Goal: Task Accomplishment & Management: Manage account settings

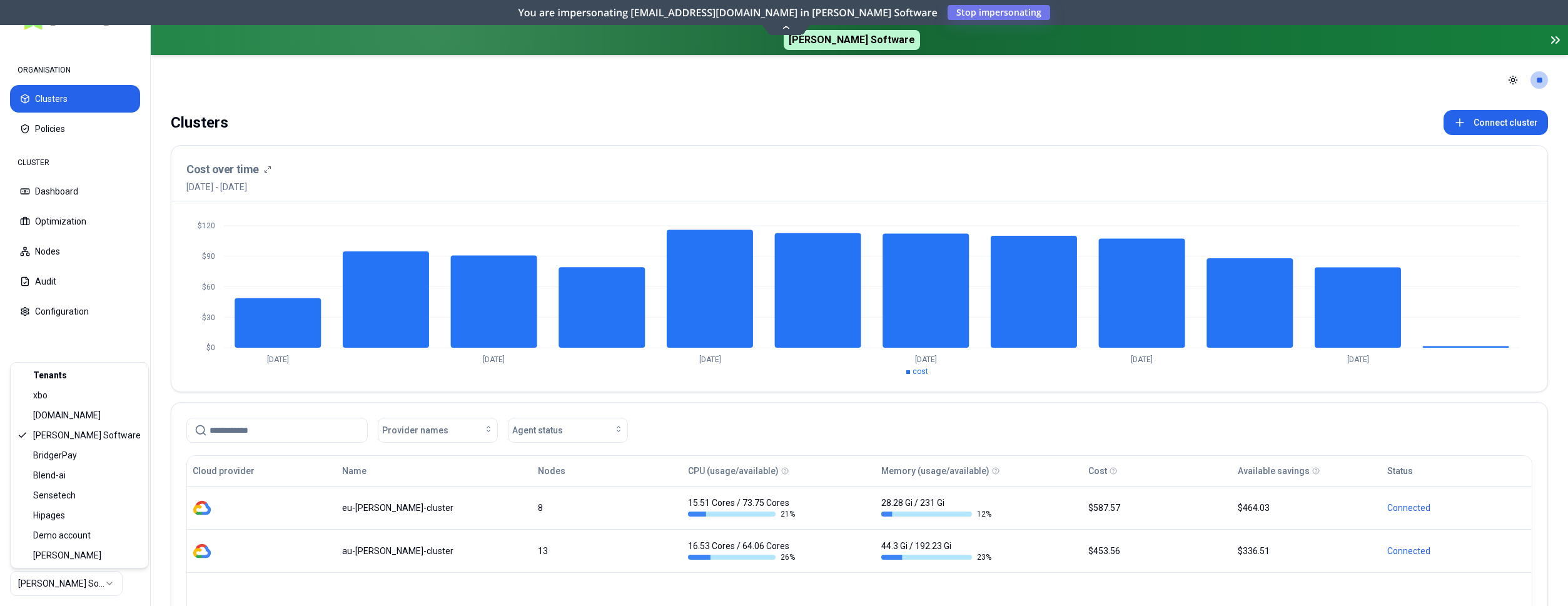
click at [80, 577] on html "ORGANISATION Clusters Policies CLUSTER Dashboard Optimization Nodes Audit Confi…" at bounding box center [784, 303] width 1568 height 606
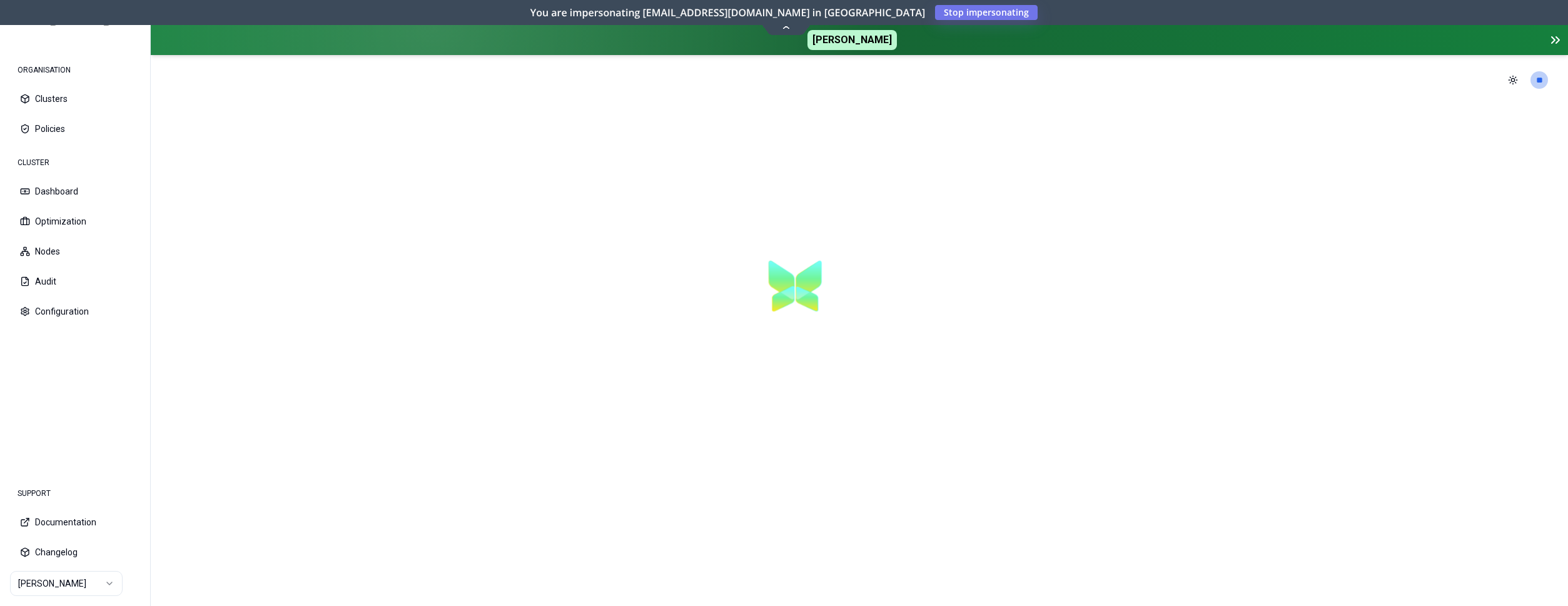
click at [296, 461] on section at bounding box center [859, 356] width 1417 height 501
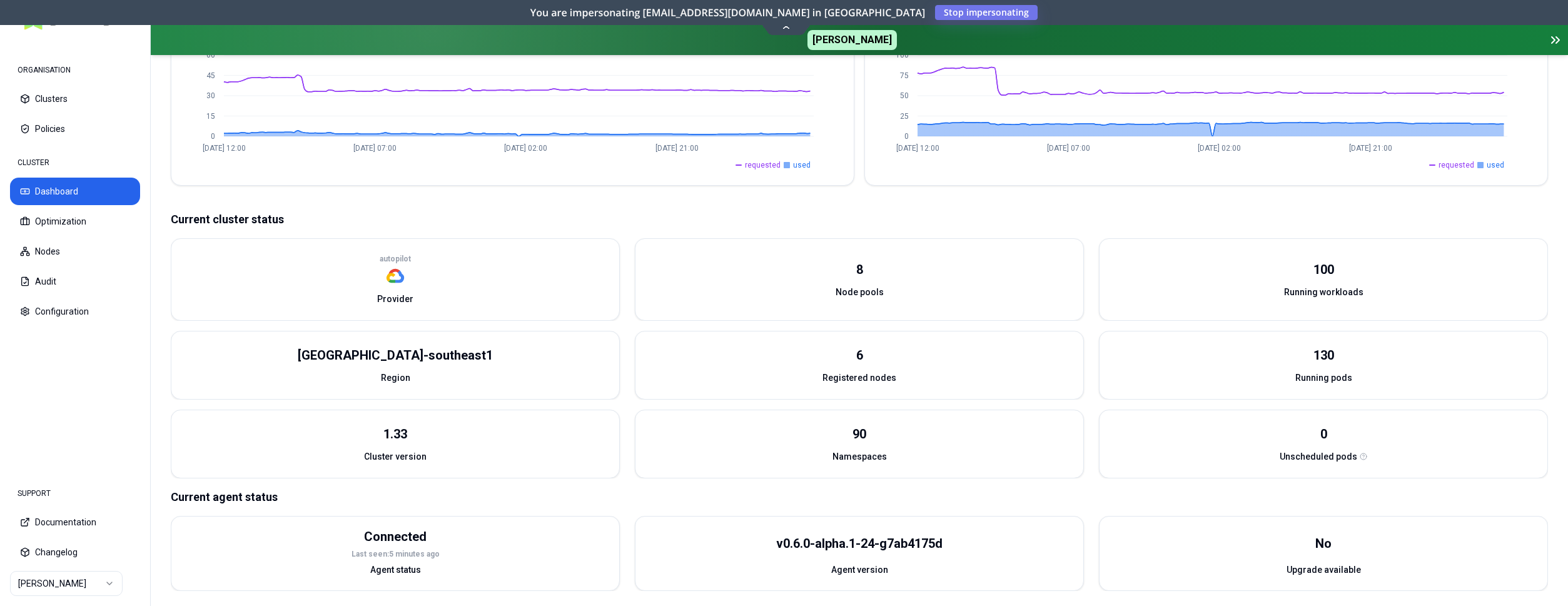
scroll to position [269, 0]
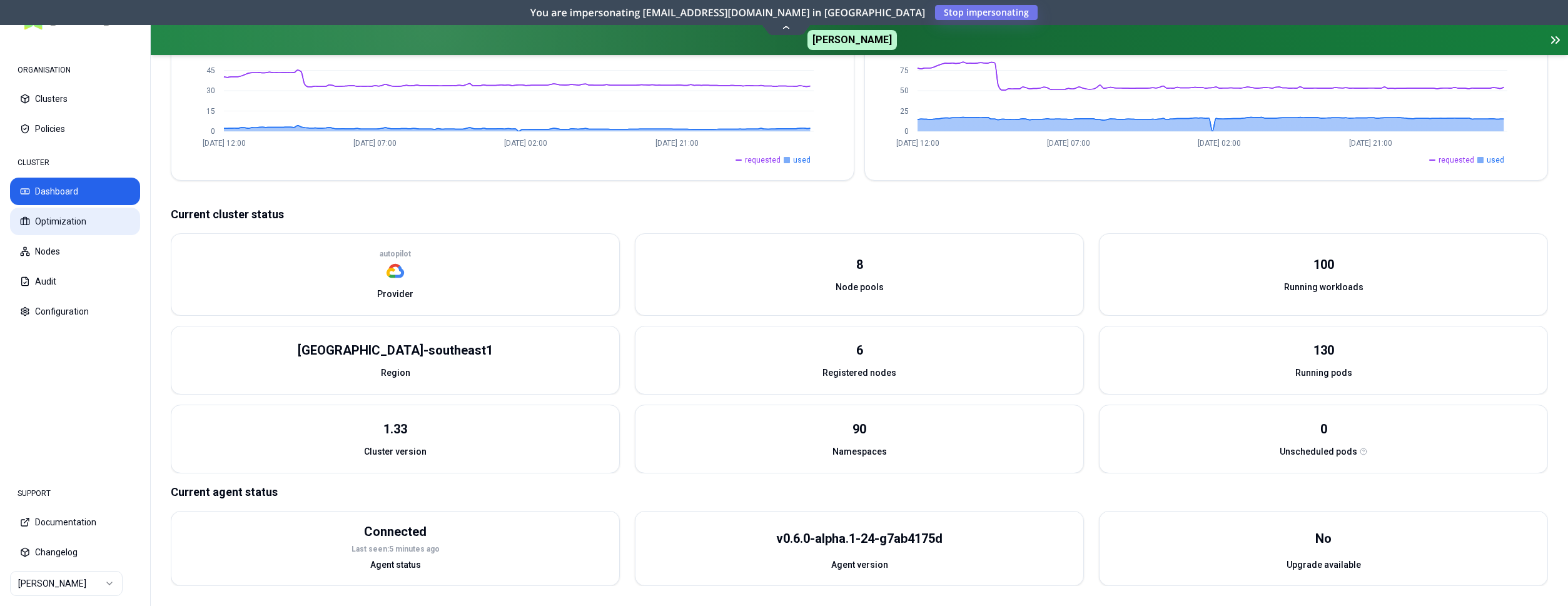
click at [89, 218] on button "Optimization" at bounding box center [75, 221] width 130 height 27
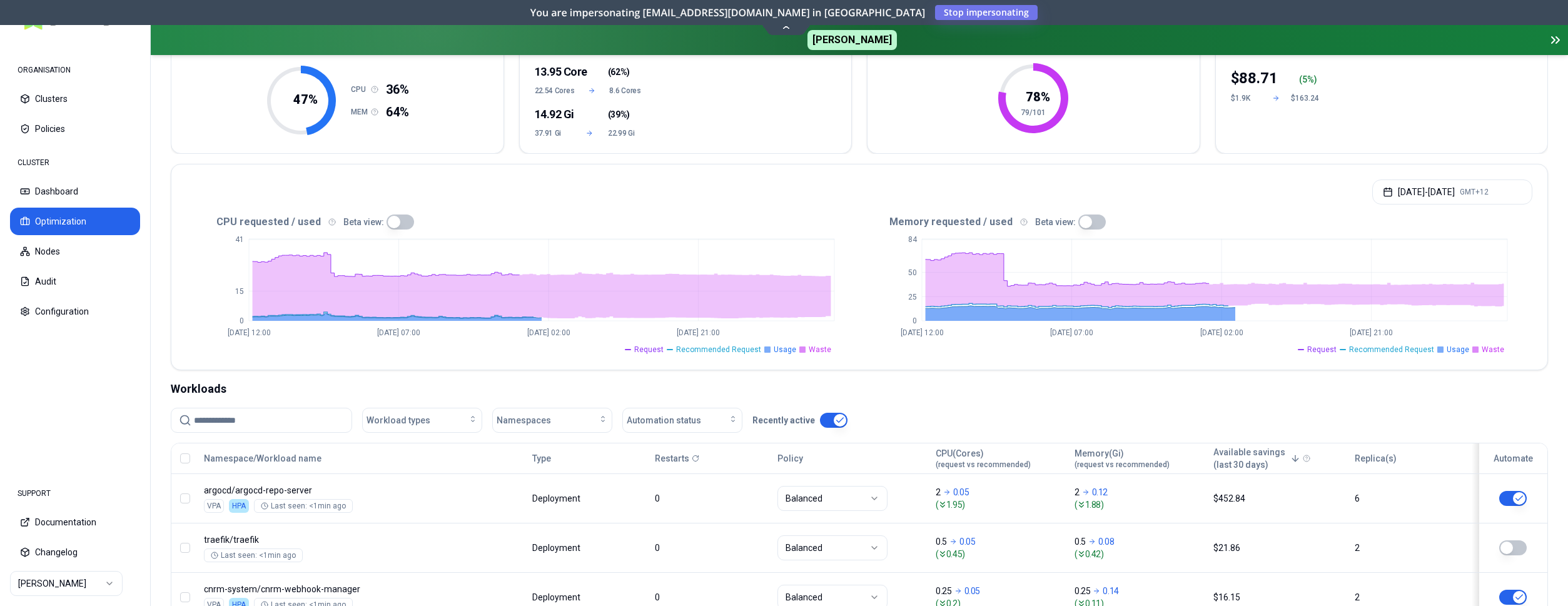
scroll to position [319, 0]
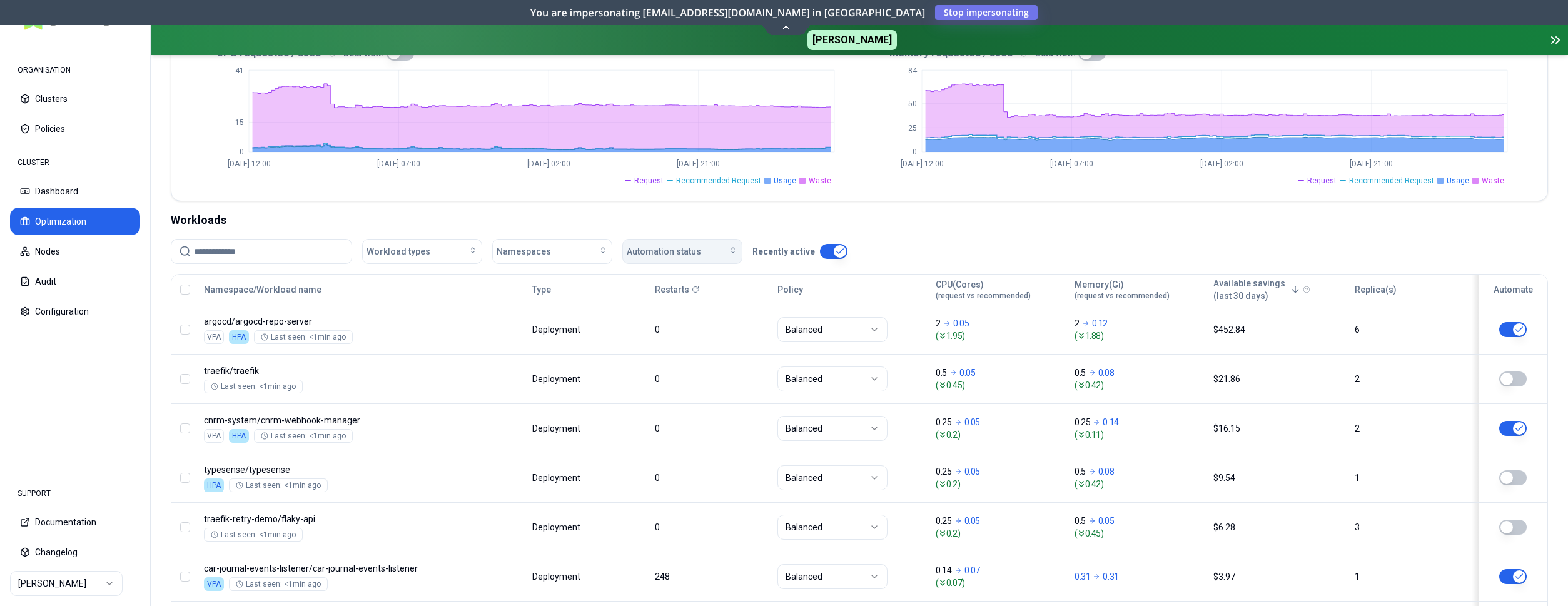
click at [680, 250] on span "Automation status" at bounding box center [664, 251] width 74 height 13
click at [663, 298] on div "off" at bounding box center [685, 300] width 119 height 20
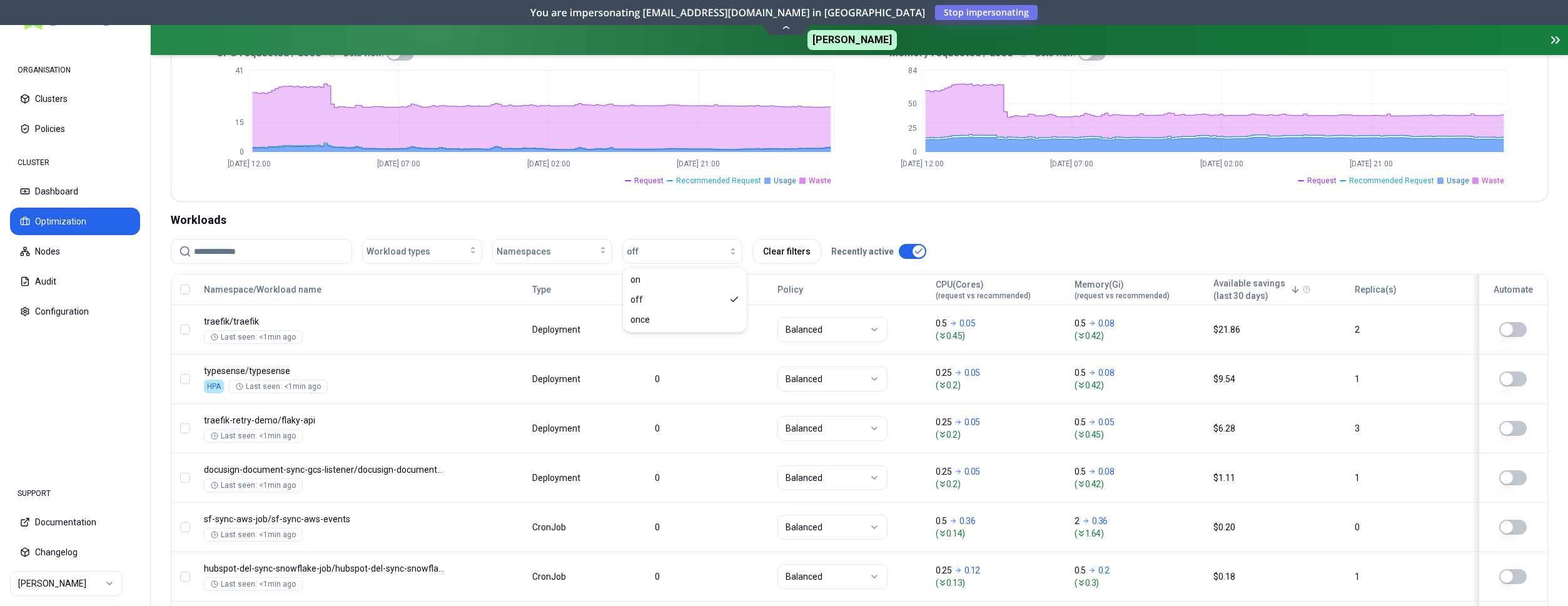
click at [328, 287] on div "Namespace/Workload name" at bounding box center [362, 289] width 317 height 25
click at [264, 289] on button "Namespace/Workload name" at bounding box center [262, 289] width 118 height 25
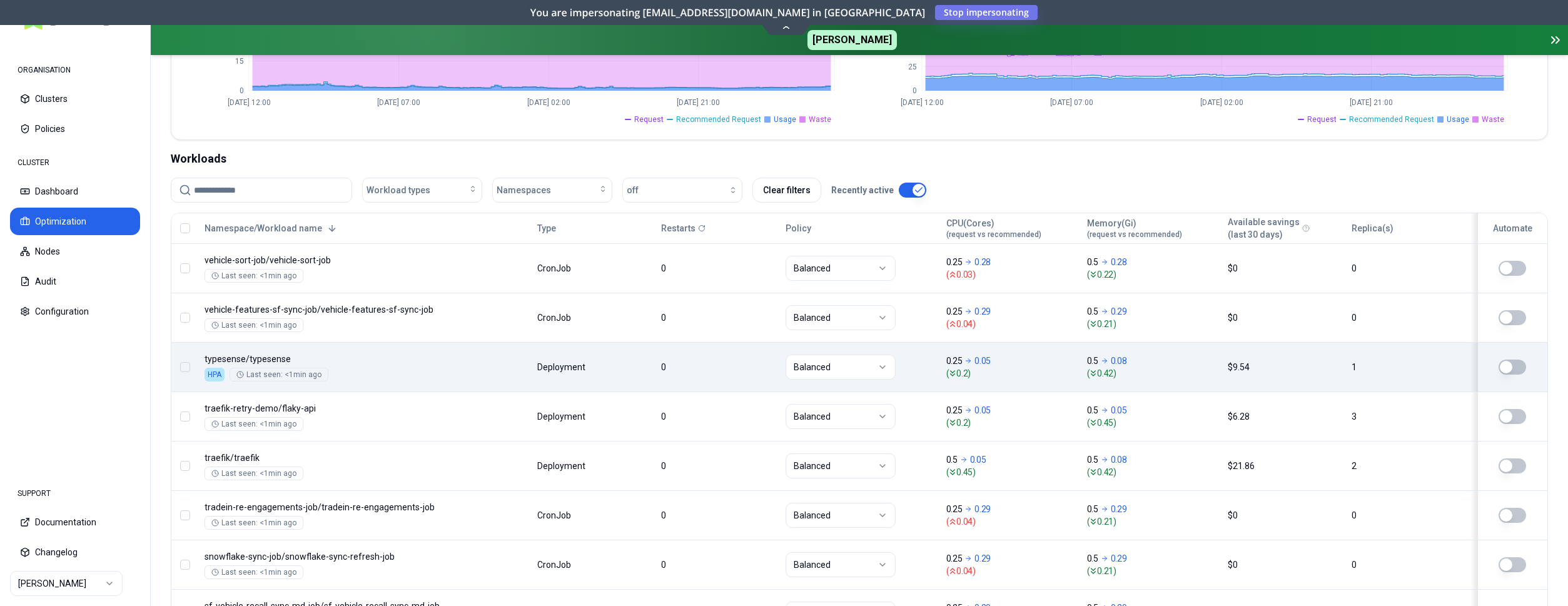
scroll to position [383, 0]
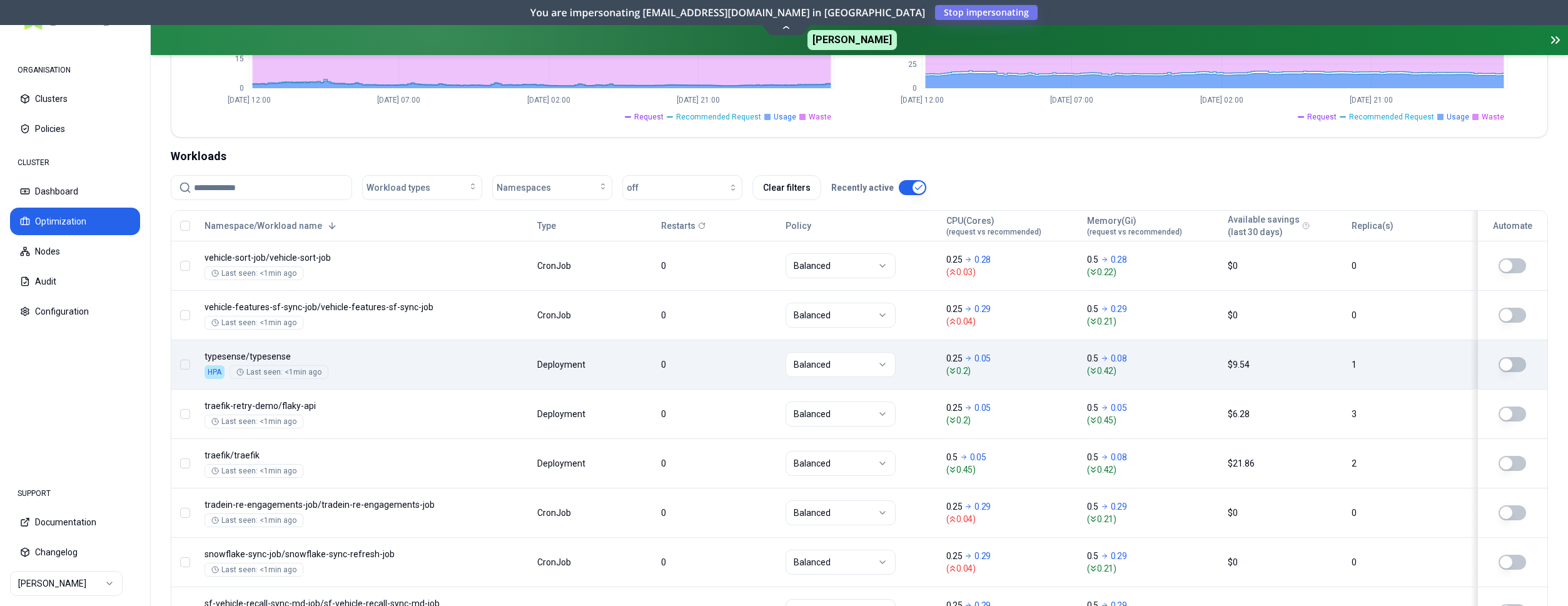
click at [1509, 364] on button "button" at bounding box center [1512, 365] width 27 height 15
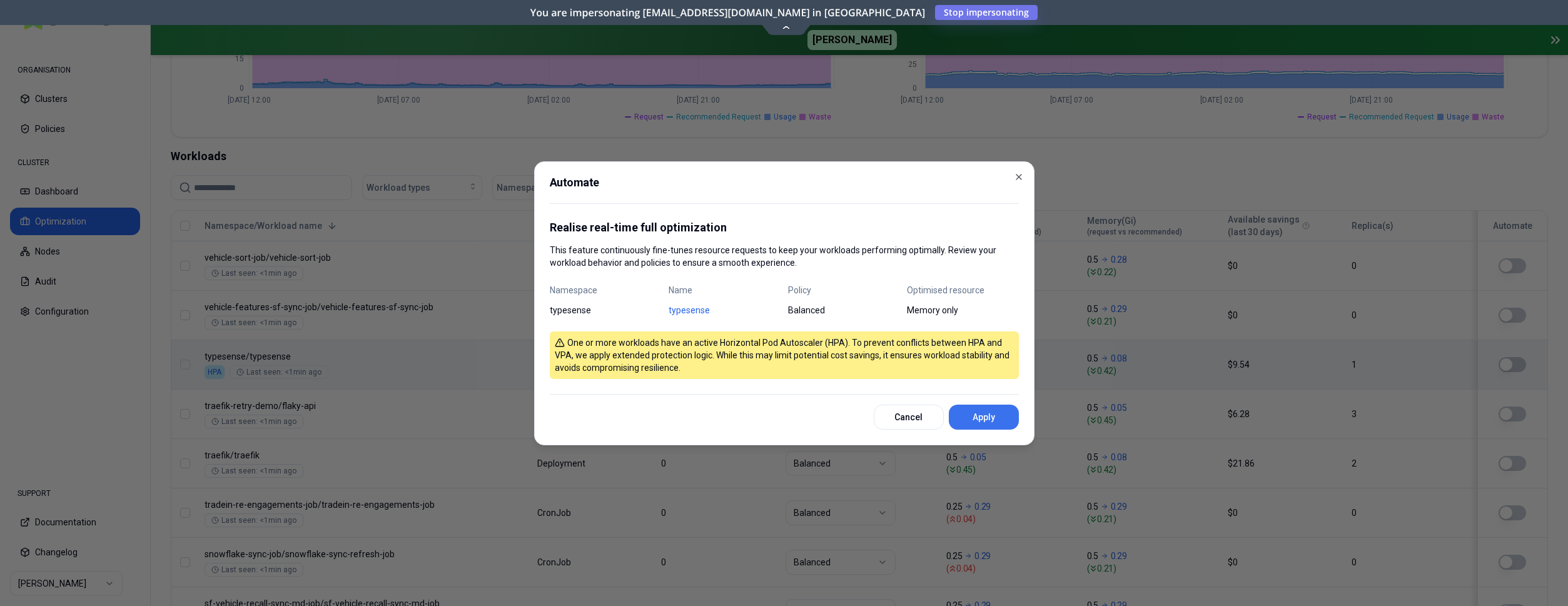
click at [965, 415] on button "Apply" at bounding box center [984, 417] width 70 height 25
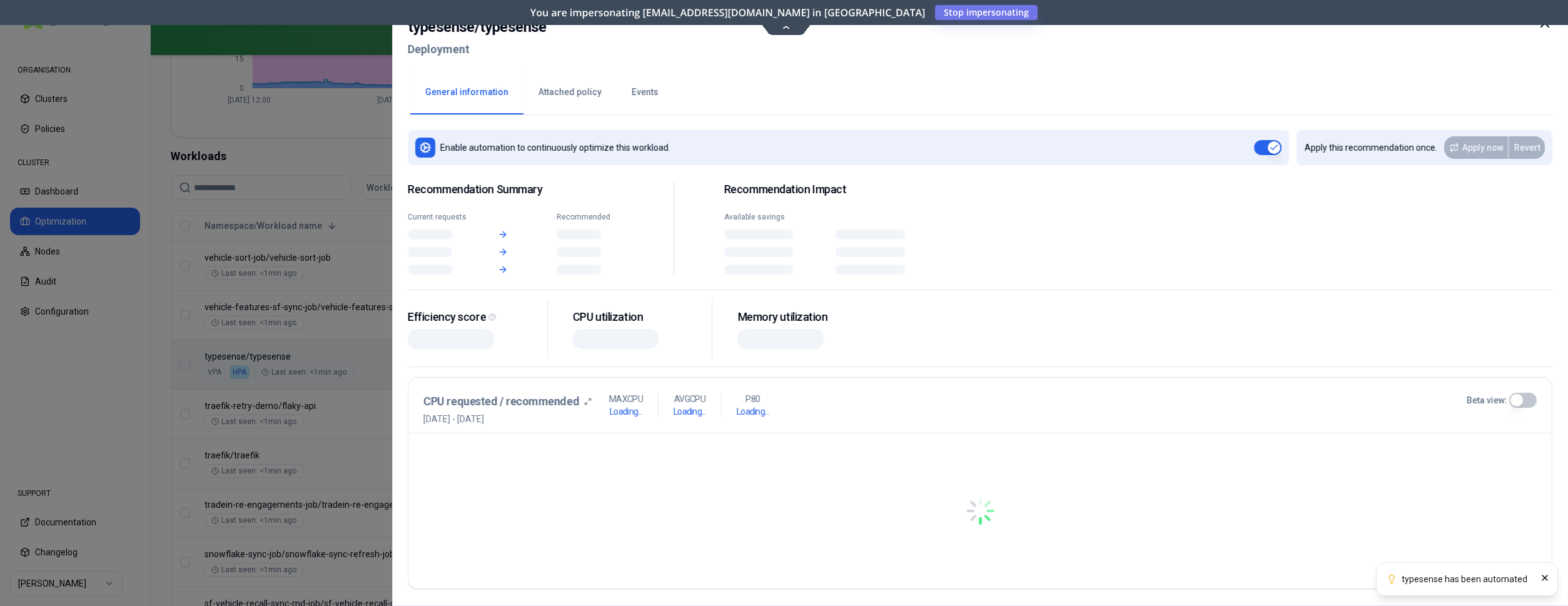
scroll to position [383, 0]
drag, startPoint x: 207, startPoint y: 350, endPoint x: 251, endPoint y: 352, distance: 44.0
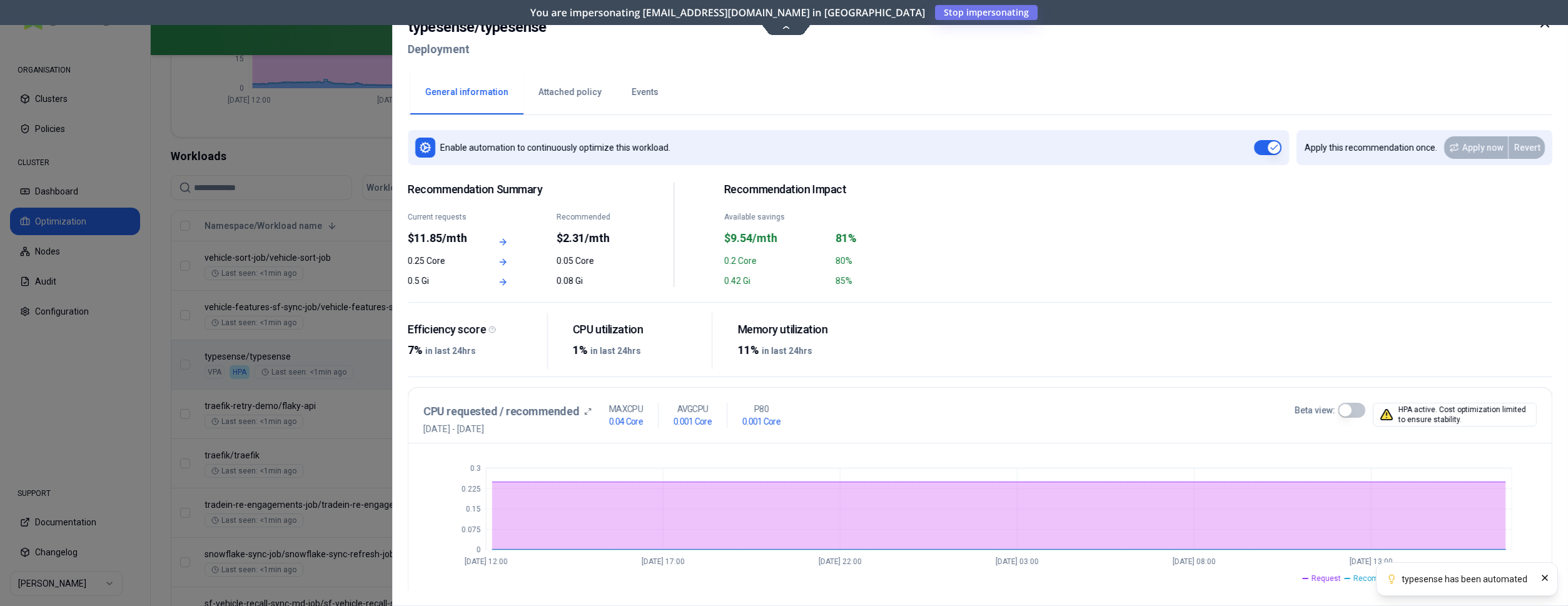
click at [455, 30] on h2 "typesense / typesense" at bounding box center [477, 27] width 139 height 23
copy h2 "typesense"
click at [1548, 27] on icon at bounding box center [1545, 23] width 7 height 7
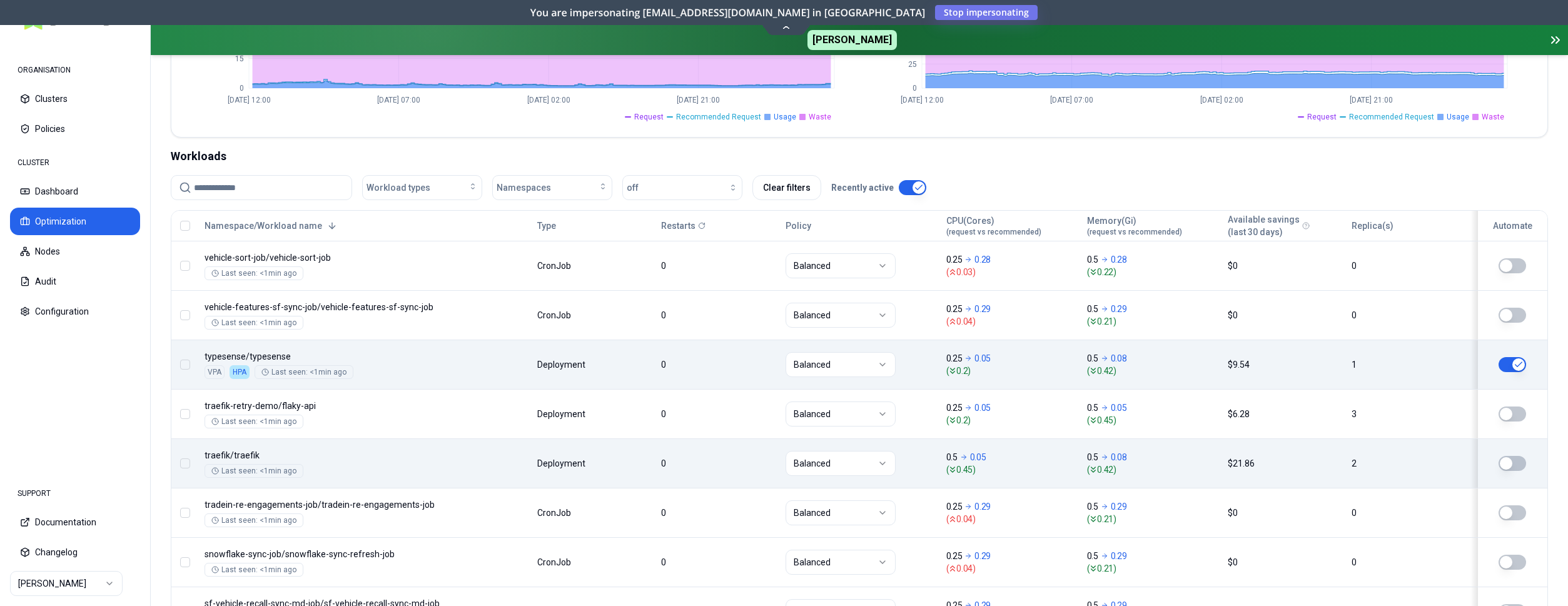
click at [155, 431] on div "Optimization Efficiency score 47 % CPU 36% MEM 64% Resources (excess) 13.95 Cor…" at bounding box center [859, 573] width 1417 height 1642
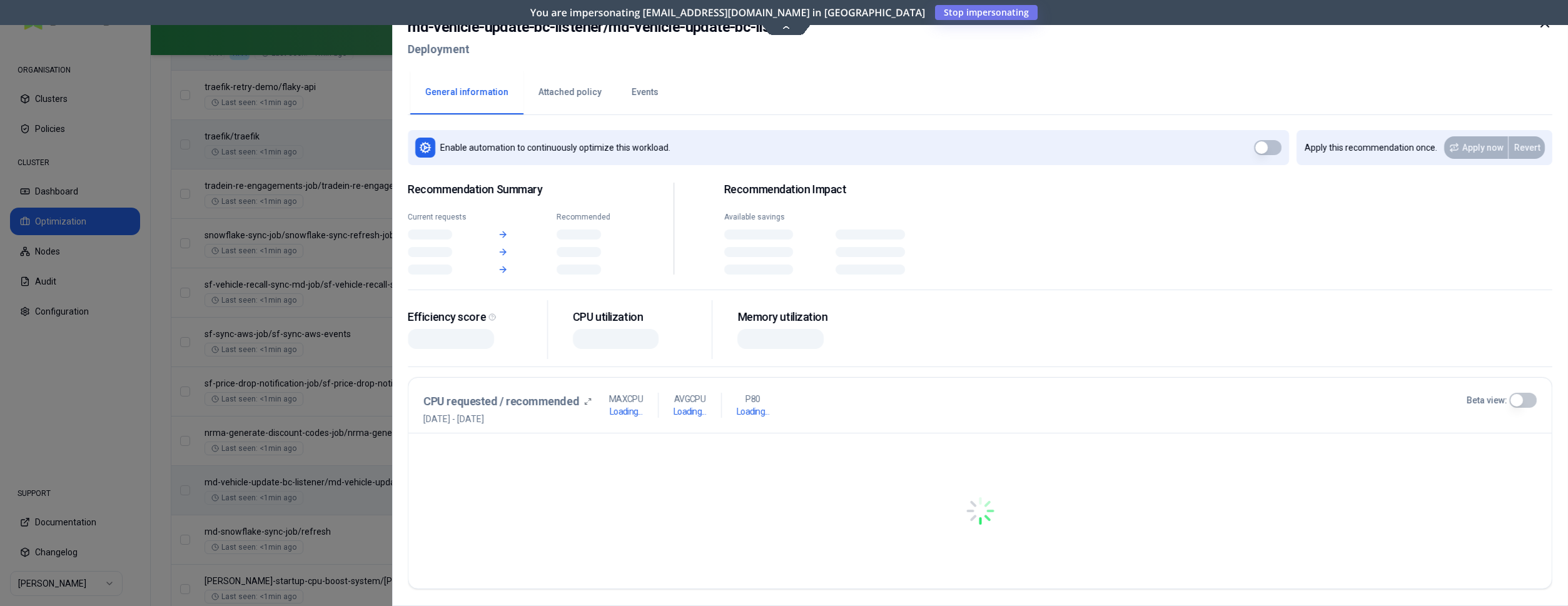
scroll to position [702, 0]
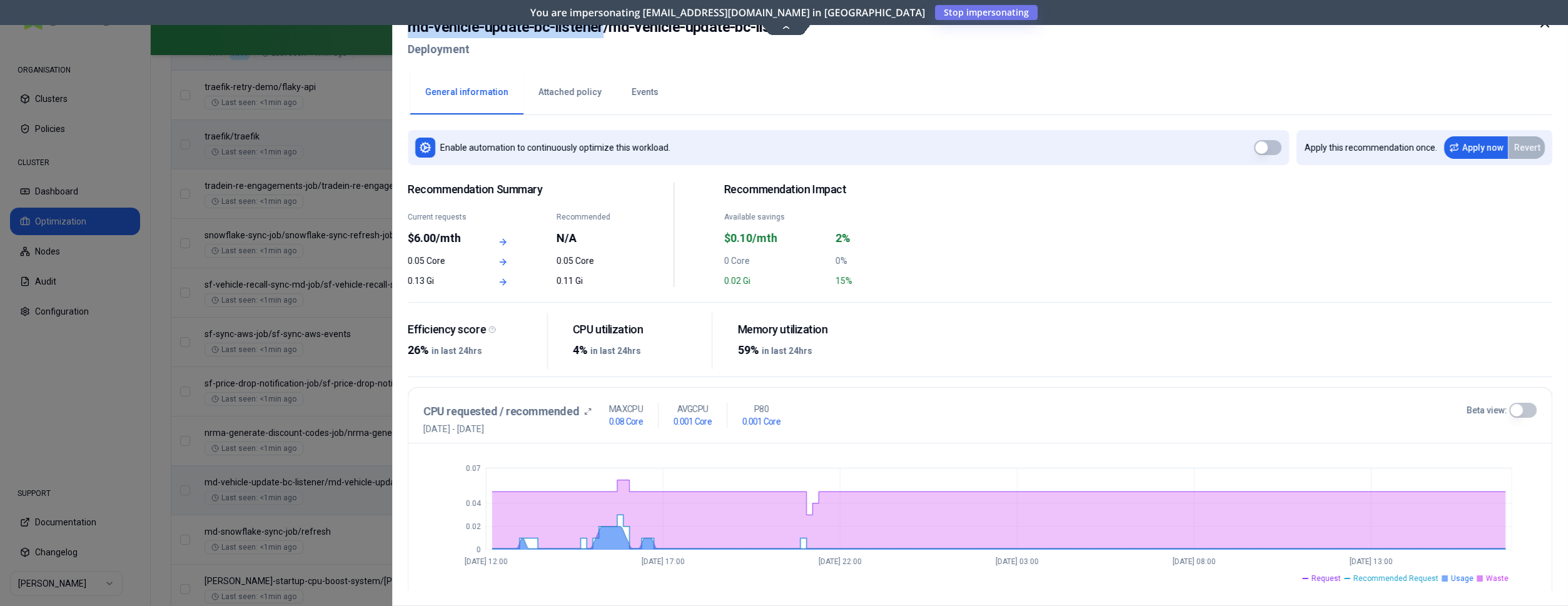
drag, startPoint x: 410, startPoint y: 27, endPoint x: 605, endPoint y: 33, distance: 195.1
click at [605, 33] on h2 "md-vehicle-update-bc-listener / md-vehicle-update-bc-listener" at bounding box center [606, 27] width 397 height 23
copy h2 "md-vehicle-update-bc-listener"
click at [357, 306] on div at bounding box center [784, 303] width 1568 height 606
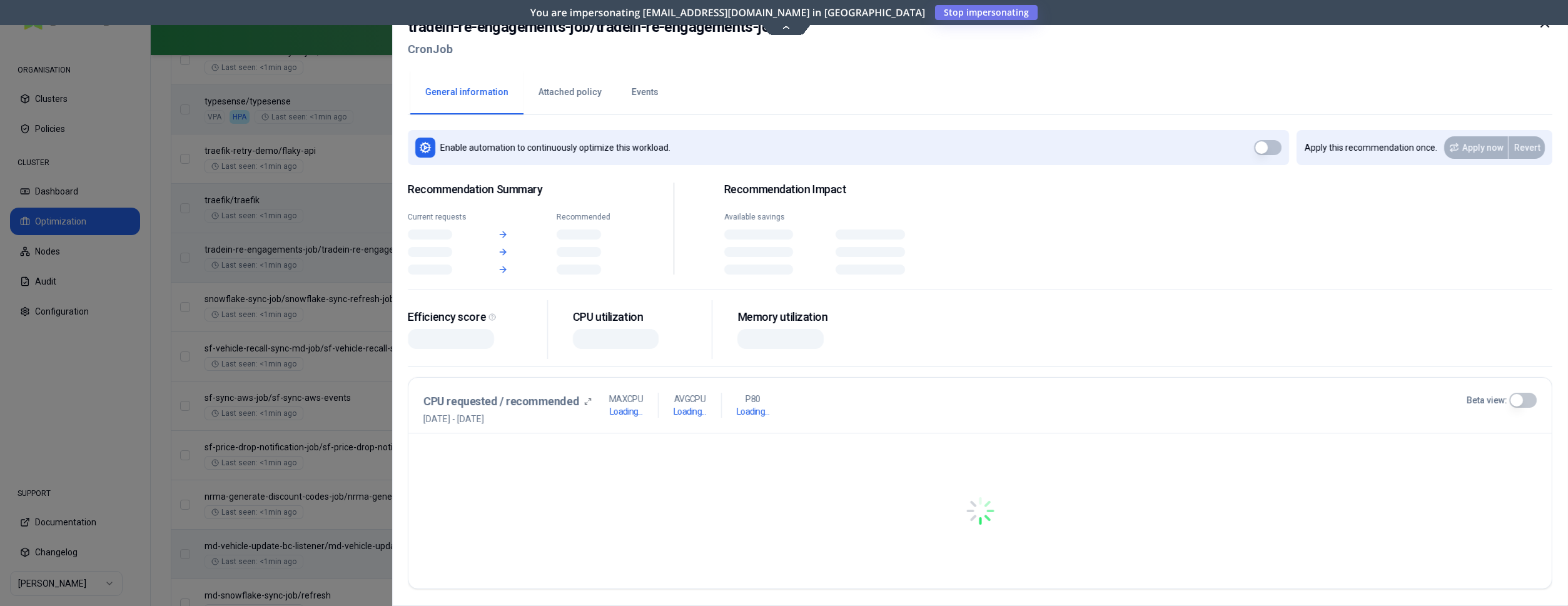
scroll to position [638, 0]
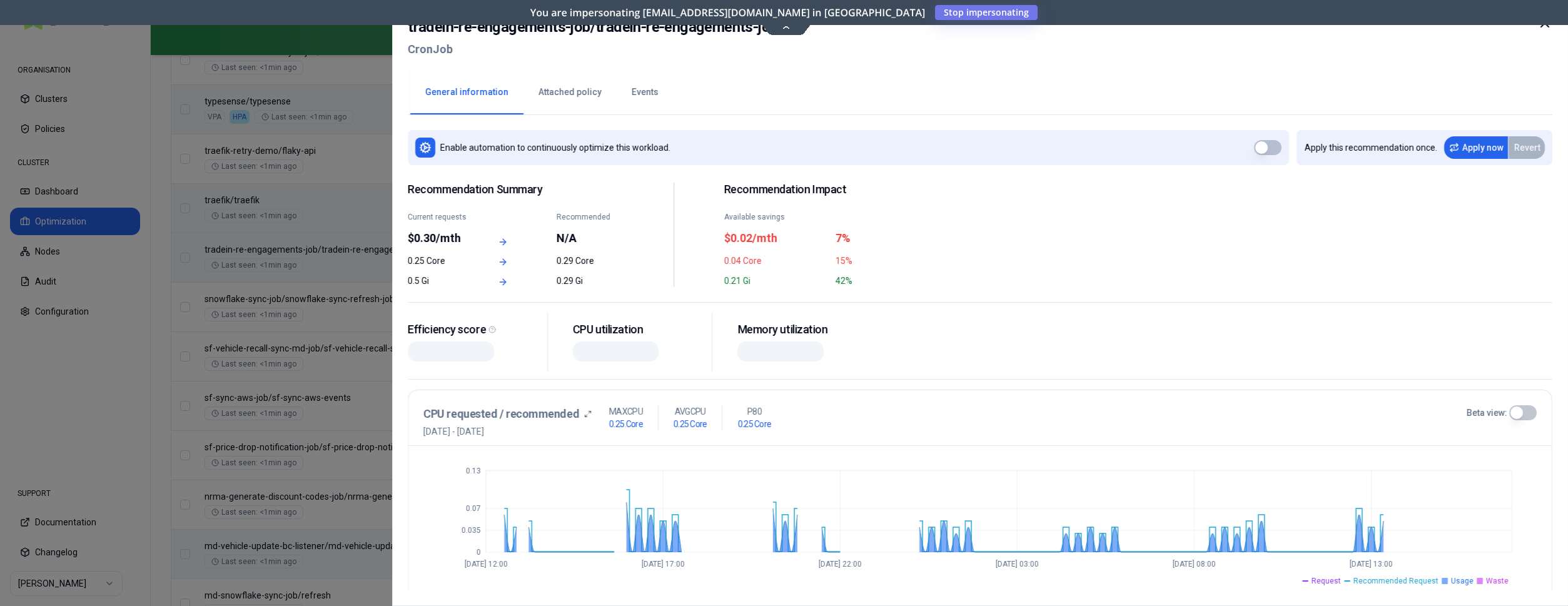
click at [282, 250] on div at bounding box center [784, 303] width 1568 height 606
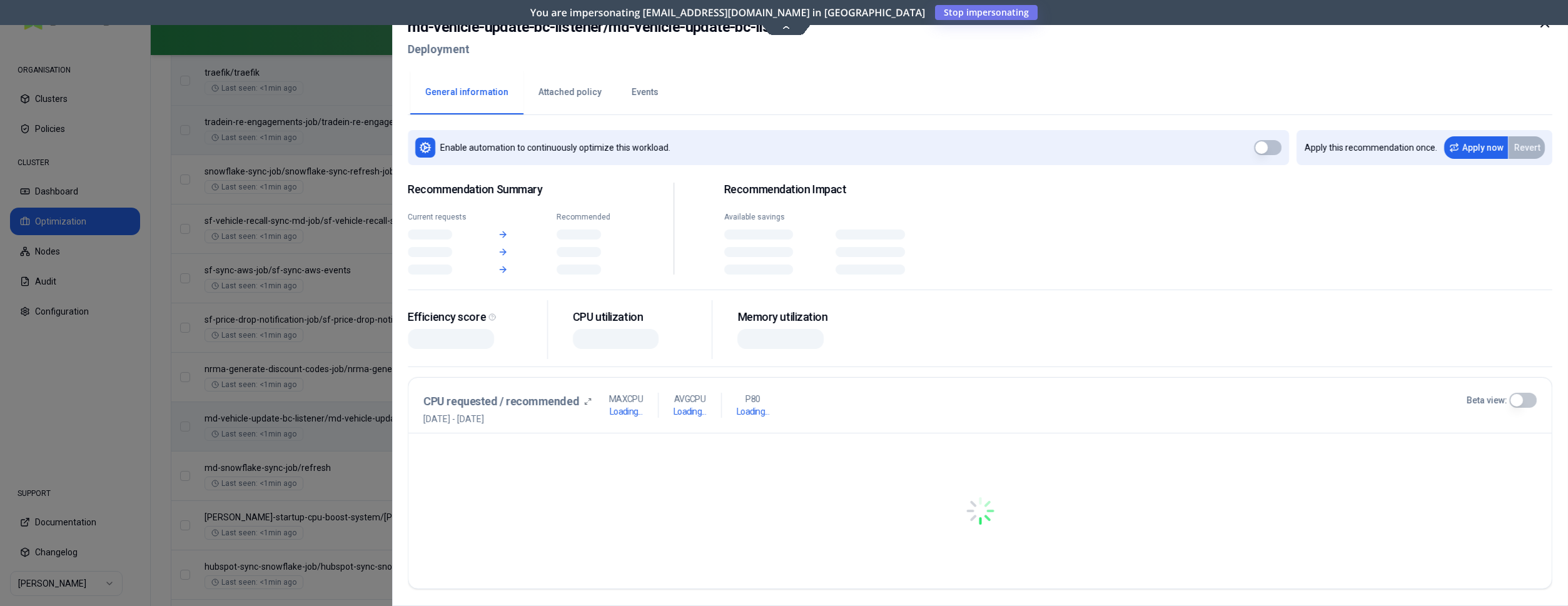
scroll to position [765, 0]
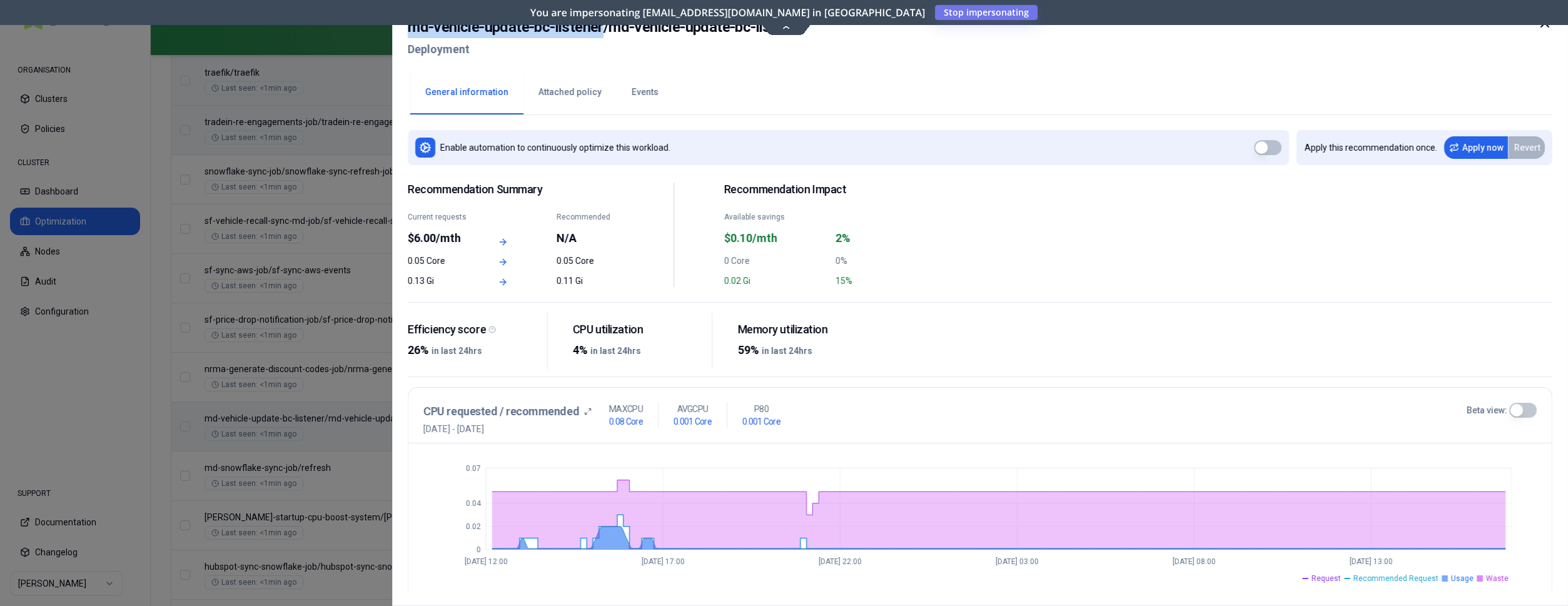
drag, startPoint x: 603, startPoint y: 33, endPoint x: 409, endPoint y: 31, distance: 194.0
click at [409, 31] on h2 "md-vehicle-update-bc-listener / md-vehicle-update-bc-listener" at bounding box center [606, 27] width 397 height 23
copy h2 "md-vehicle-update-bc-listener"
click at [354, 274] on div at bounding box center [784, 303] width 1568 height 606
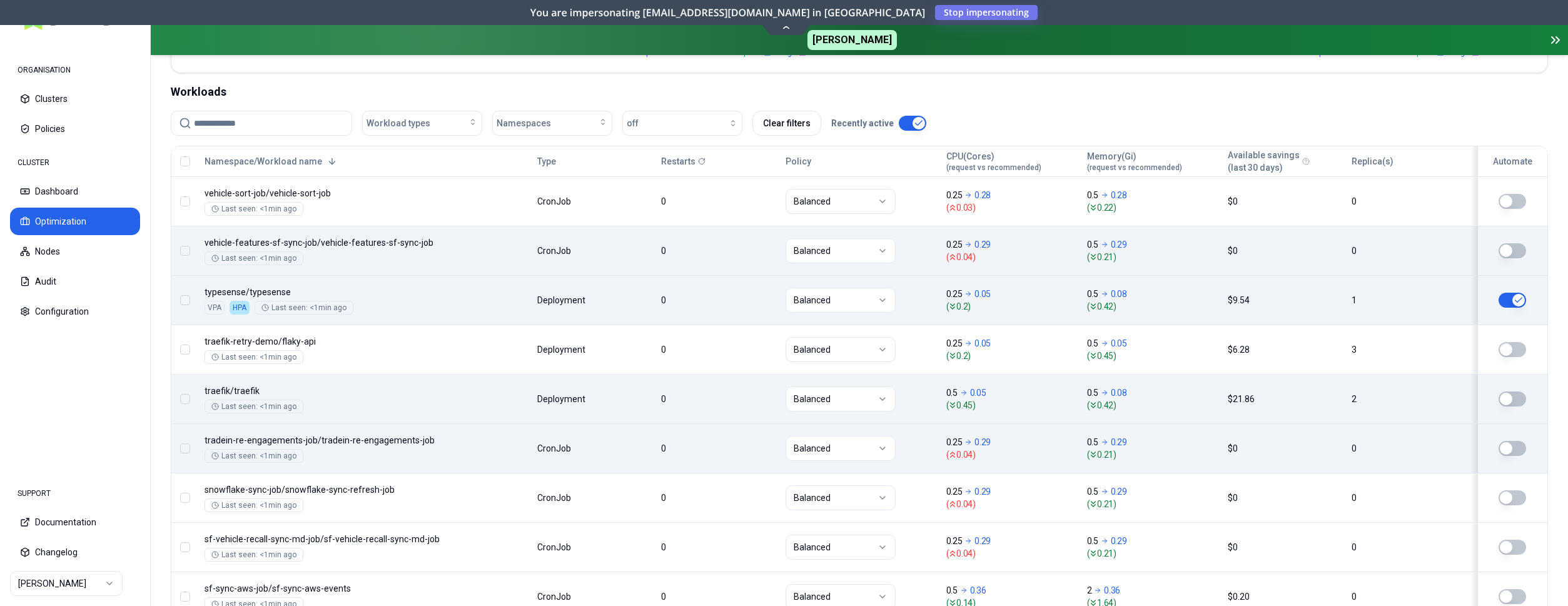
scroll to position [447, 0]
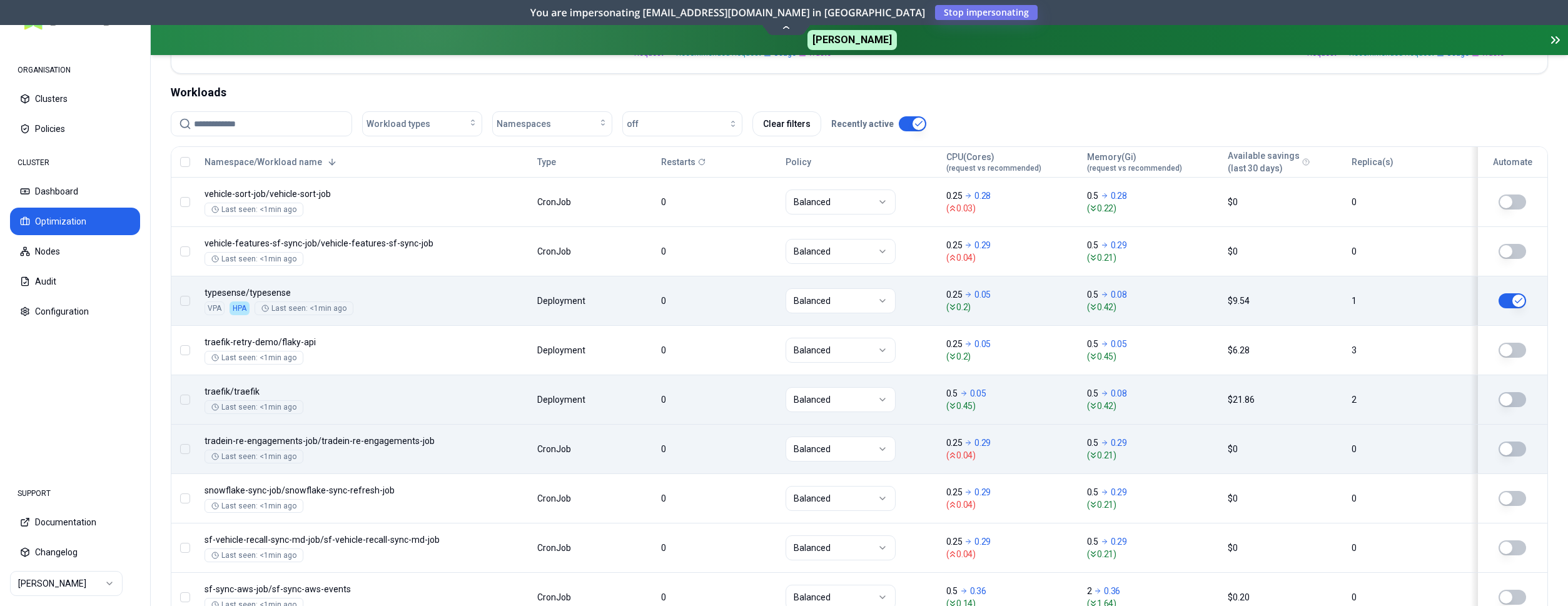
click at [1520, 296] on button "button" at bounding box center [1512, 301] width 27 height 15
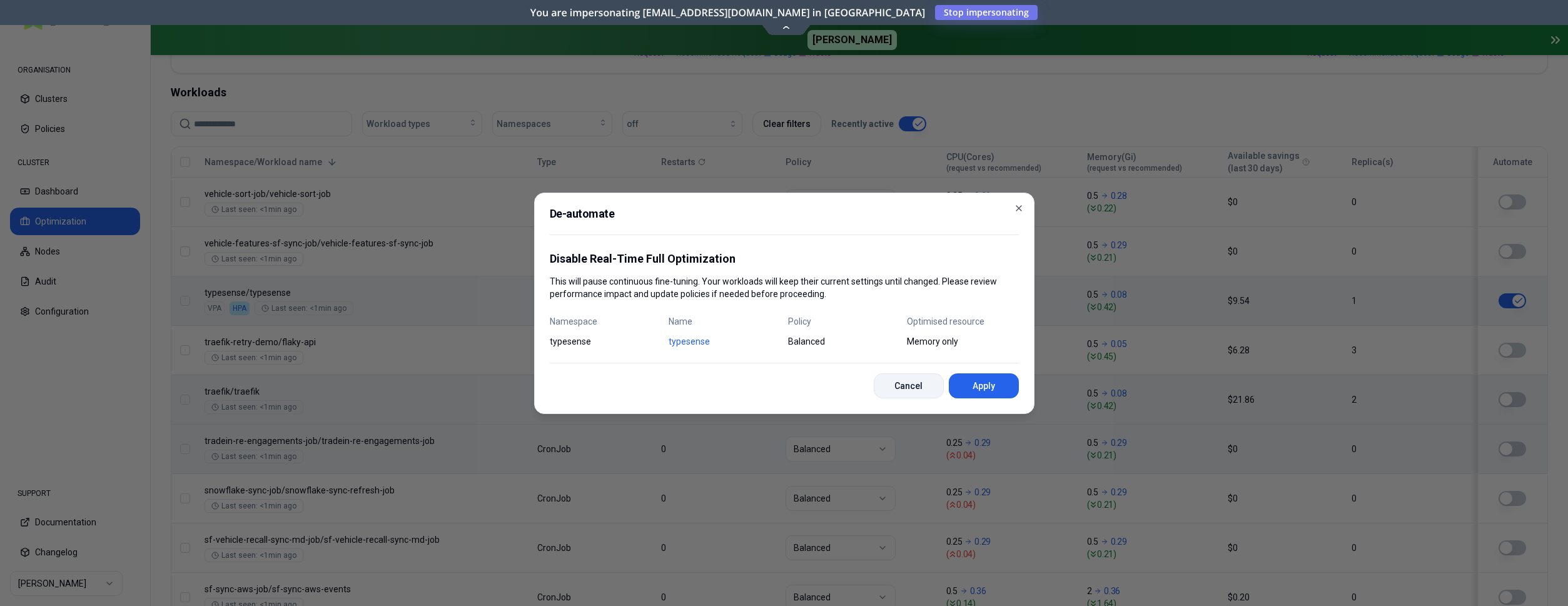
click at [896, 388] on button "Cancel" at bounding box center [909, 385] width 70 height 25
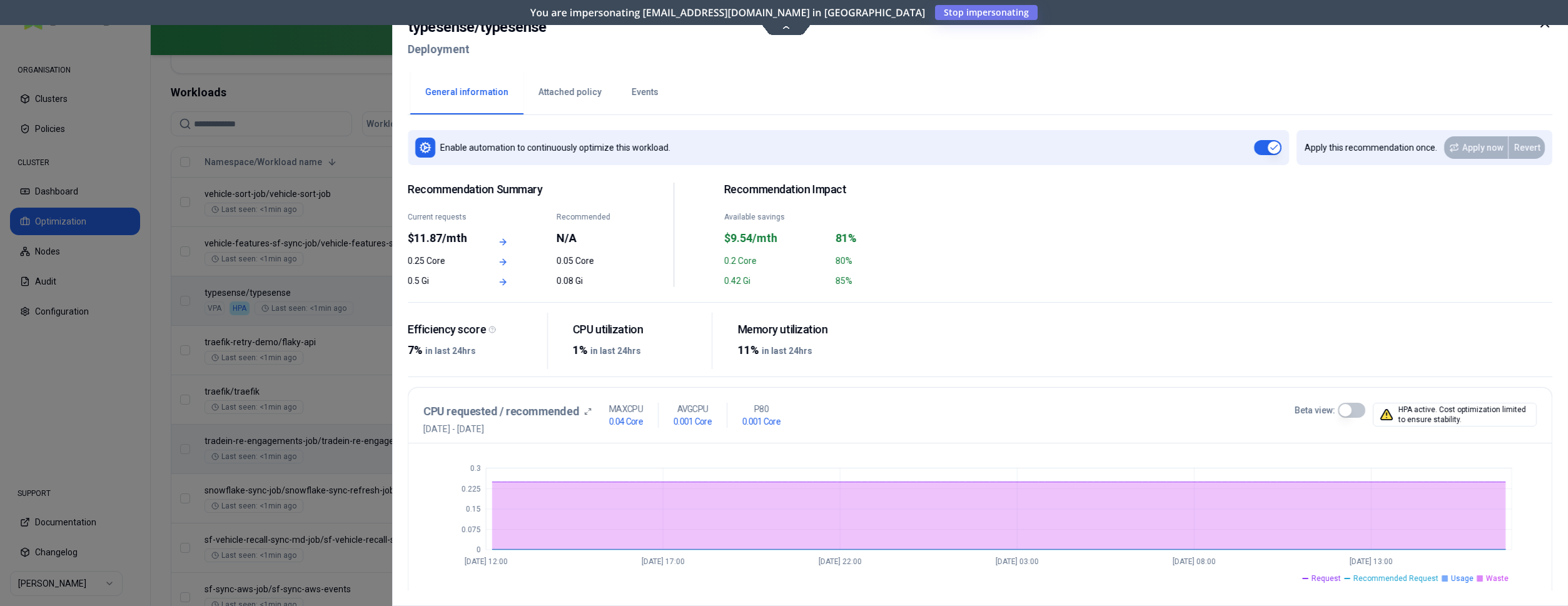
click at [357, 299] on div at bounding box center [784, 303] width 1568 height 606
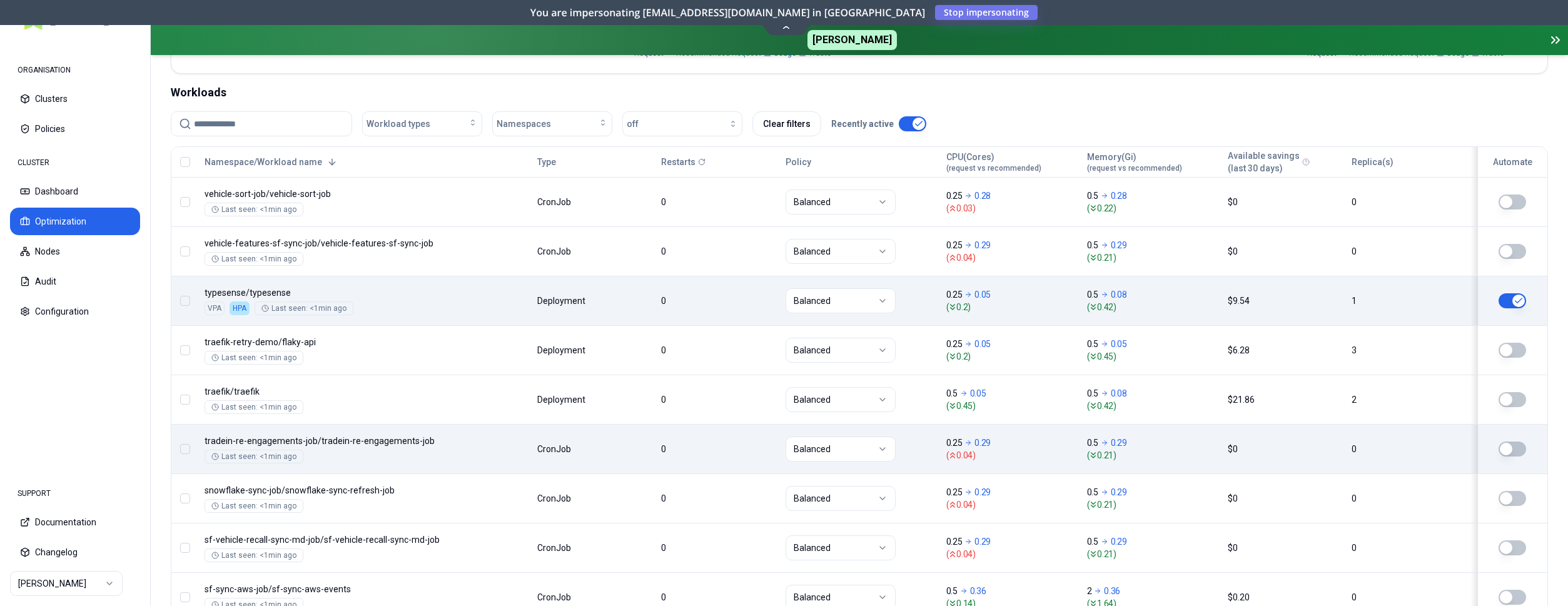
click at [829, 300] on html "ORGANISATION Clusters Policies CLUSTER Dashboard Optimization Nodes Audit Confi…" at bounding box center [784, 303] width 1568 height 606
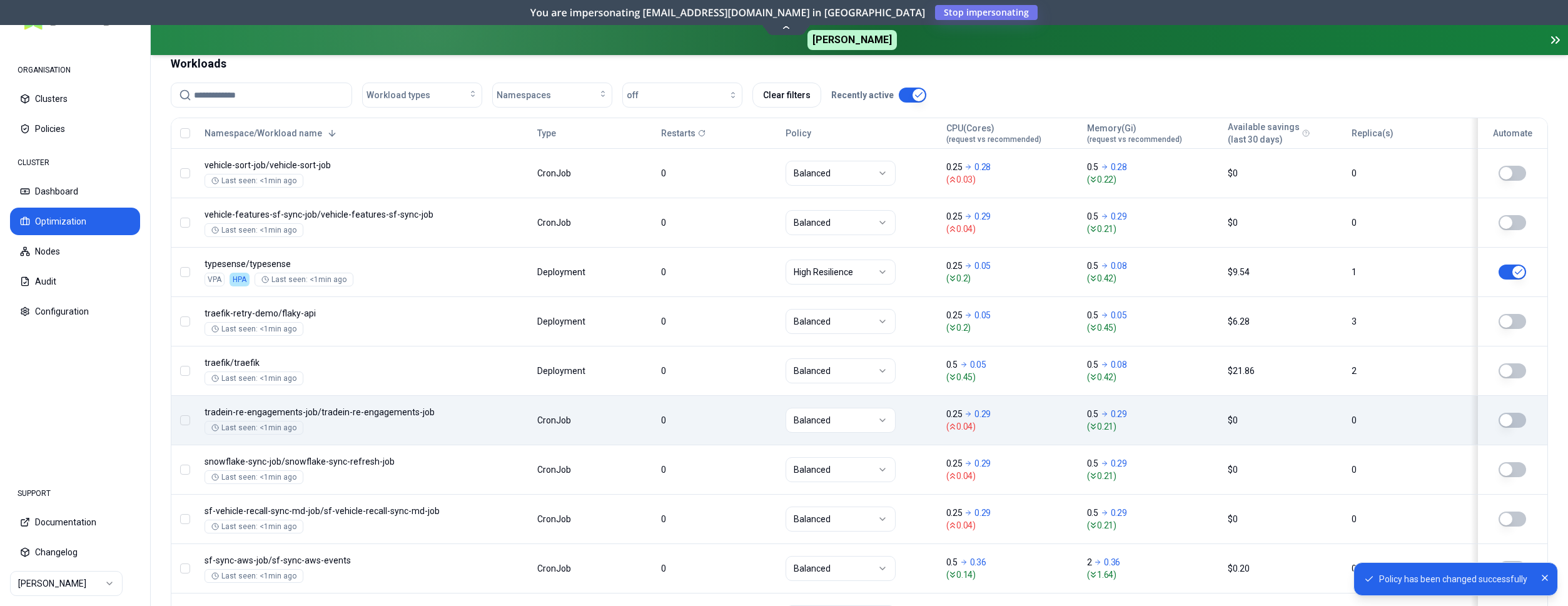
scroll to position [510, 0]
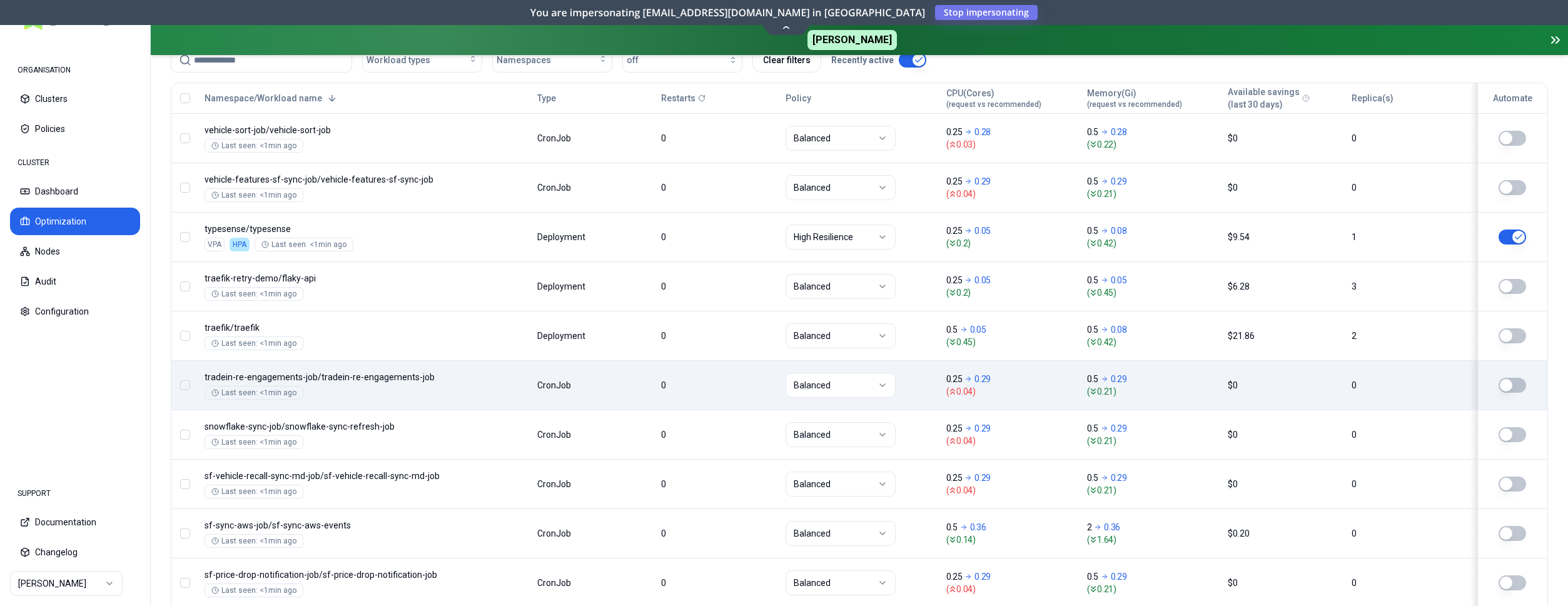
click at [146, 383] on nav "ORGANISATION Clusters Policies CLUSTER Dashboard Optimization Nodes Audit Confi…" at bounding box center [75, 255] width 150 height 431
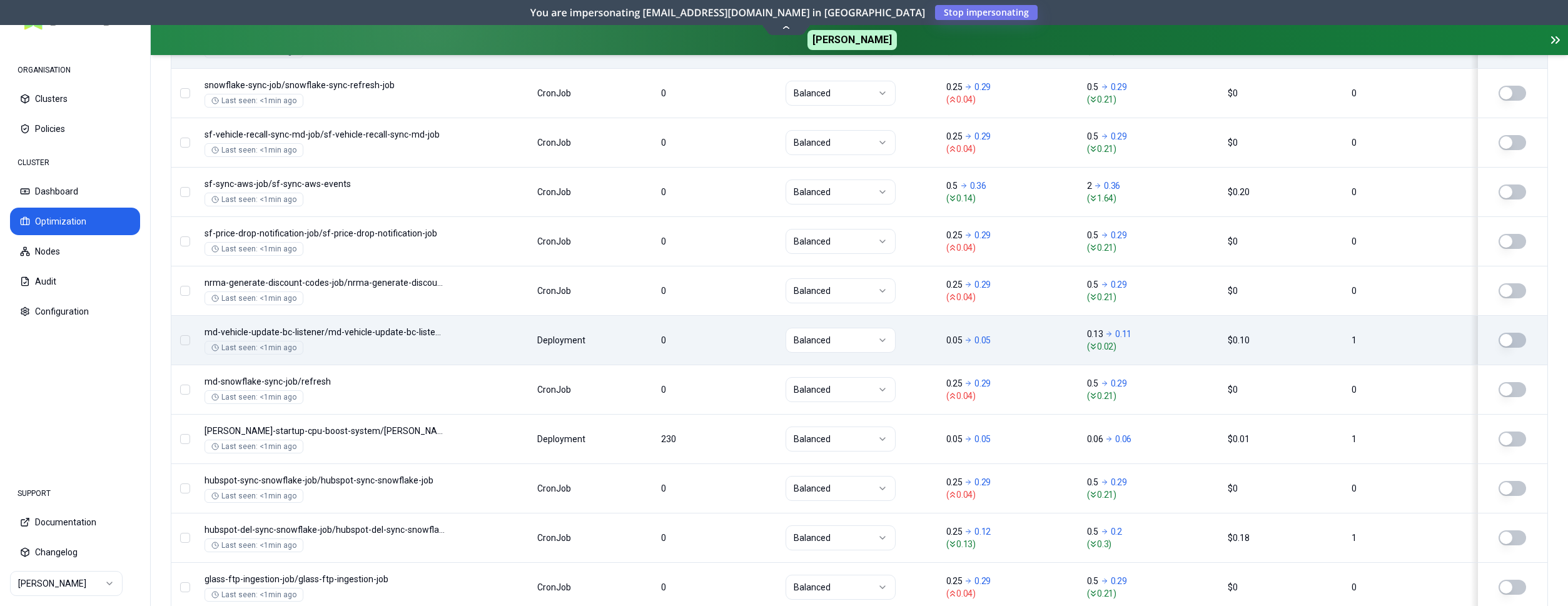
scroll to position [533, 0]
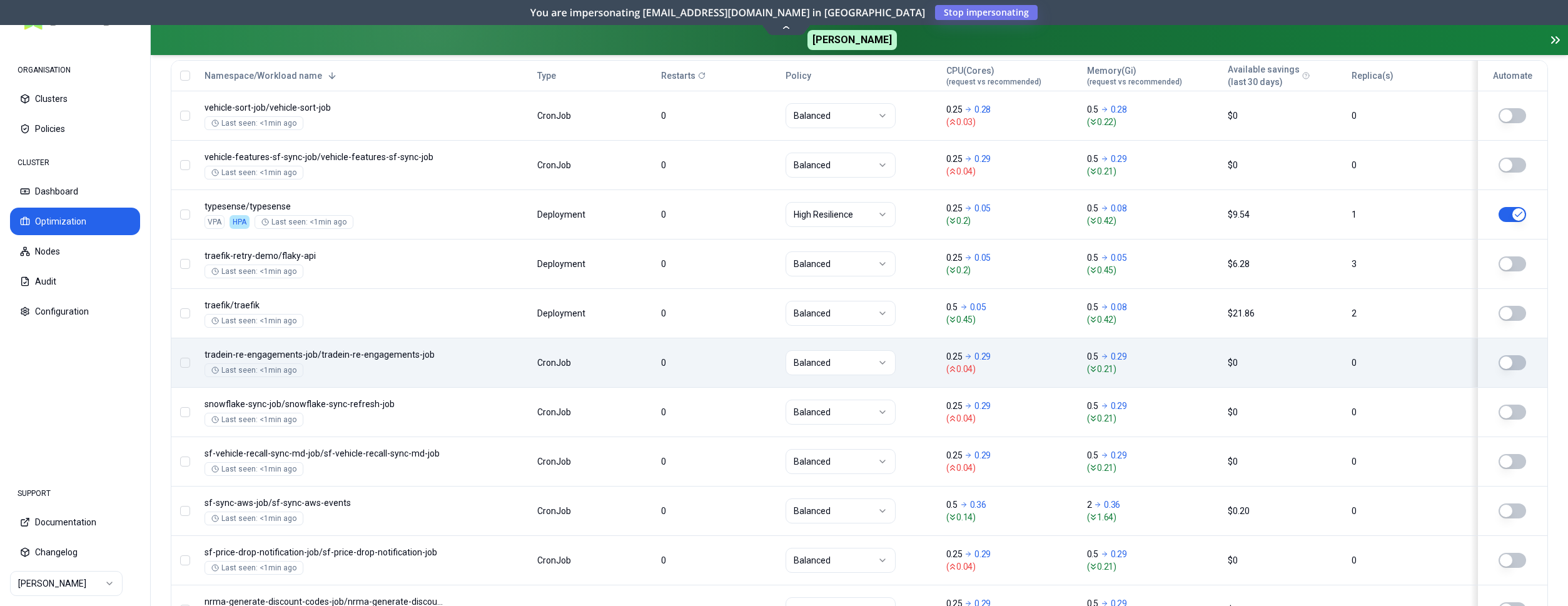
click at [1516, 215] on button "button" at bounding box center [1512, 214] width 27 height 15
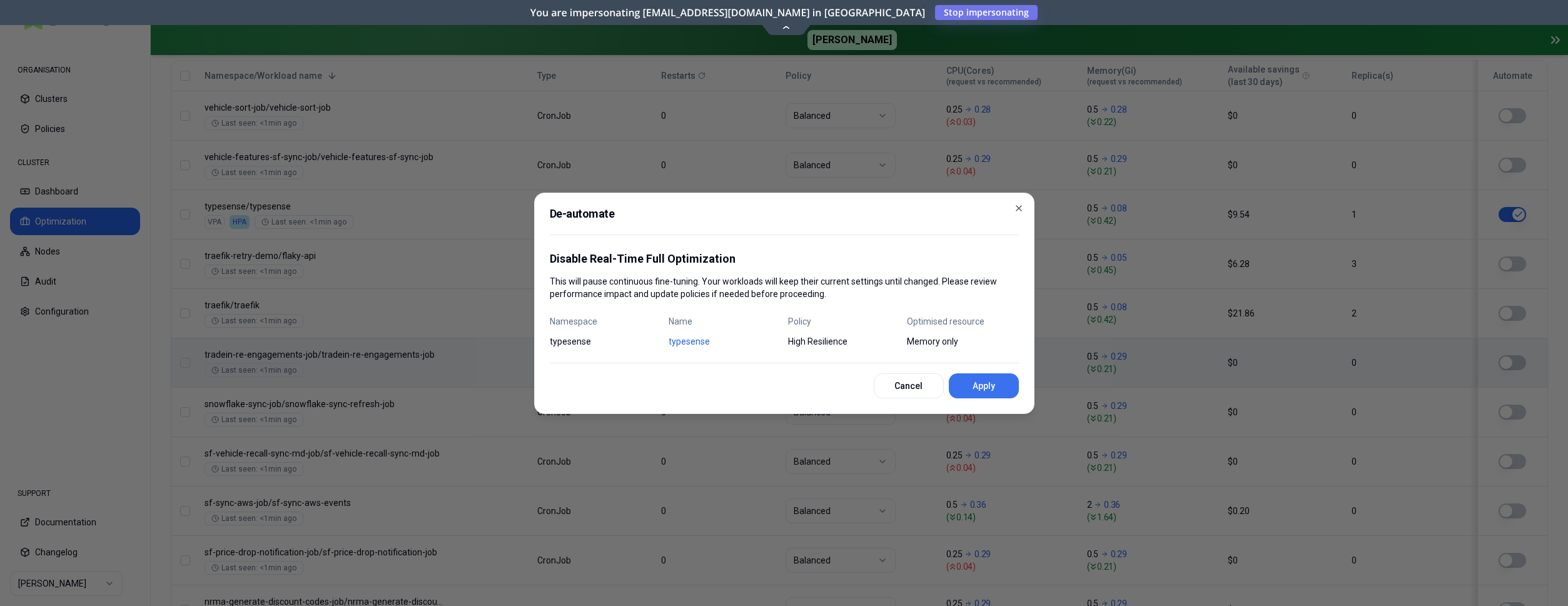
click at [954, 377] on button "Apply" at bounding box center [984, 385] width 70 height 25
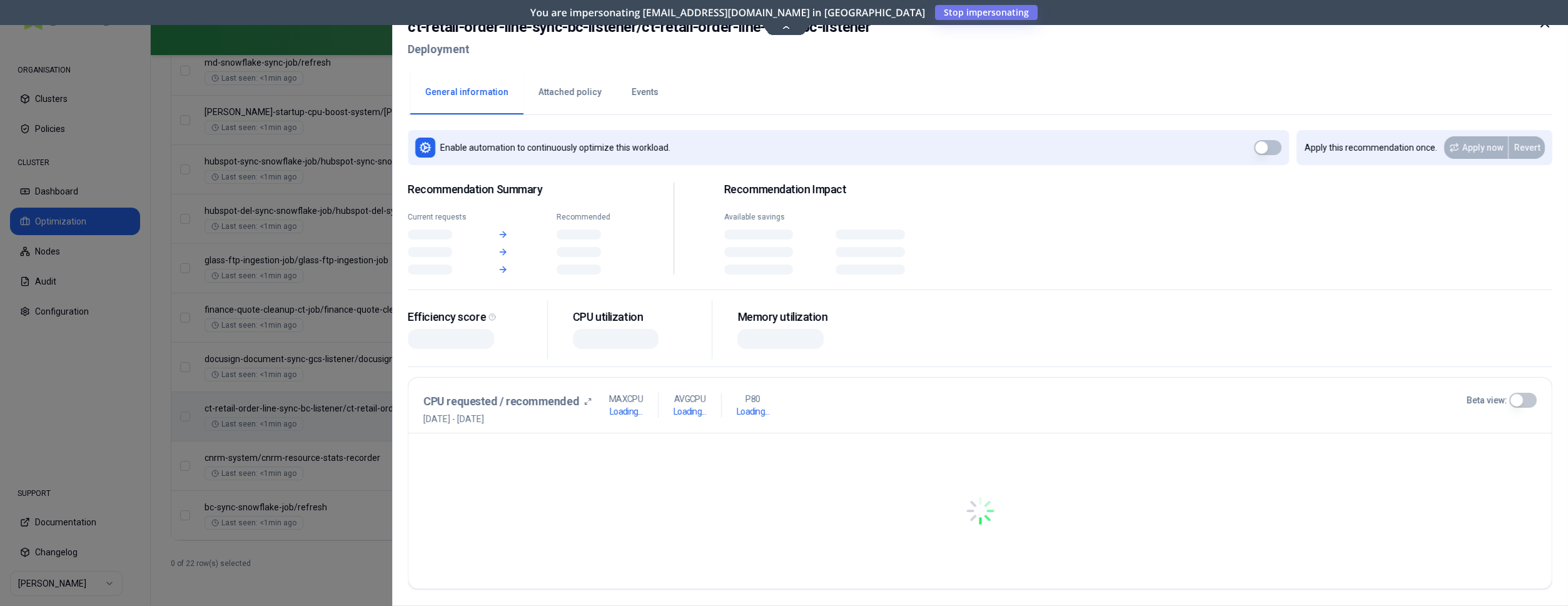
scroll to position [1171, 0]
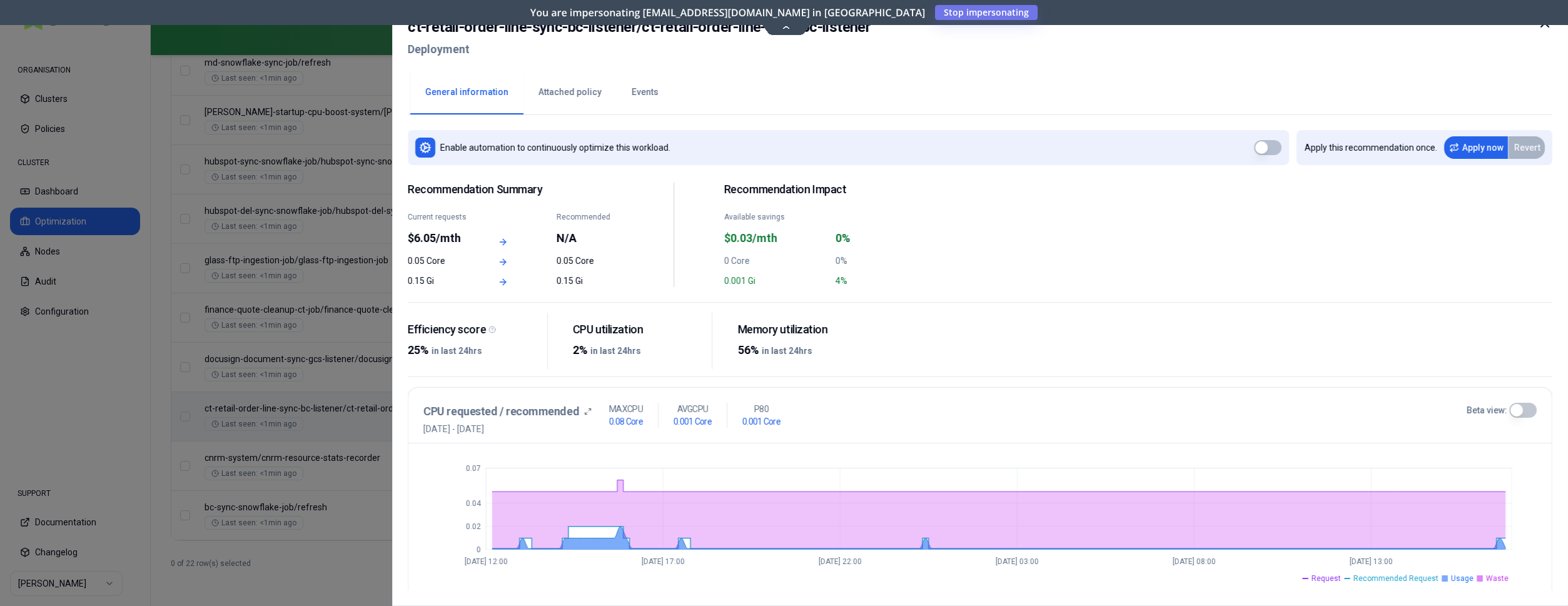
click at [1546, 27] on icon at bounding box center [1545, 23] width 15 height 15
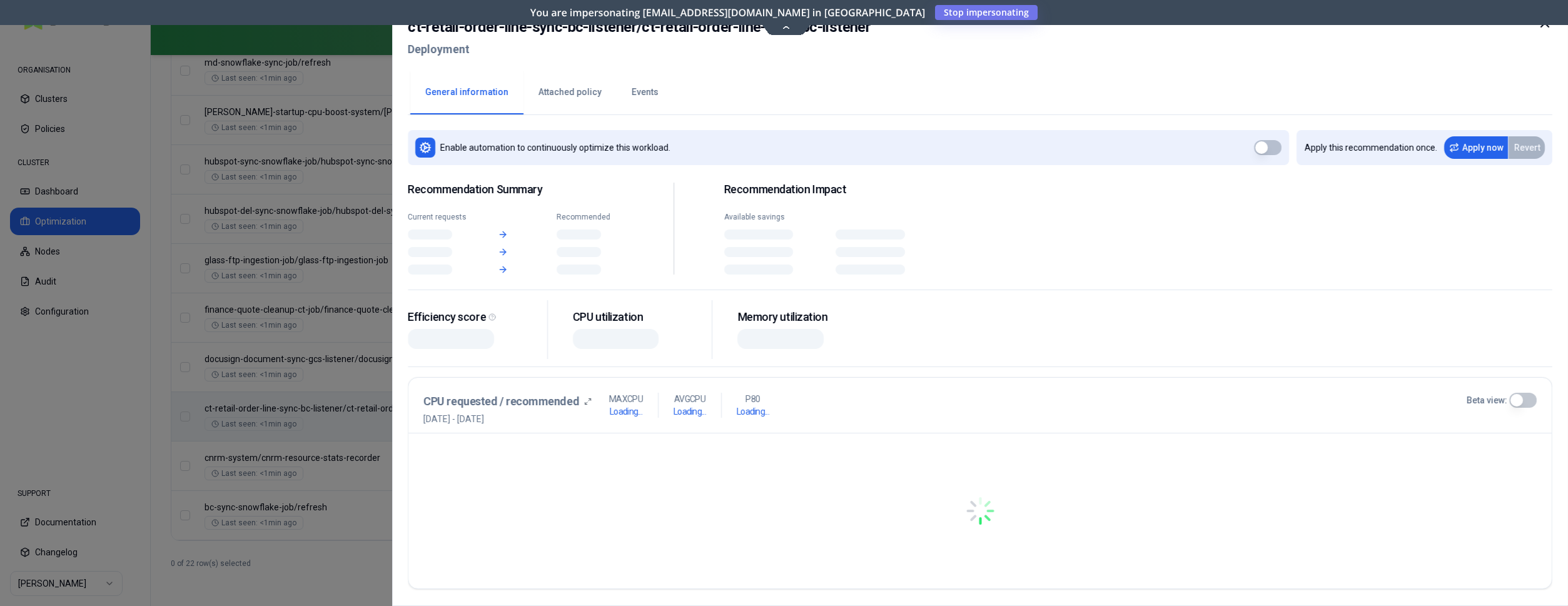
scroll to position [1171, 0]
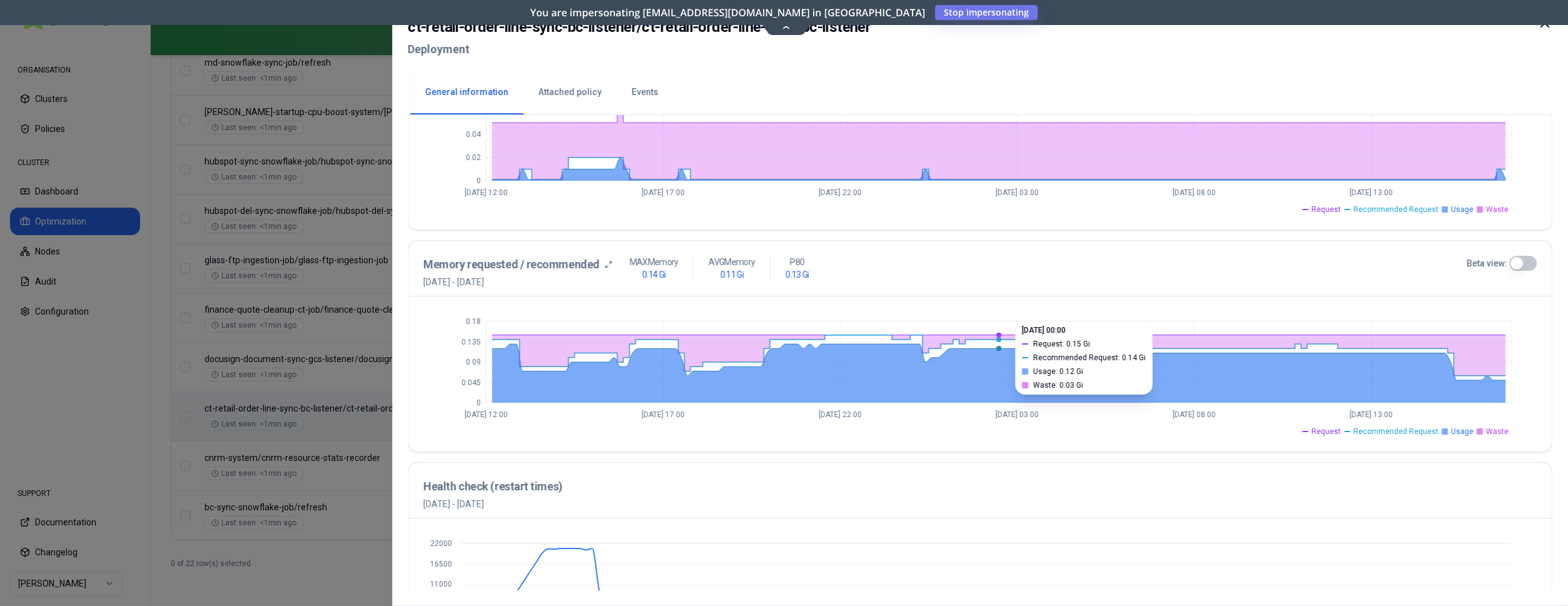
scroll to position [452, 0]
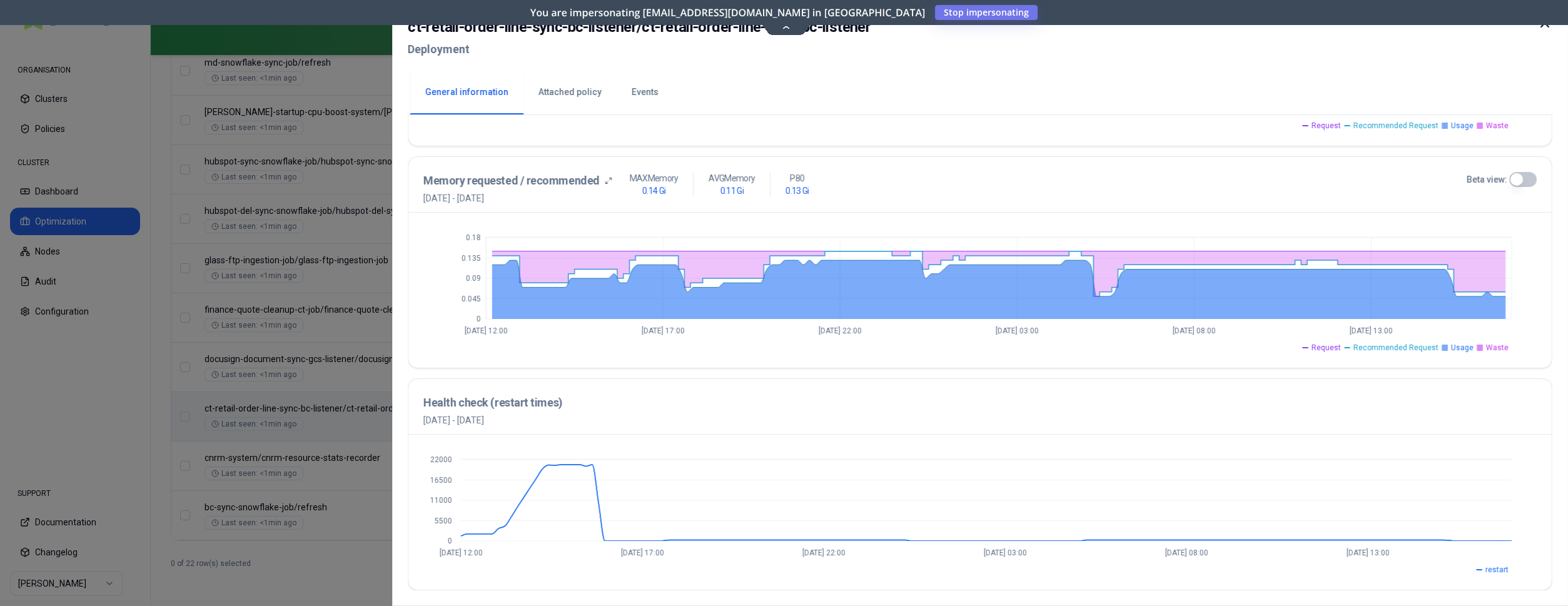
click at [1544, 27] on icon at bounding box center [1545, 23] width 15 height 15
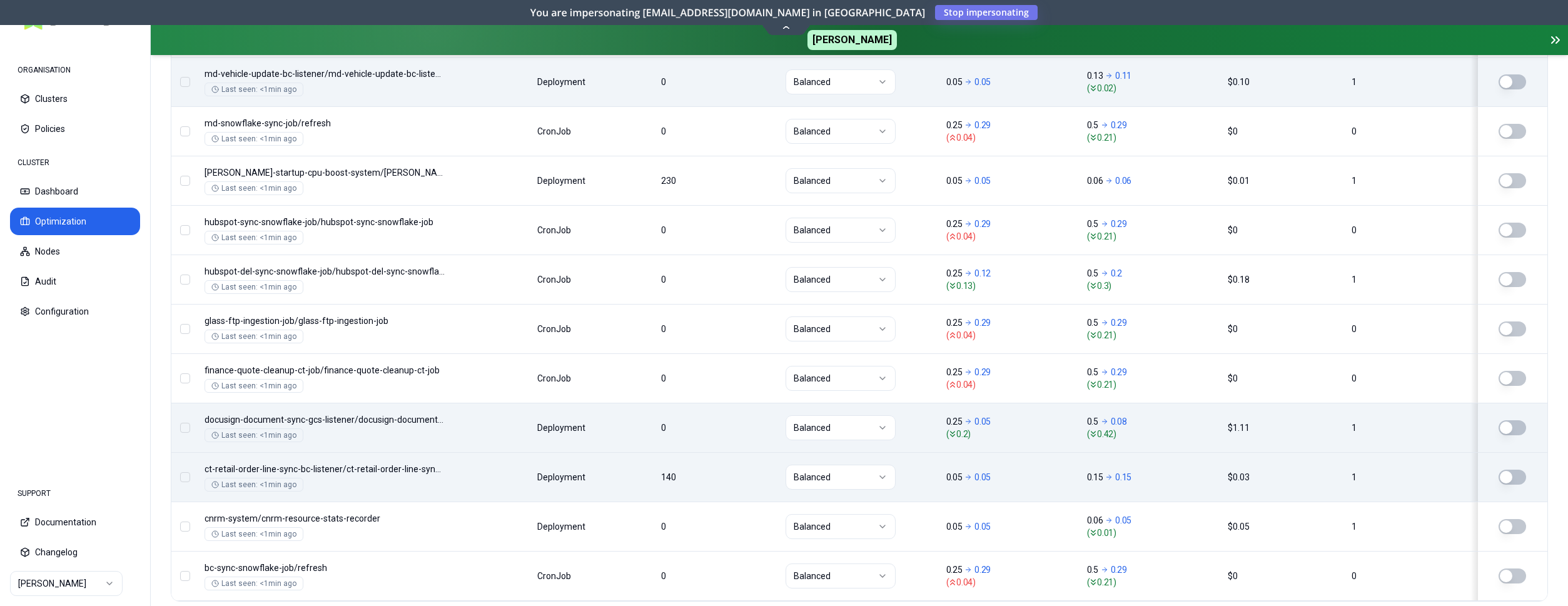
scroll to position [1107, 0]
click at [1518, 434] on button "button" at bounding box center [1512, 431] width 27 height 15
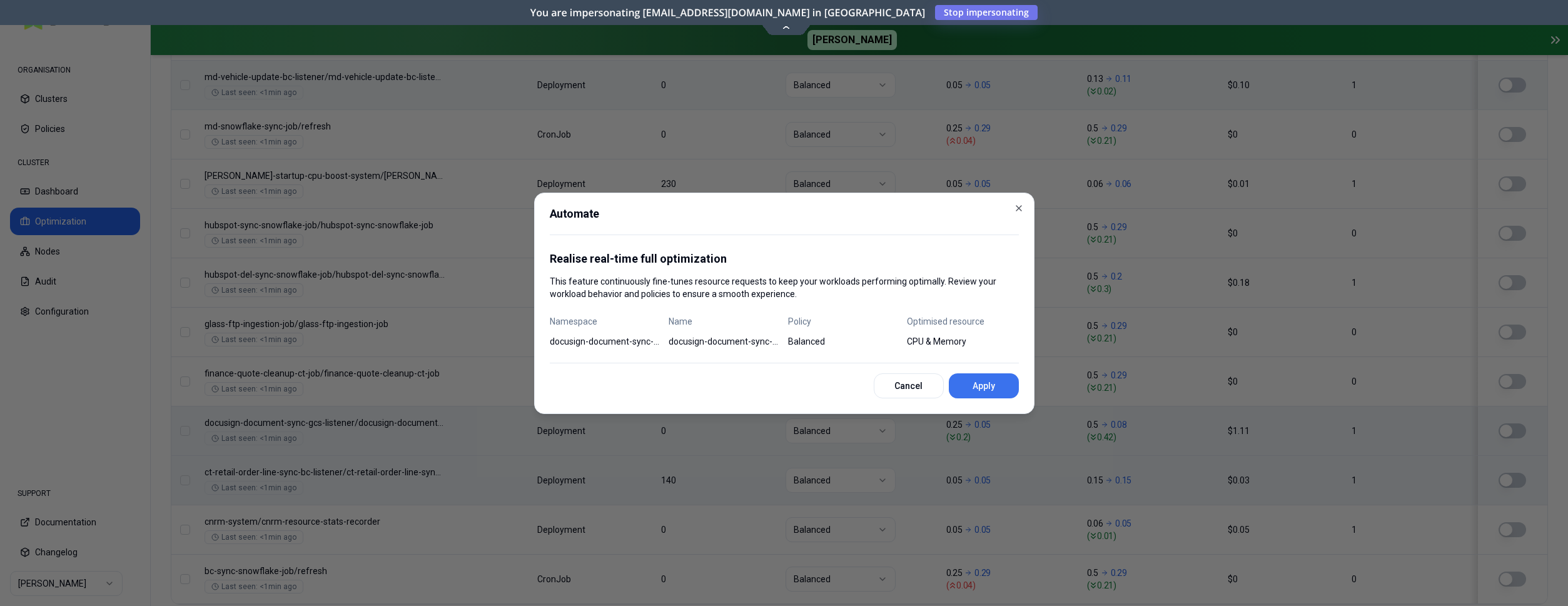
click at [977, 388] on button "Apply" at bounding box center [984, 385] width 70 height 25
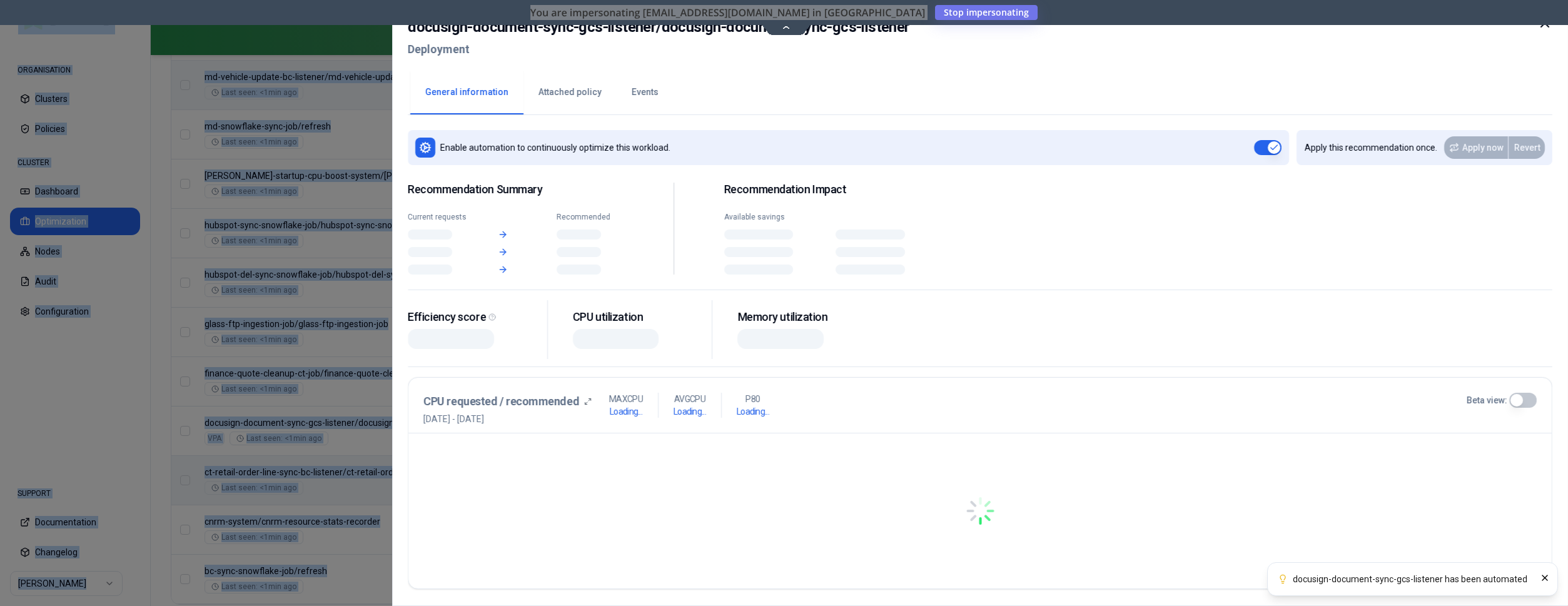
drag, startPoint x: 203, startPoint y: 418, endPoint x: 272, endPoint y: 418, distance: 69.0
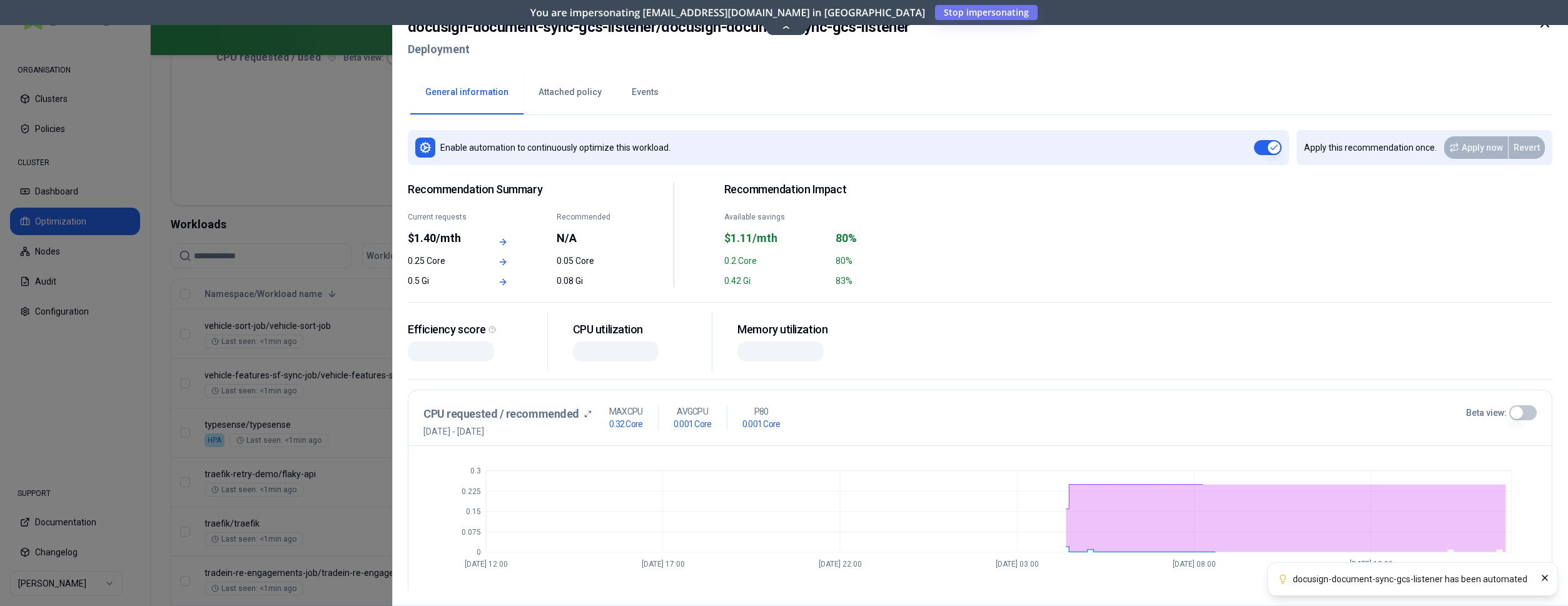
scroll to position [320, 0]
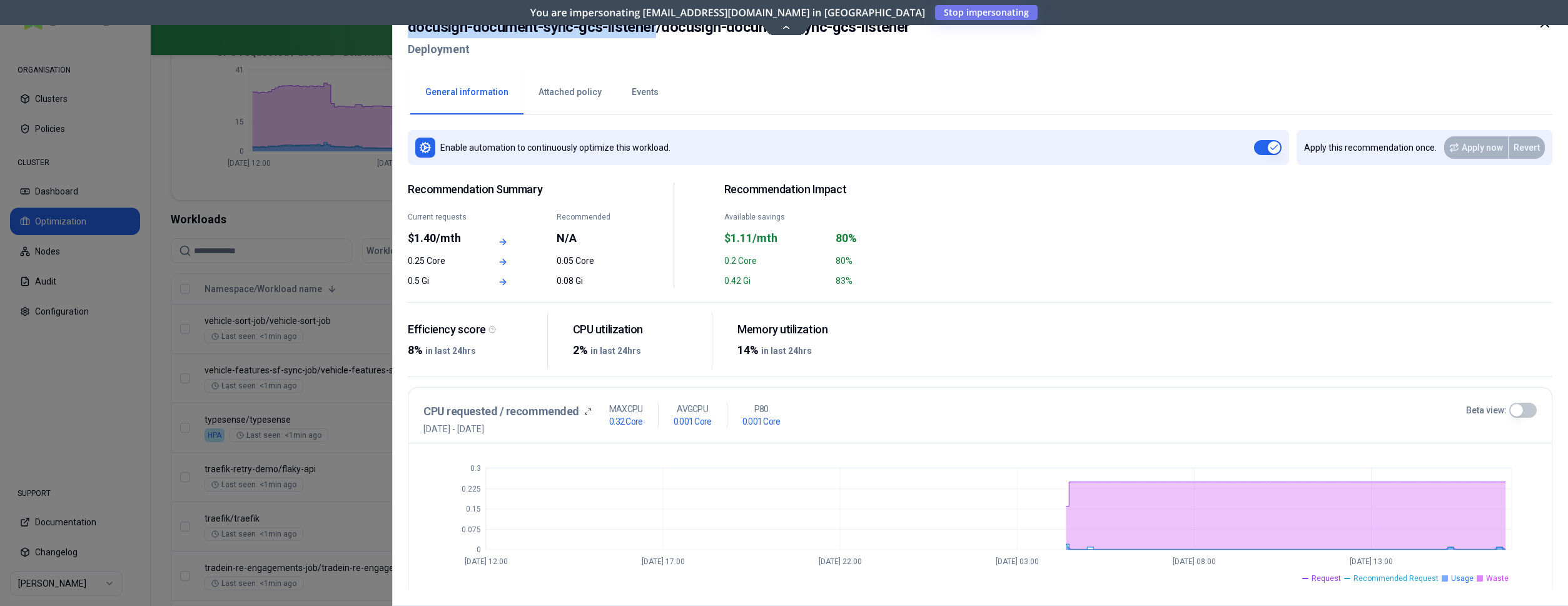
drag, startPoint x: 408, startPoint y: 27, endPoint x: 656, endPoint y: 31, distance: 248.0
click at [656, 31] on h2 "docusign-document-sync-gcs-listener / docusign-document-sync-gcs-listener" at bounding box center [658, 27] width 502 height 23
copy h2 "docusign-document-sync-gcs-listener"
click at [151, 465] on div at bounding box center [784, 303] width 1568 height 606
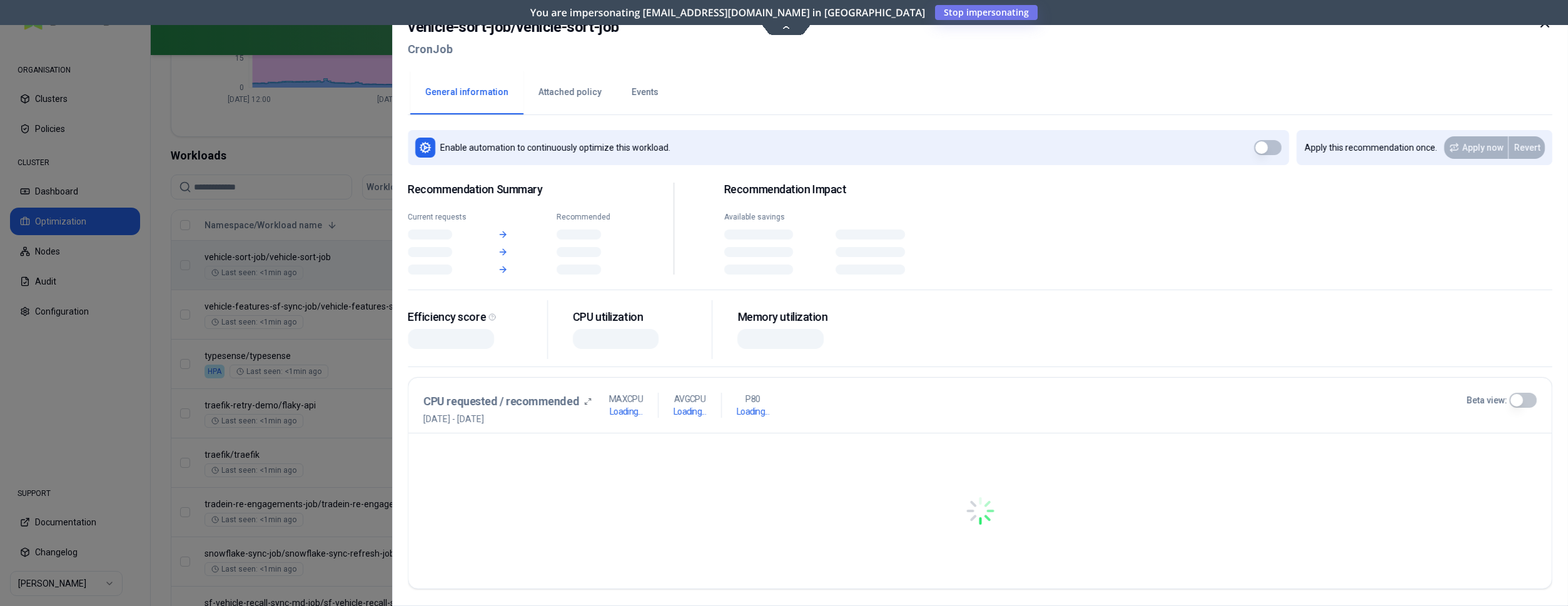
scroll to position [383, 0]
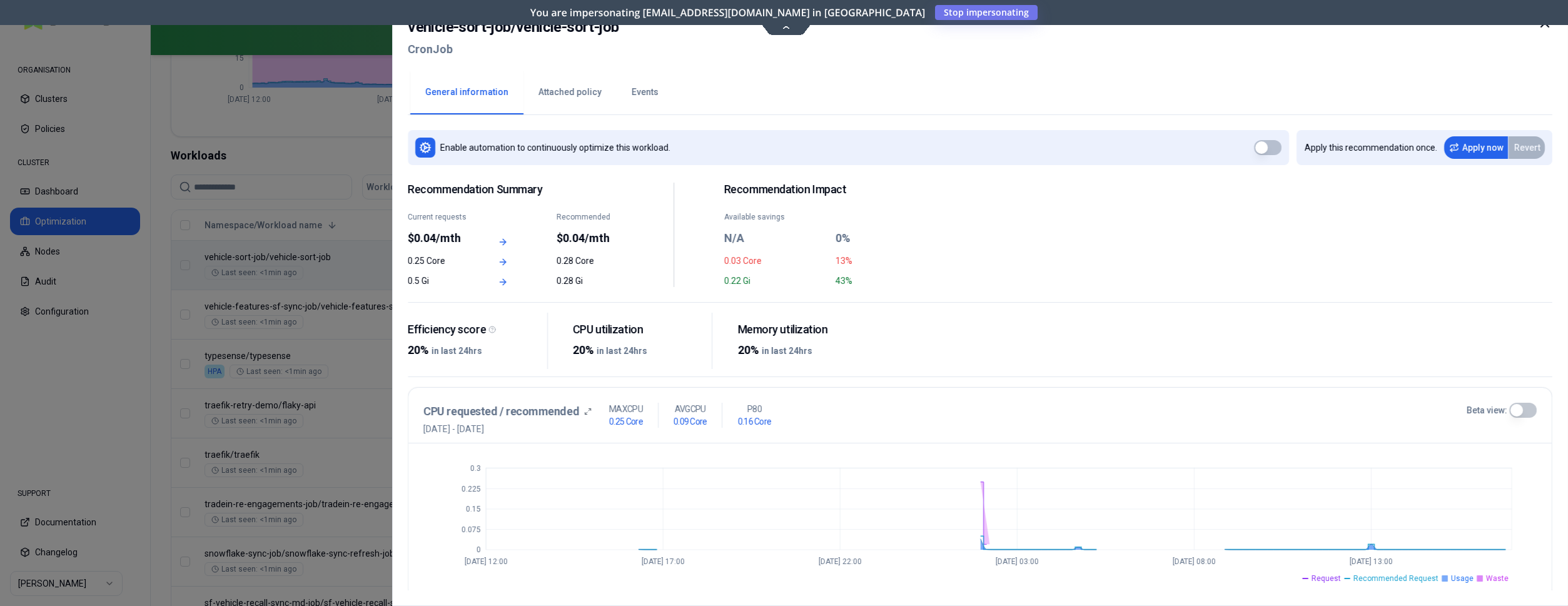
click at [1541, 28] on icon at bounding box center [1545, 23] width 15 height 15
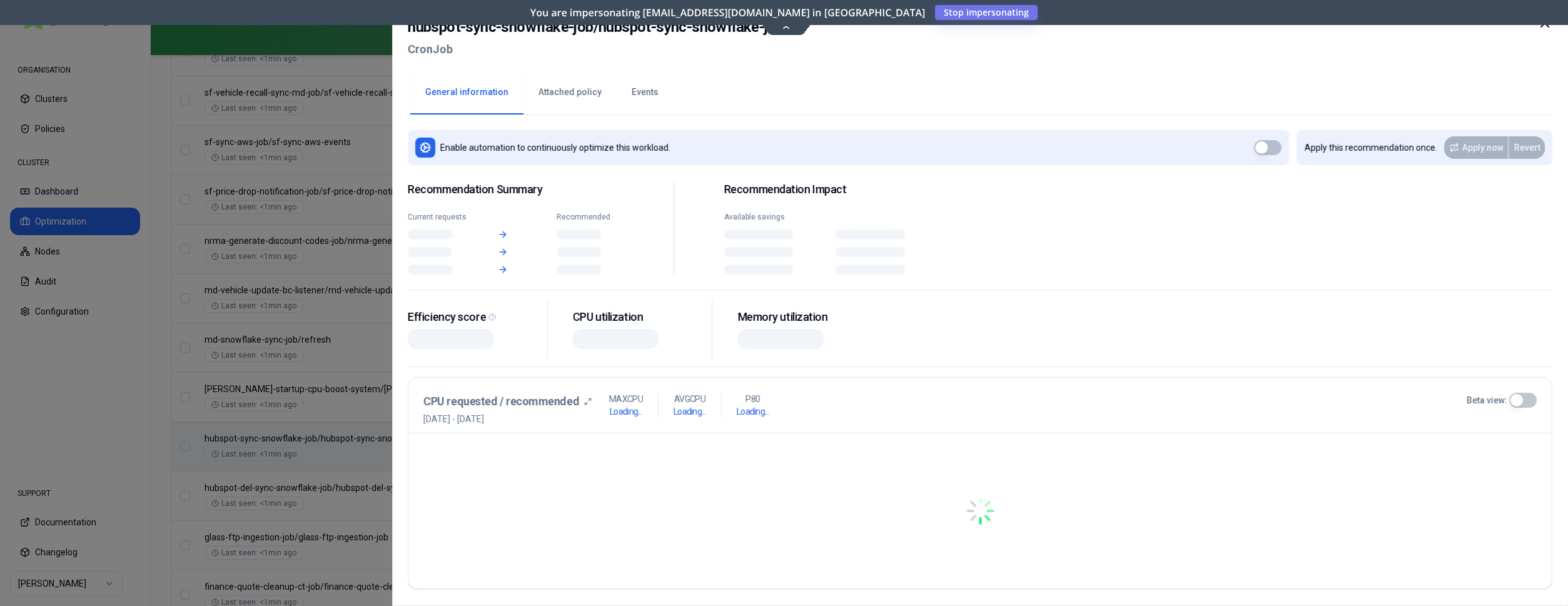
scroll to position [894, 0]
click at [514, 451] on div "Namespace/Workload name Type Restarts Policy CPU(Cores) (request vs recommended…" at bounding box center [859, 234] width 1376 height 1068
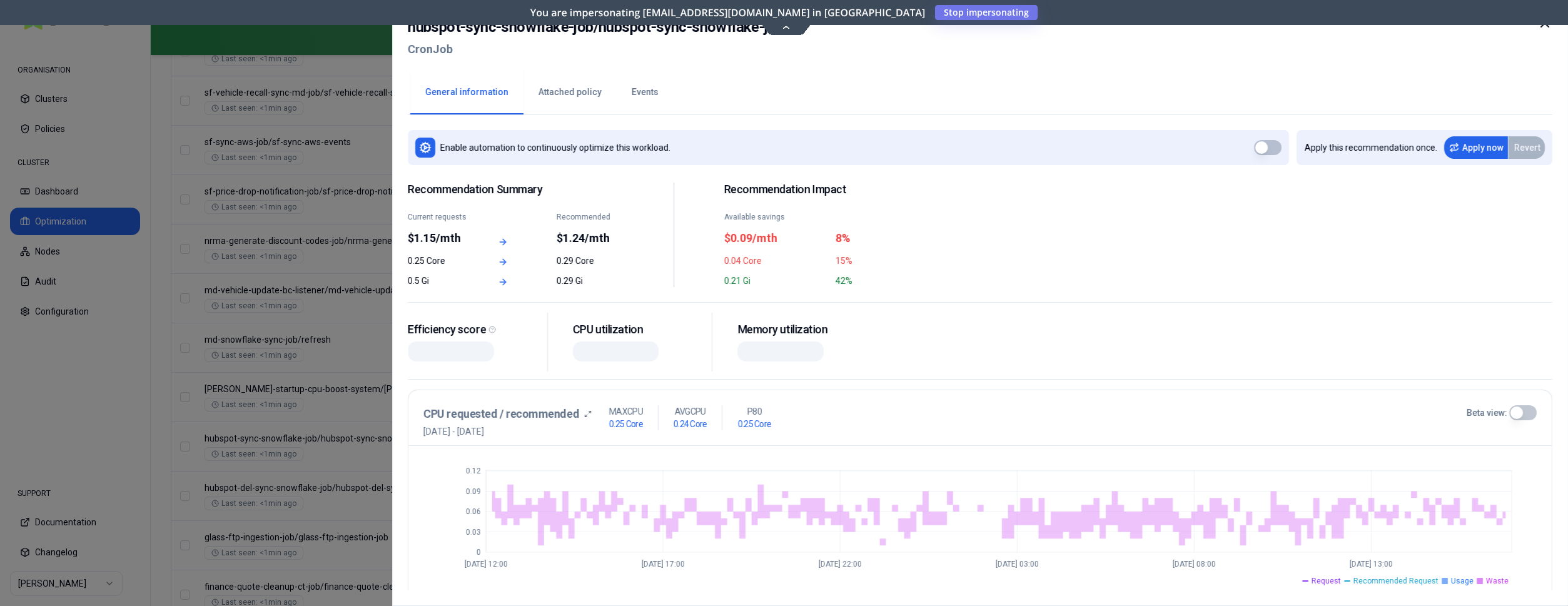
click at [368, 456] on div at bounding box center [784, 303] width 1568 height 606
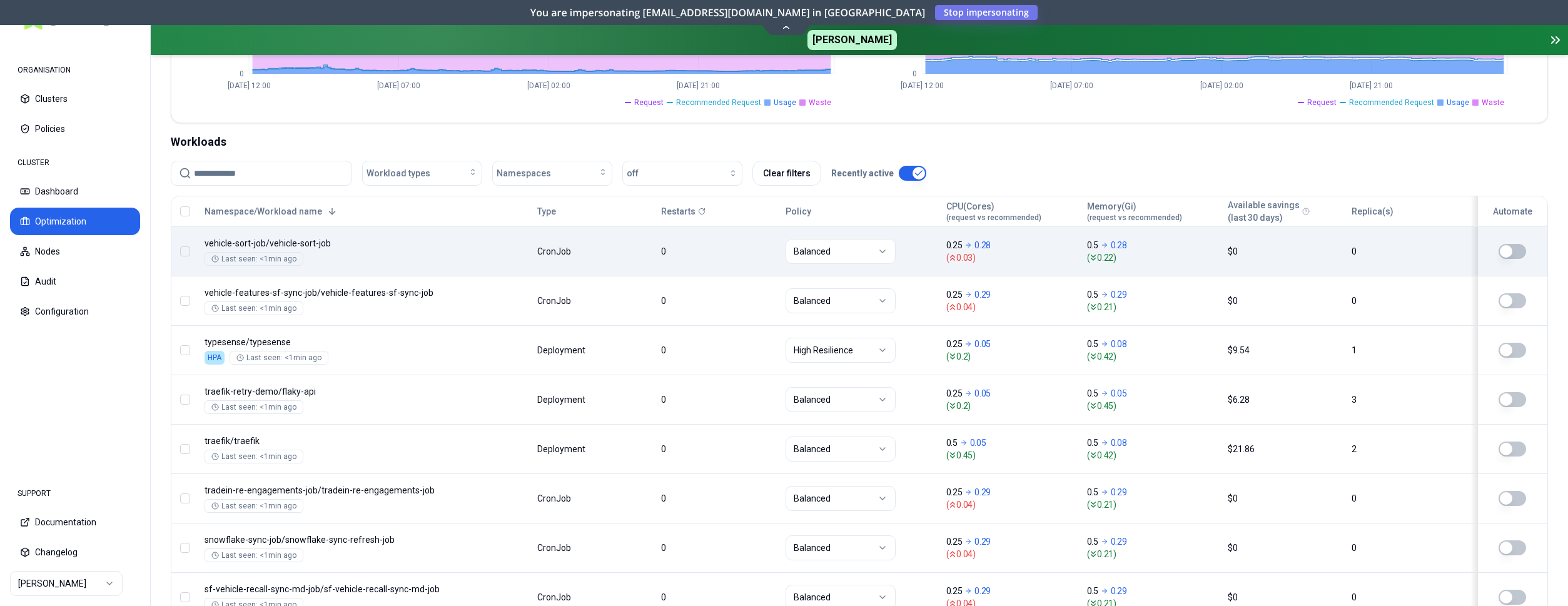
scroll to position [320, 0]
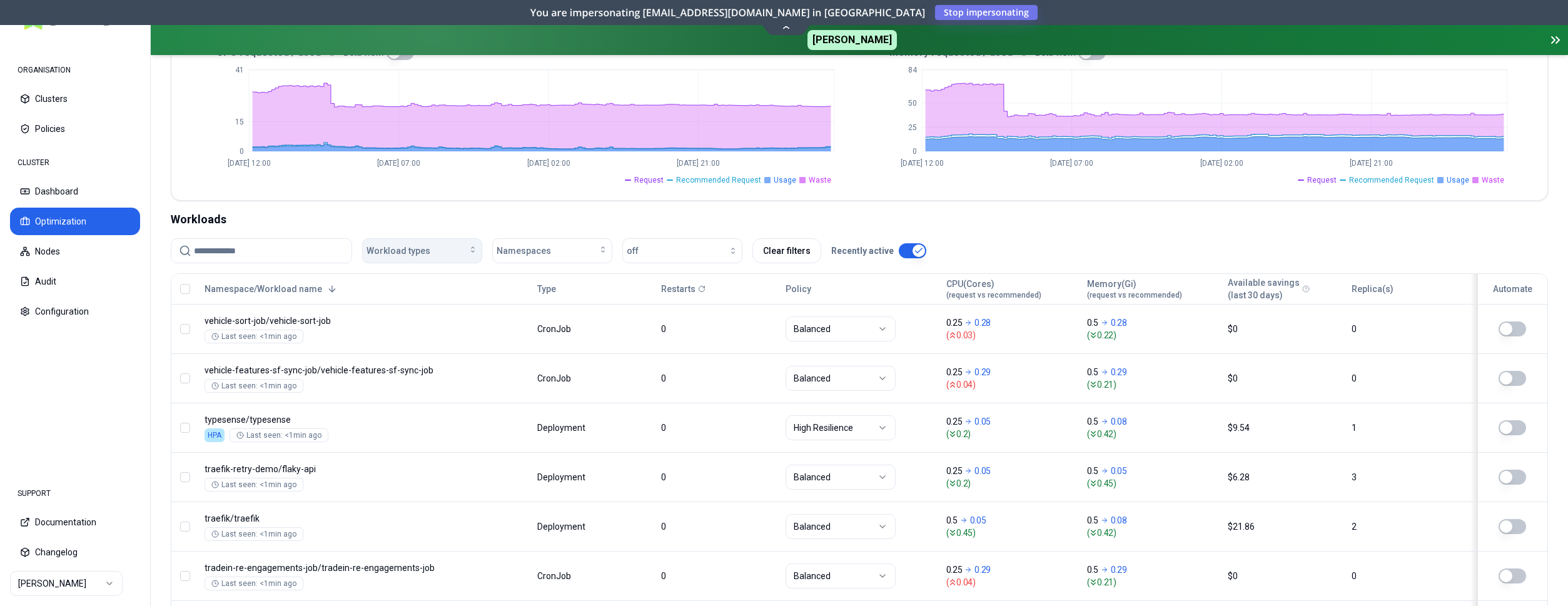
click at [449, 246] on div "Workload types" at bounding box center [422, 251] width 112 height 13
click at [421, 300] on div "Deployment" at bounding box center [425, 299] width 119 height 20
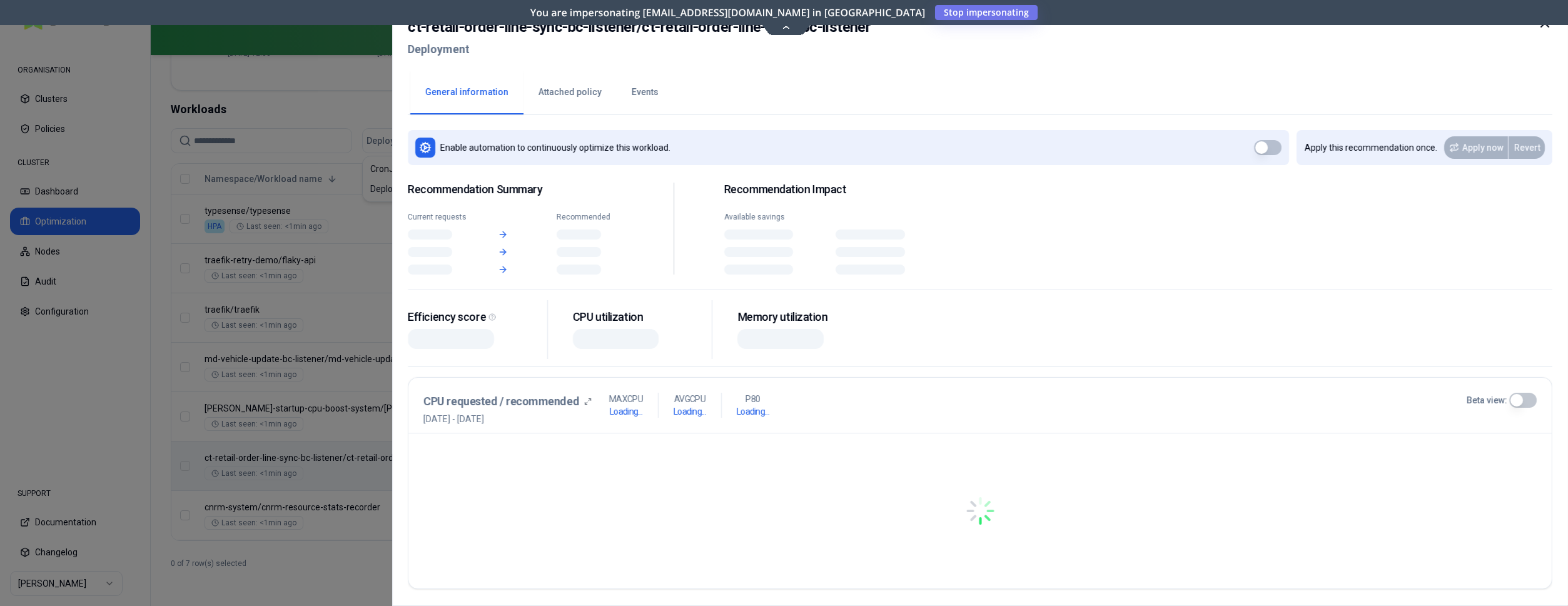
scroll to position [430, 0]
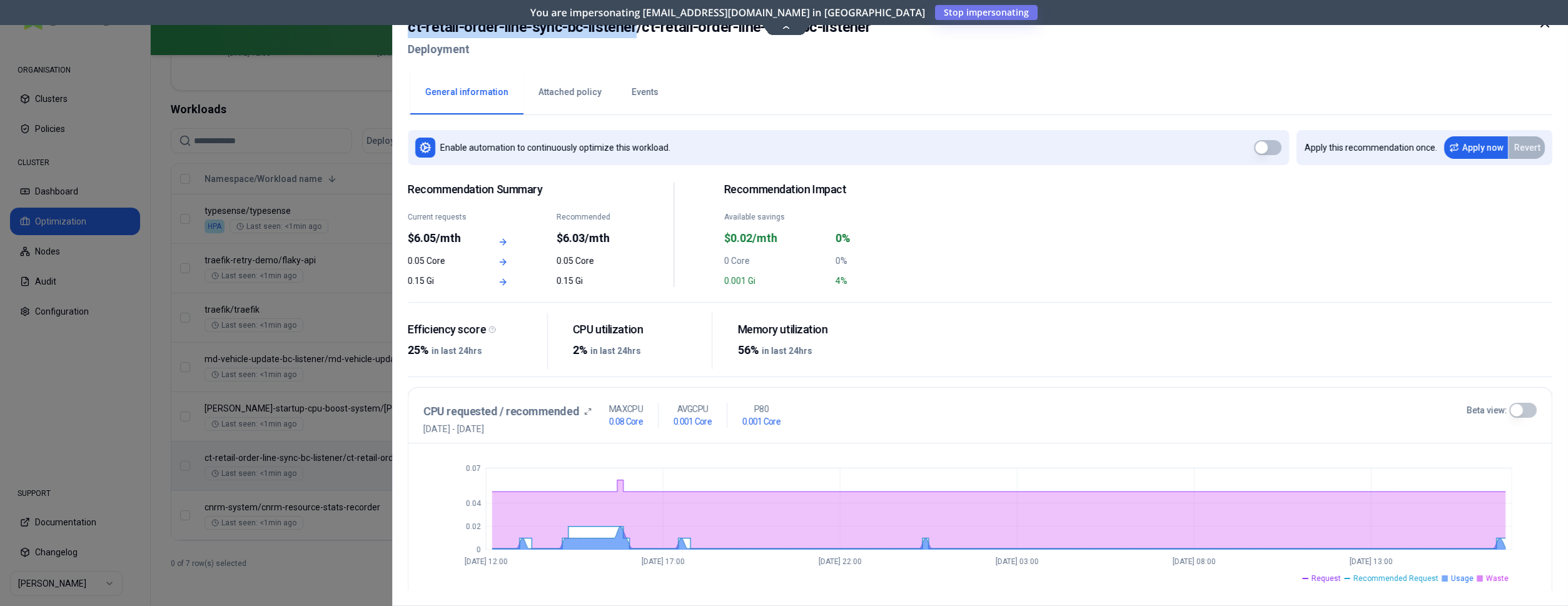
drag, startPoint x: 411, startPoint y: 27, endPoint x: 636, endPoint y: 31, distance: 225.0
click at [636, 31] on h2 "ct-retail-order-line-sync-bc-listener / ct-retail-order-line-sync-bc-listener" at bounding box center [639, 27] width 463 height 23
copy h2 "ct-retail-order-line-sync-bc-listener"
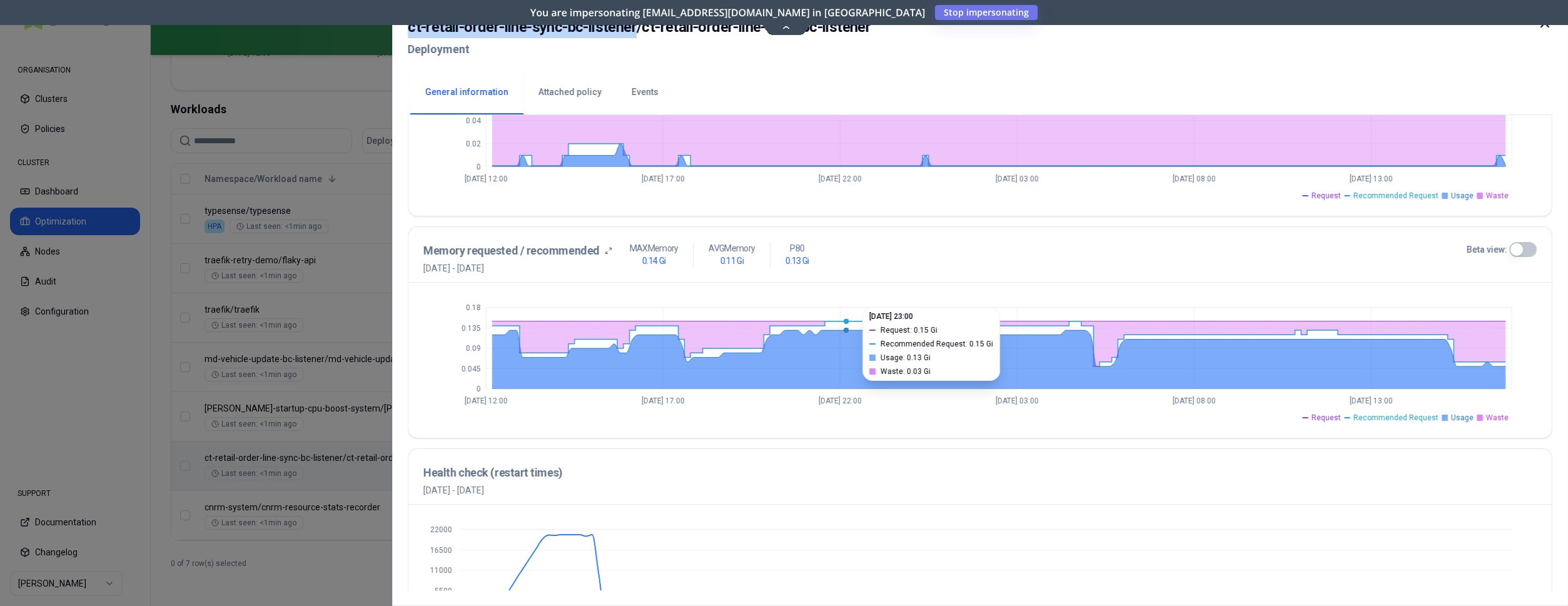
scroll to position [452, 0]
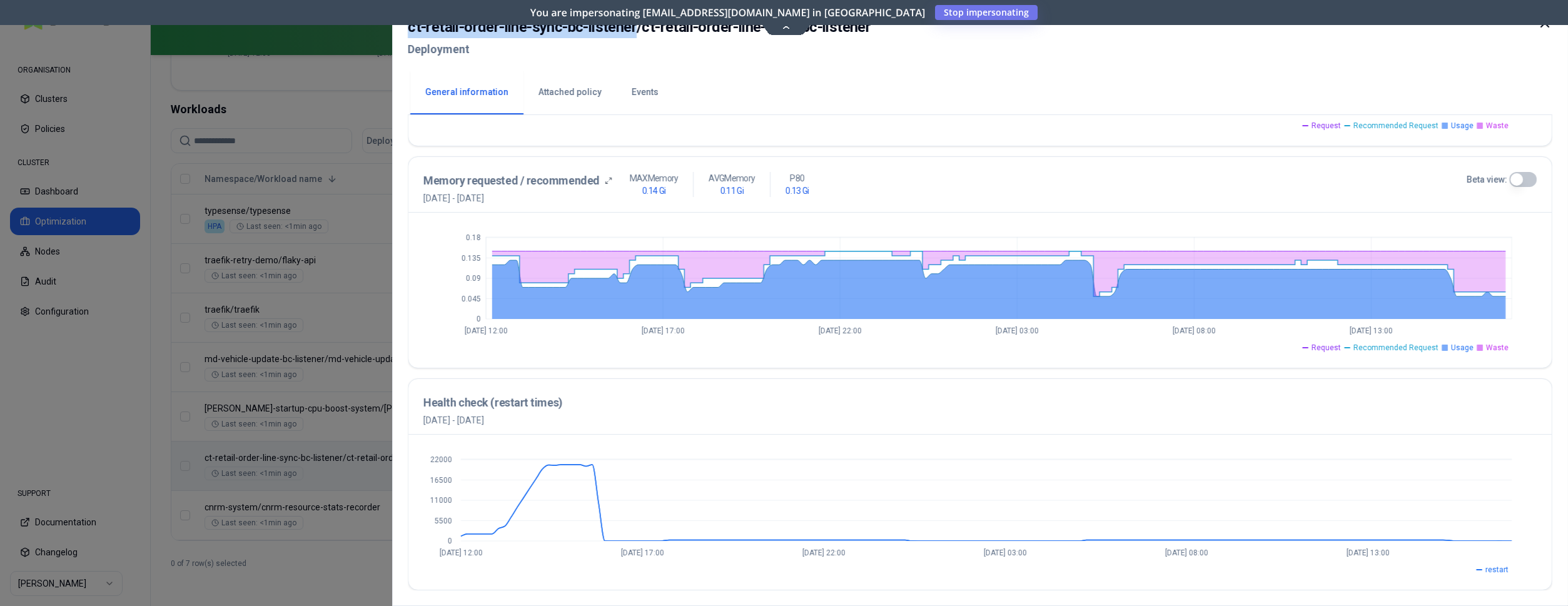
click at [314, 312] on div at bounding box center [784, 303] width 1568 height 606
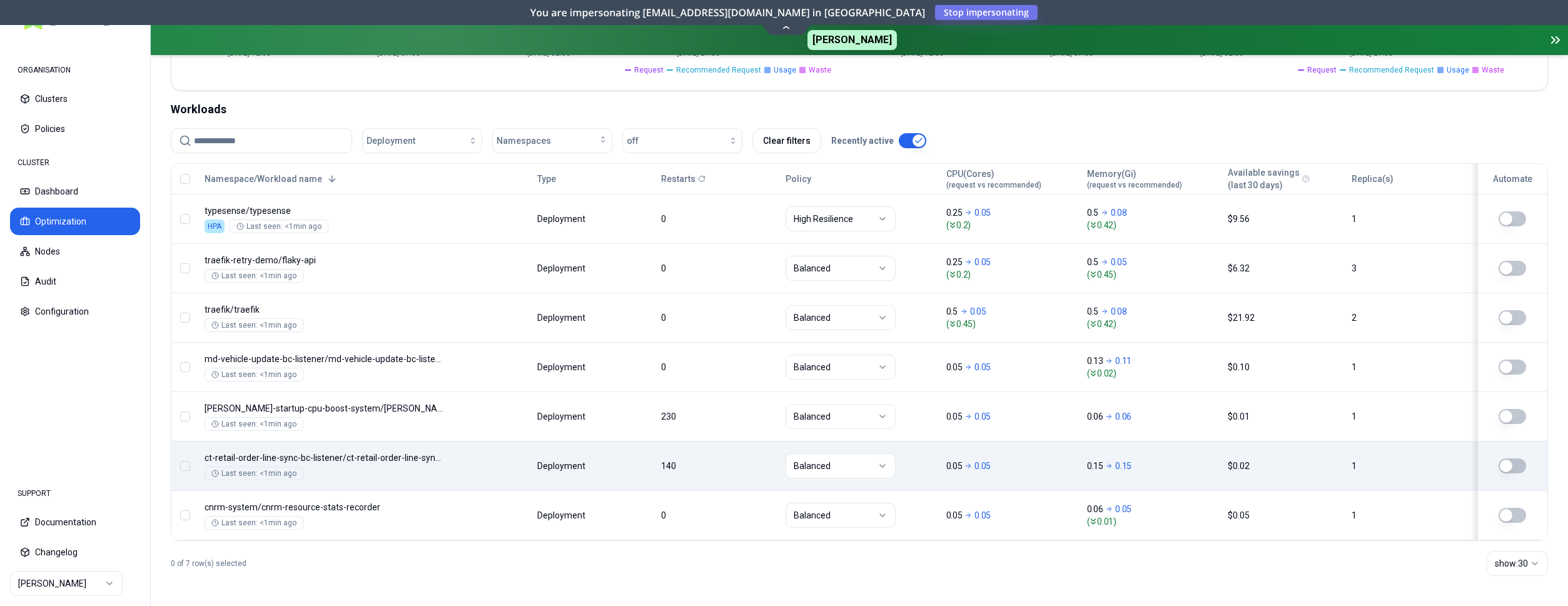
click at [1509, 459] on button "button" at bounding box center [1512, 466] width 27 height 15
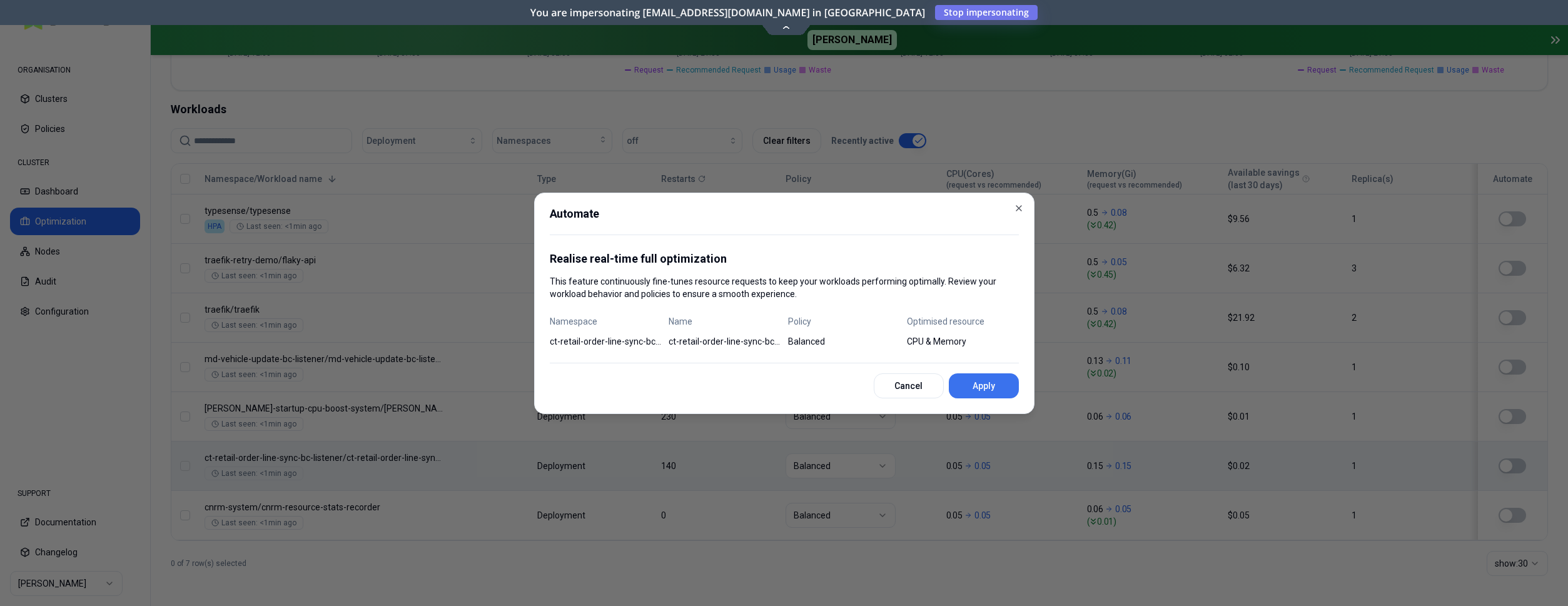
click at [997, 379] on button "Apply" at bounding box center [984, 385] width 70 height 25
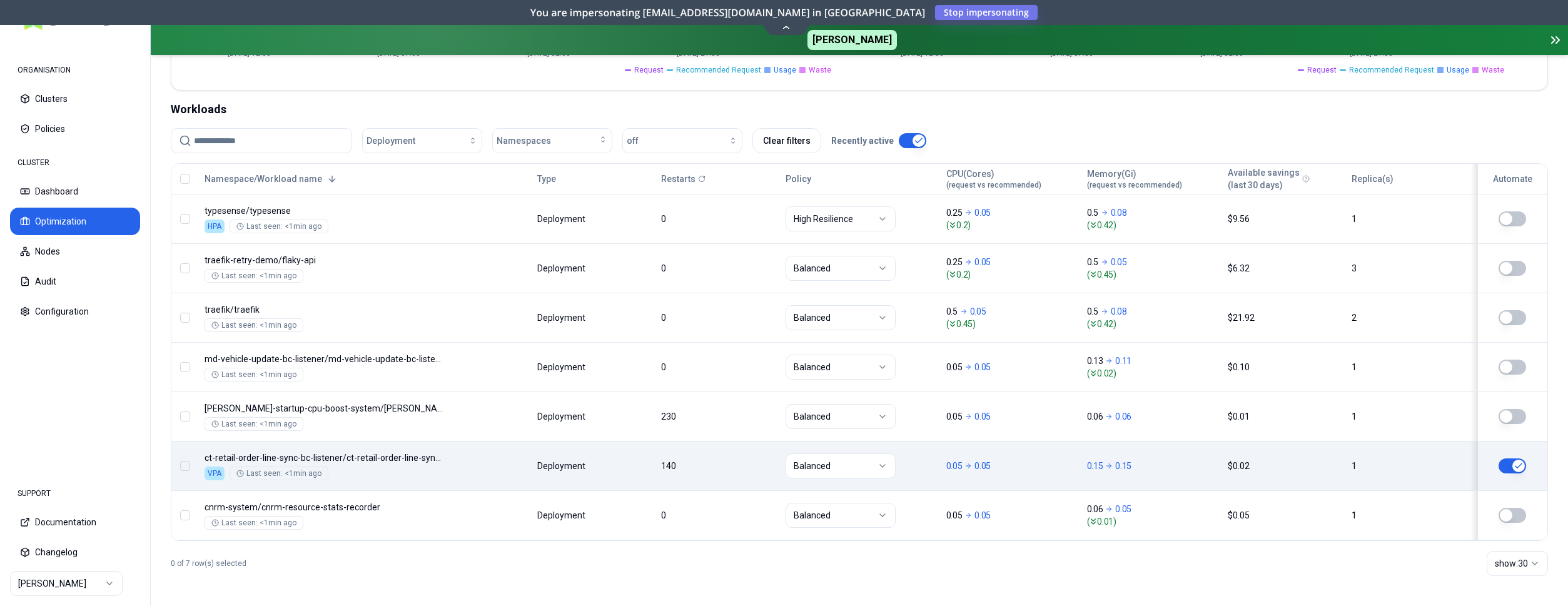
click at [153, 385] on div "Optimization Efficiency score 47 % CPU 36% MEM 64% Resources (excess) 13.66 Cor…" at bounding box center [859, 155] width 1417 height 900
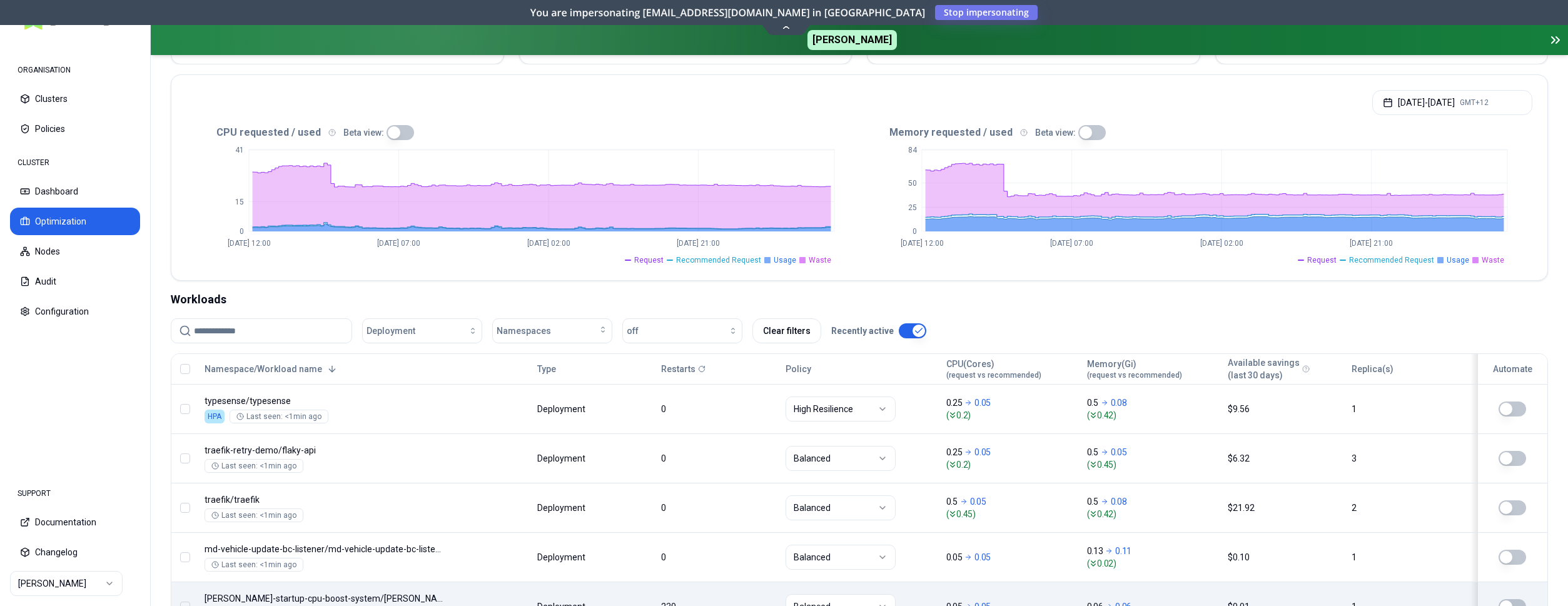
scroll to position [239, 0]
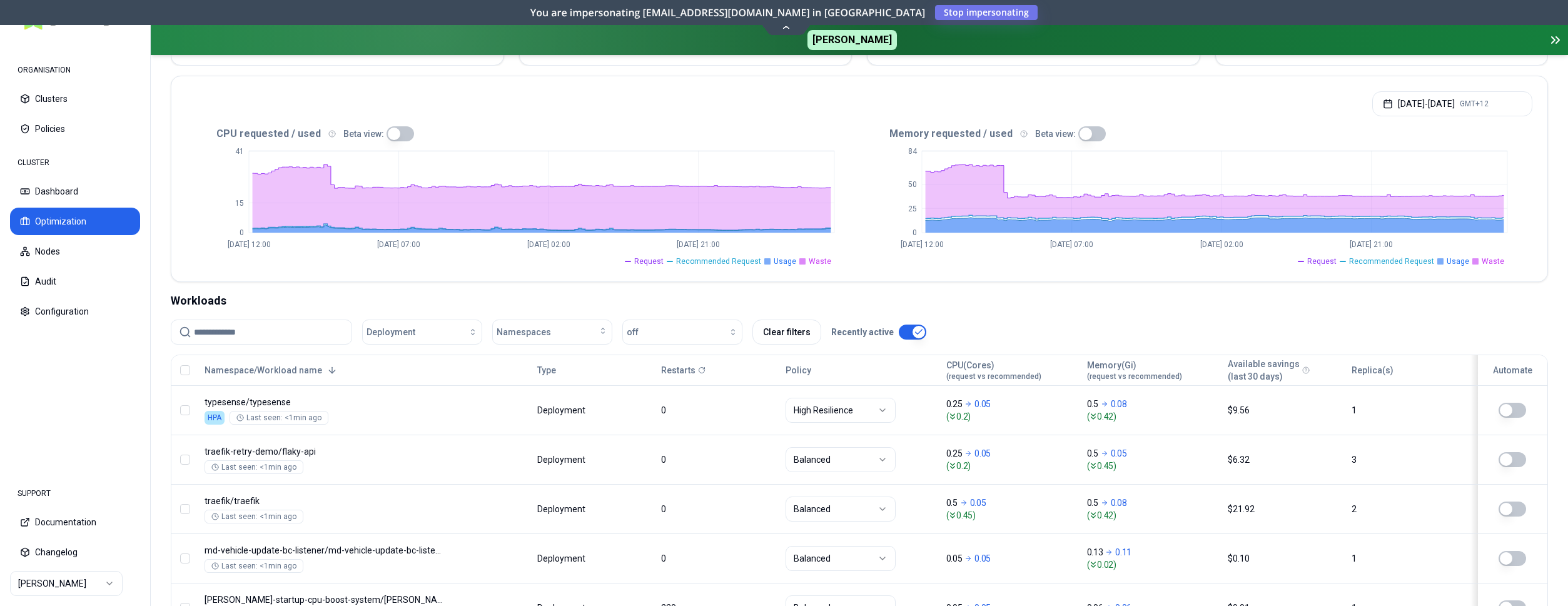
click at [917, 334] on button "button" at bounding box center [912, 332] width 27 height 15
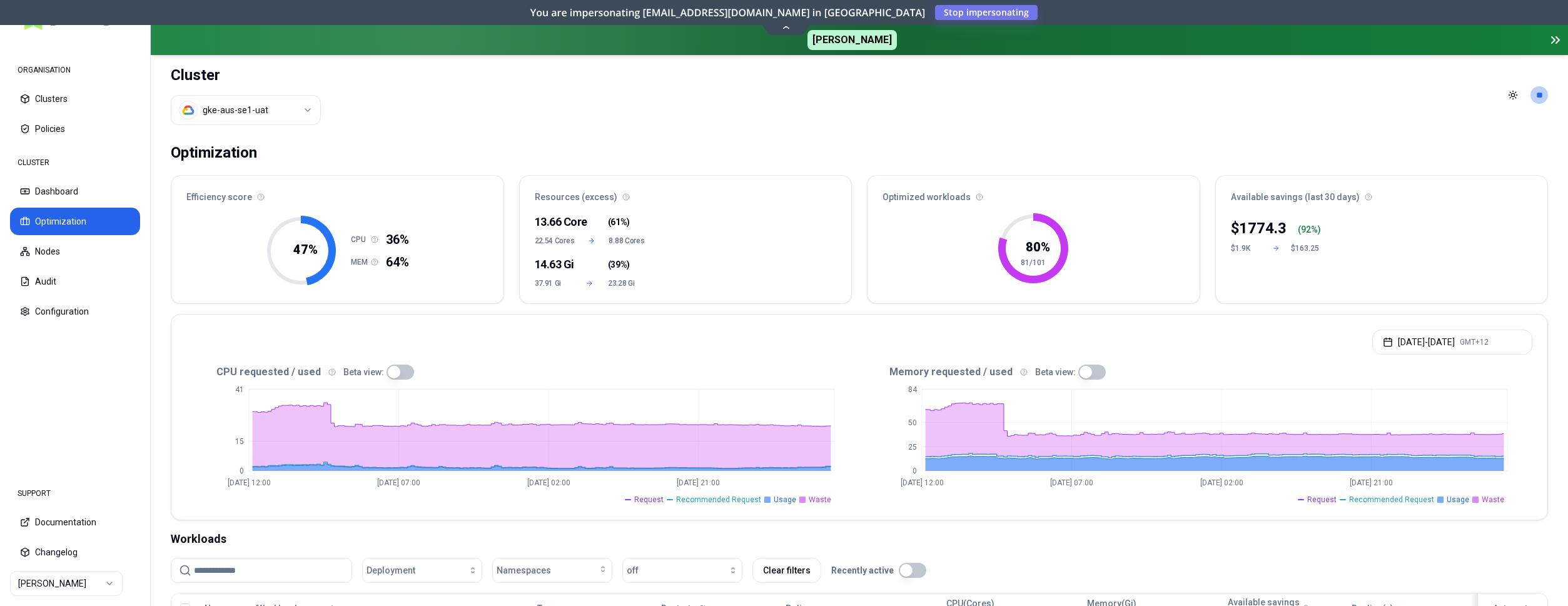
click at [388, 378] on button "button" at bounding box center [400, 372] width 27 height 15
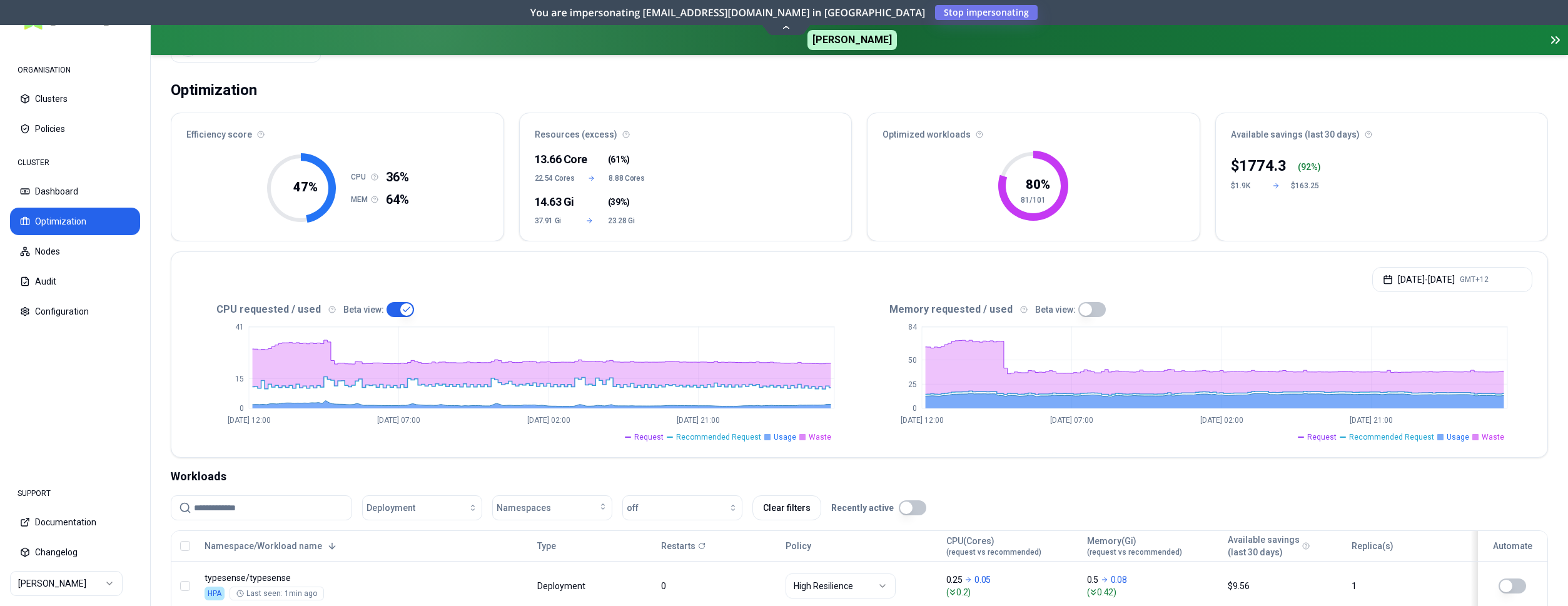
scroll to position [64, 0]
click at [1083, 306] on button "button" at bounding box center [1093, 308] width 27 height 15
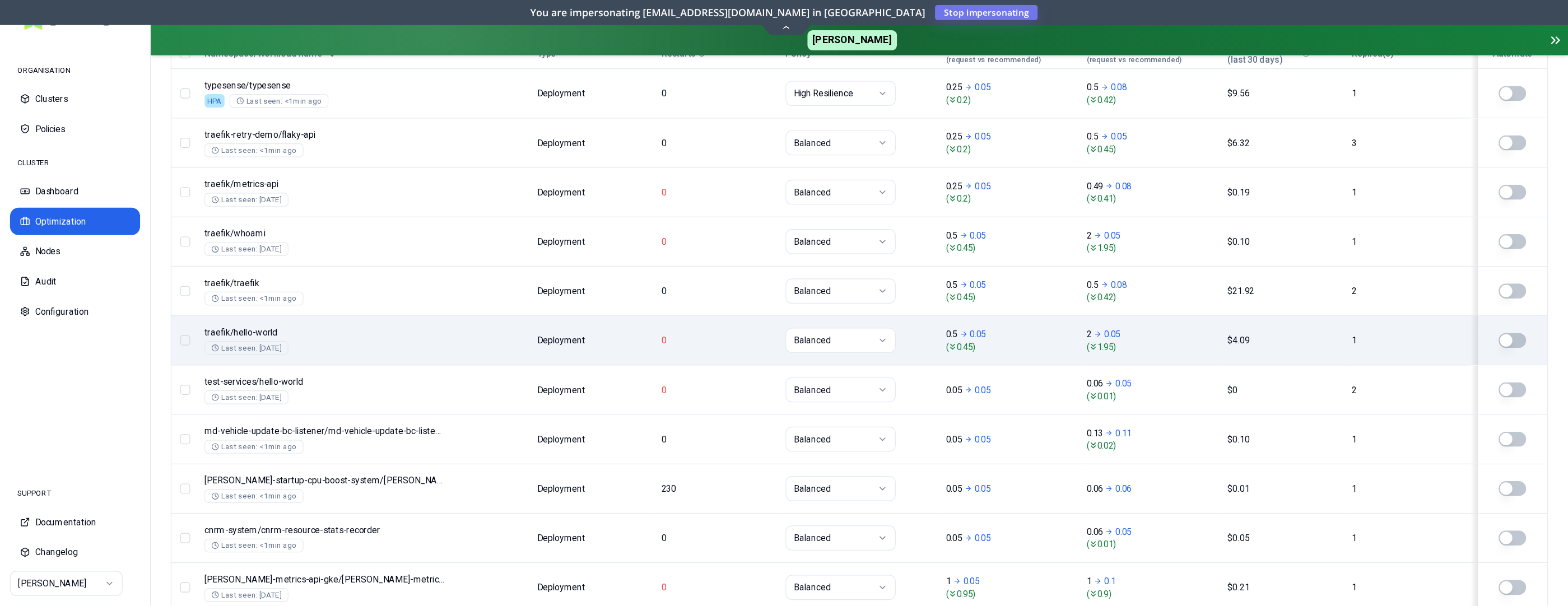
scroll to position [783, 0]
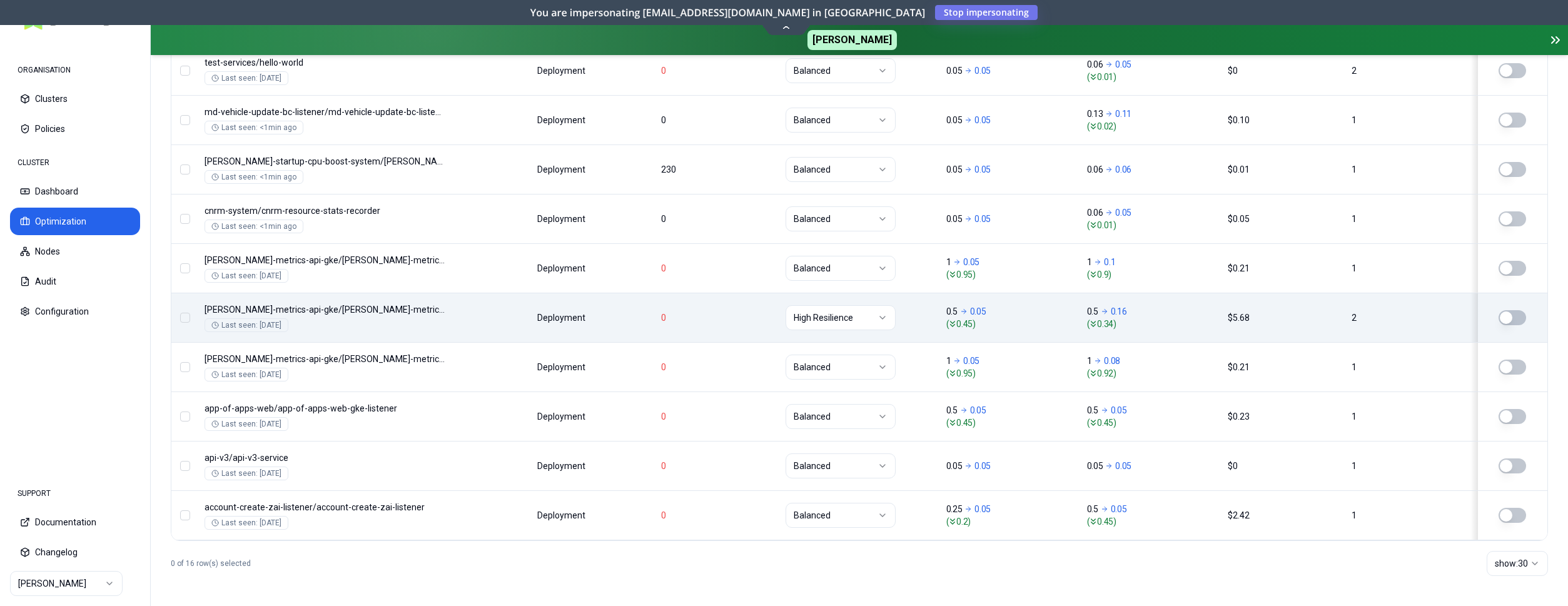
type button "on"
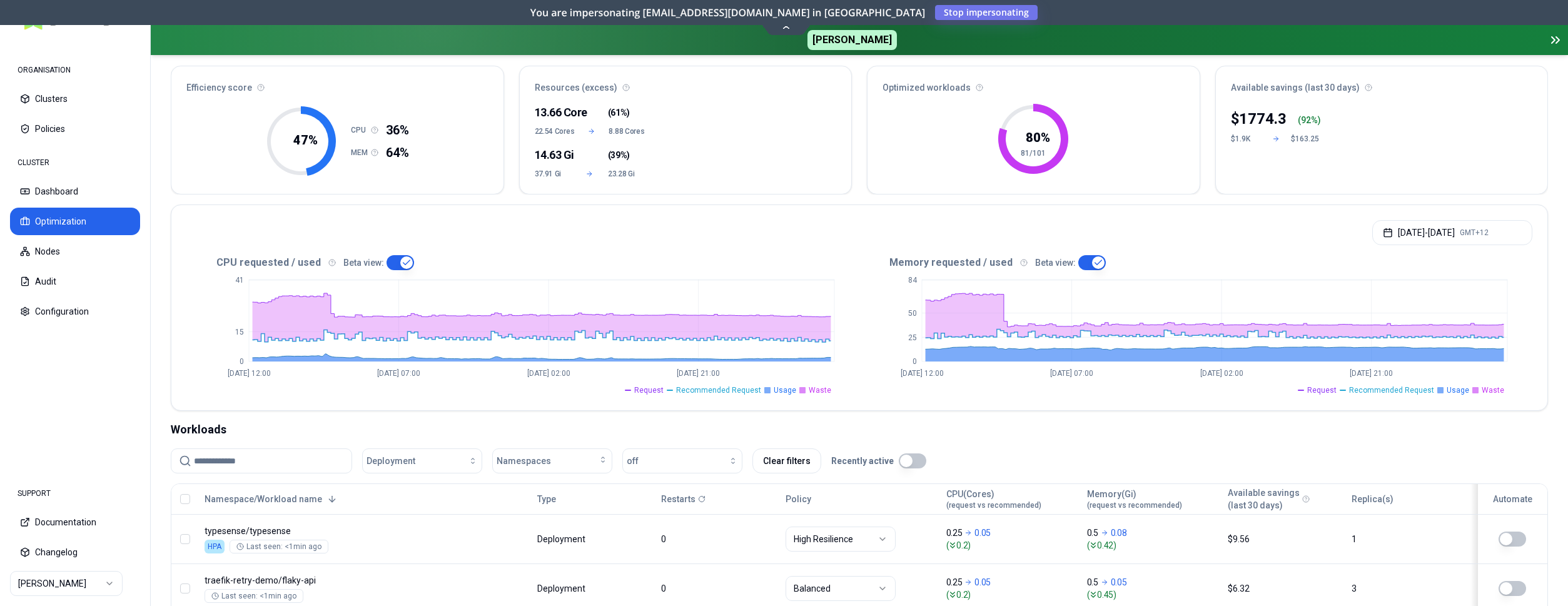
scroll to position [110, 0]
click at [600, 264] on div "CPU requested / used Beta view:" at bounding box center [523, 261] width 673 height 15
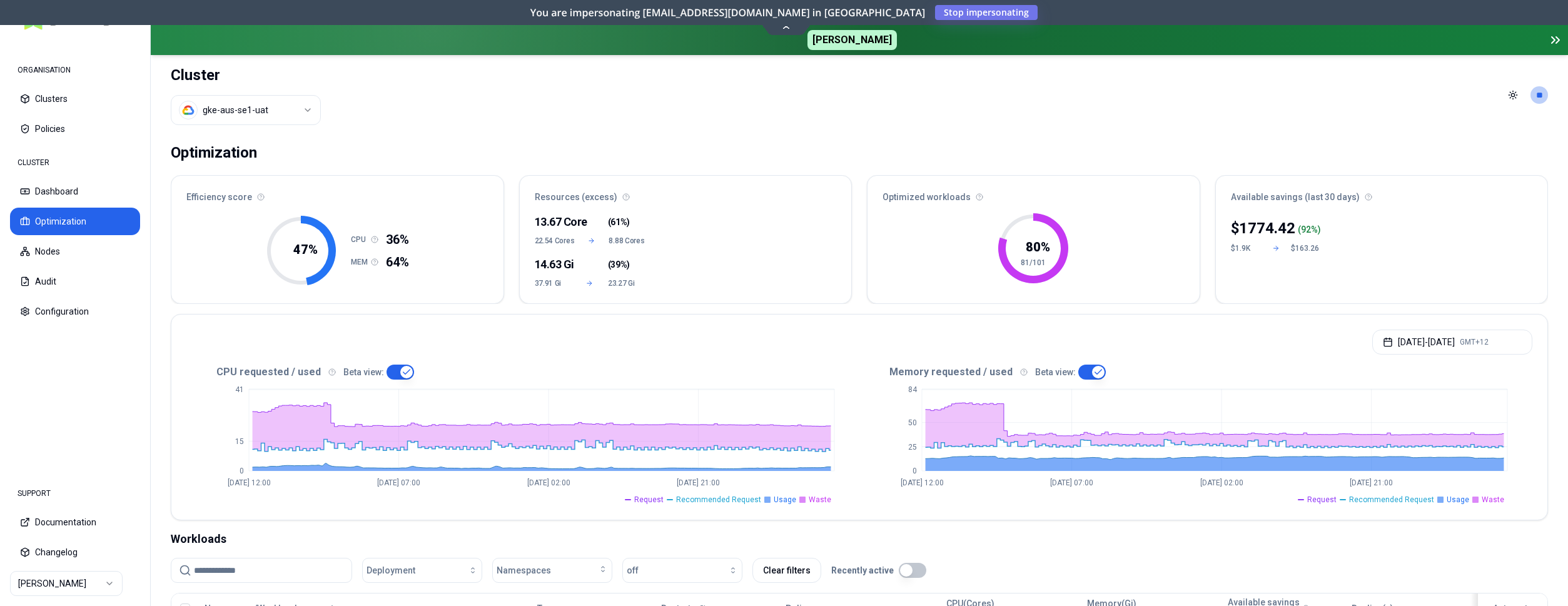
scroll to position [110, 0]
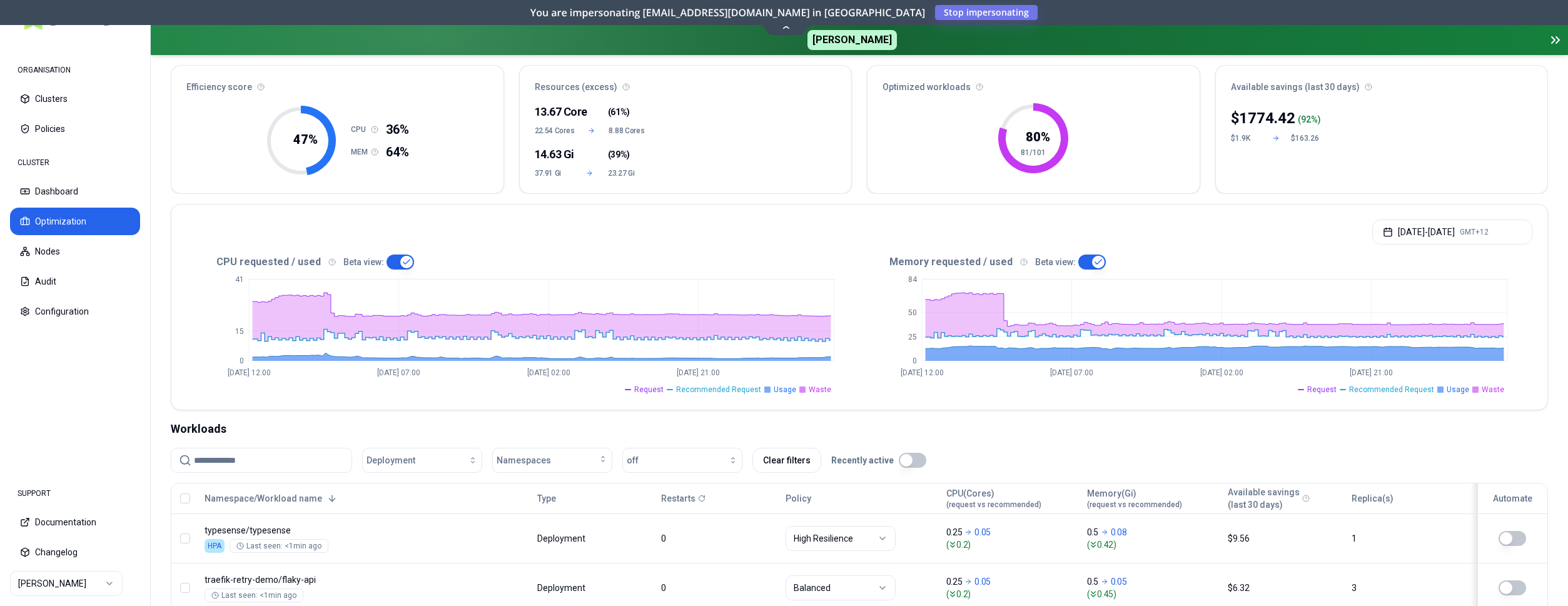
click at [408, 235] on div "[DATE] - [DATE] GMT+12" at bounding box center [859, 229] width 1376 height 48
click at [684, 457] on div "button" at bounding box center [688, 460] width 100 height 10
click at [656, 482] on div "on" at bounding box center [685, 488] width 119 height 20
click at [894, 429] on div "Workloads" at bounding box center [859, 429] width 1378 height 17
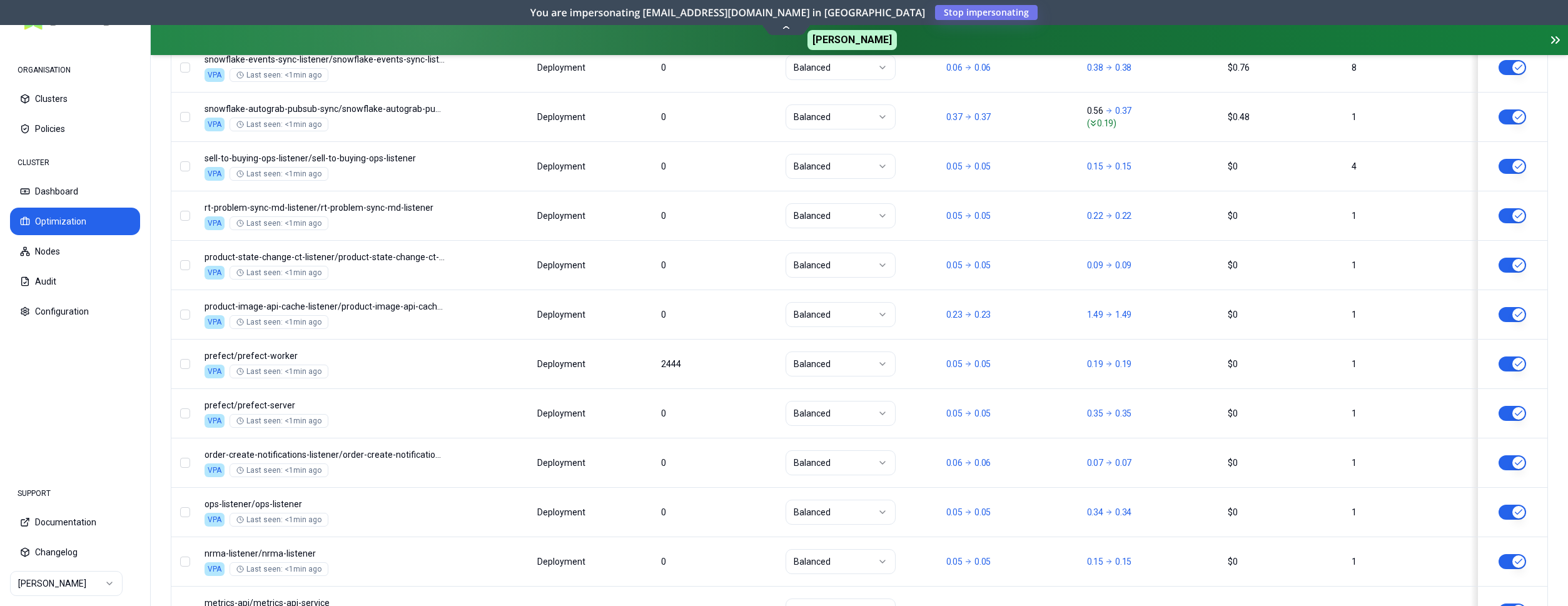
scroll to position [1566, 0]
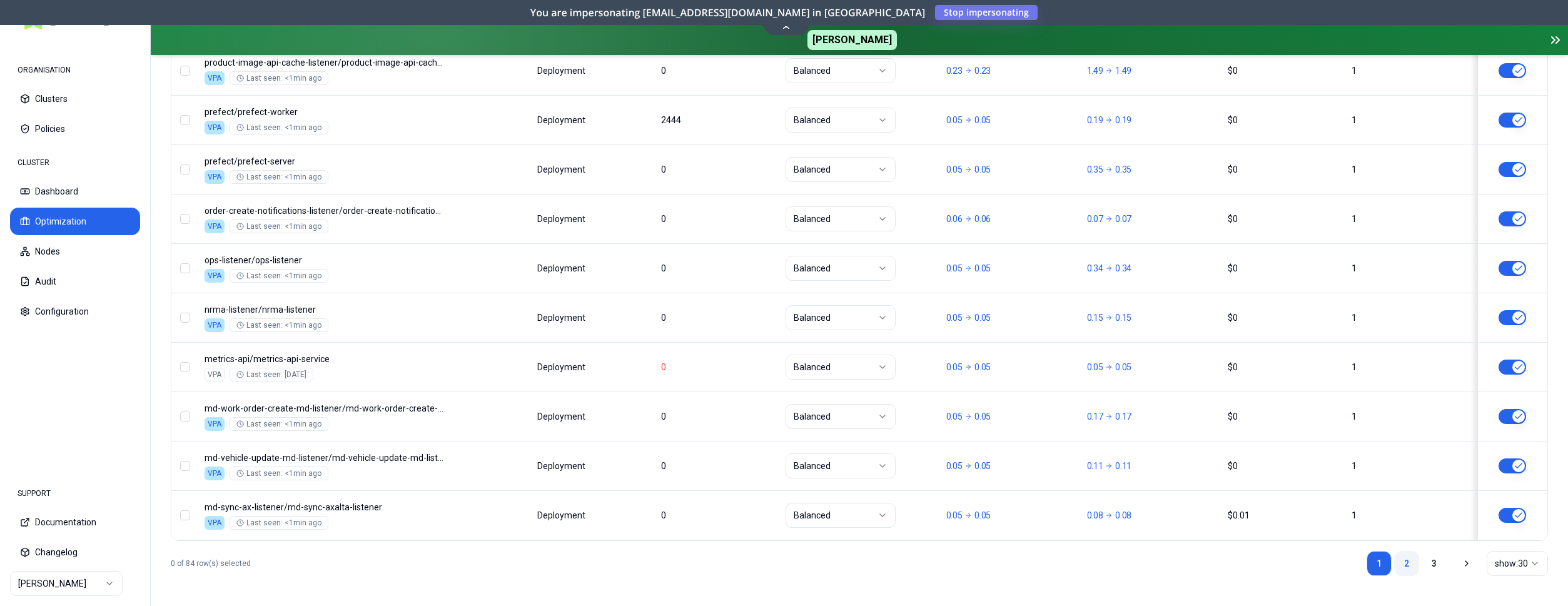
click at [1408, 554] on link "2" at bounding box center [1406, 563] width 25 height 25
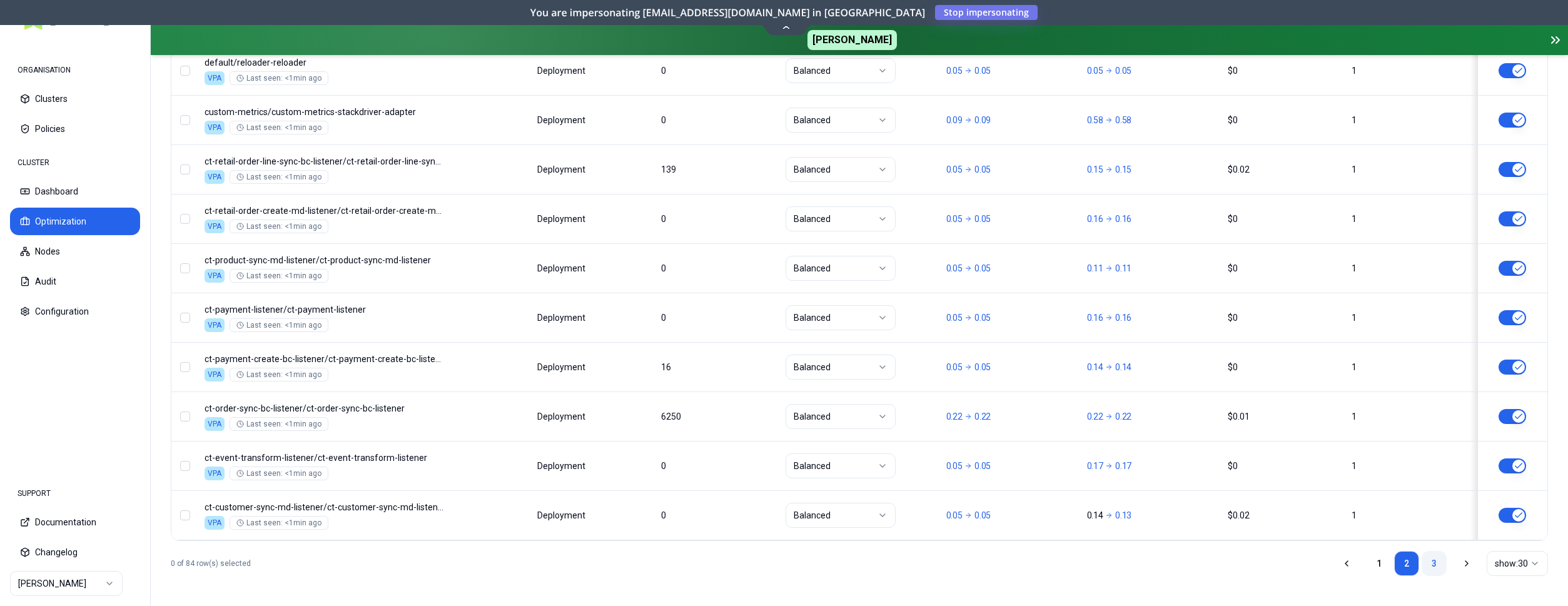
click at [1433, 566] on link "3" at bounding box center [1434, 563] width 25 height 25
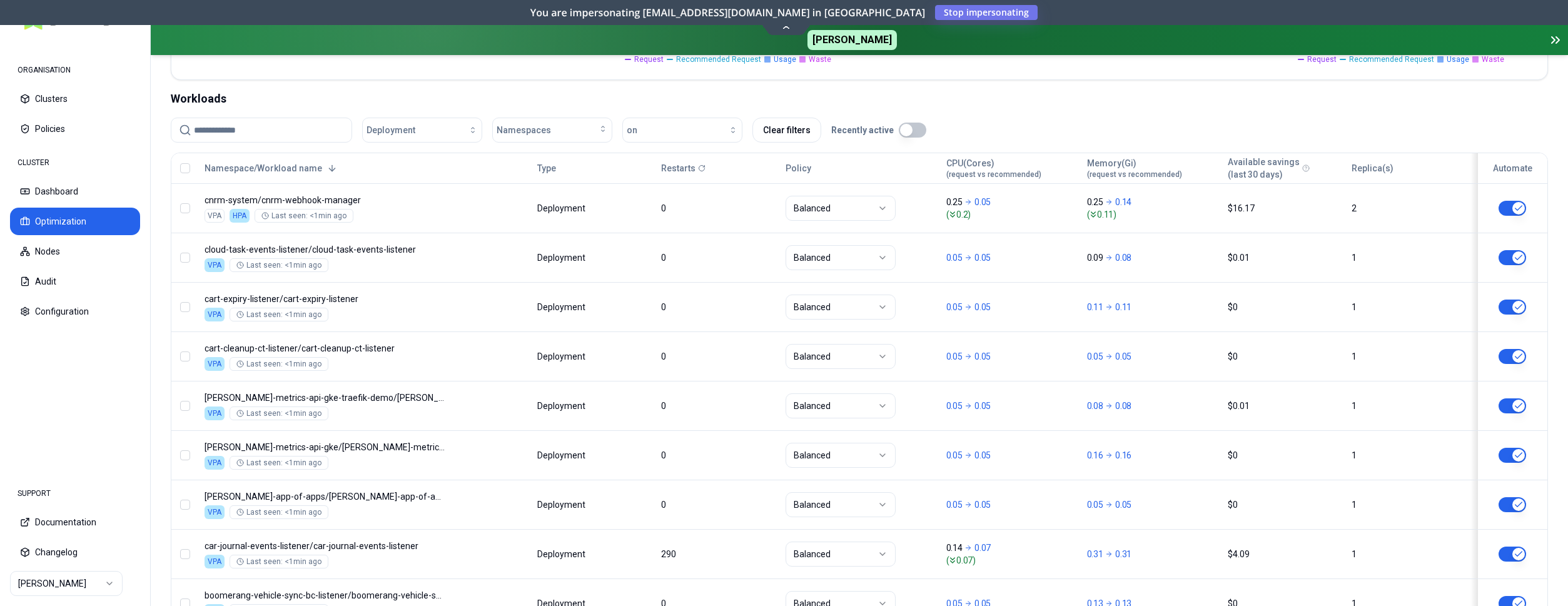
scroll to position [0, 0]
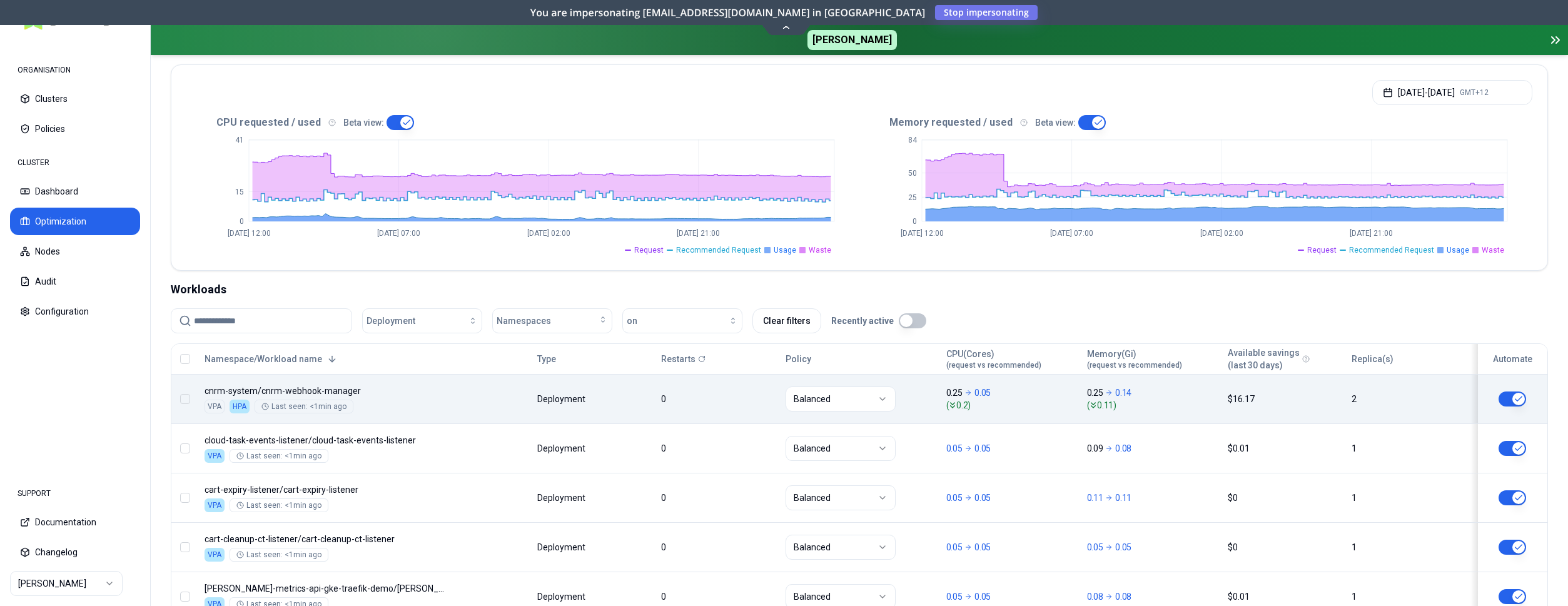
scroll to position [255, 0]
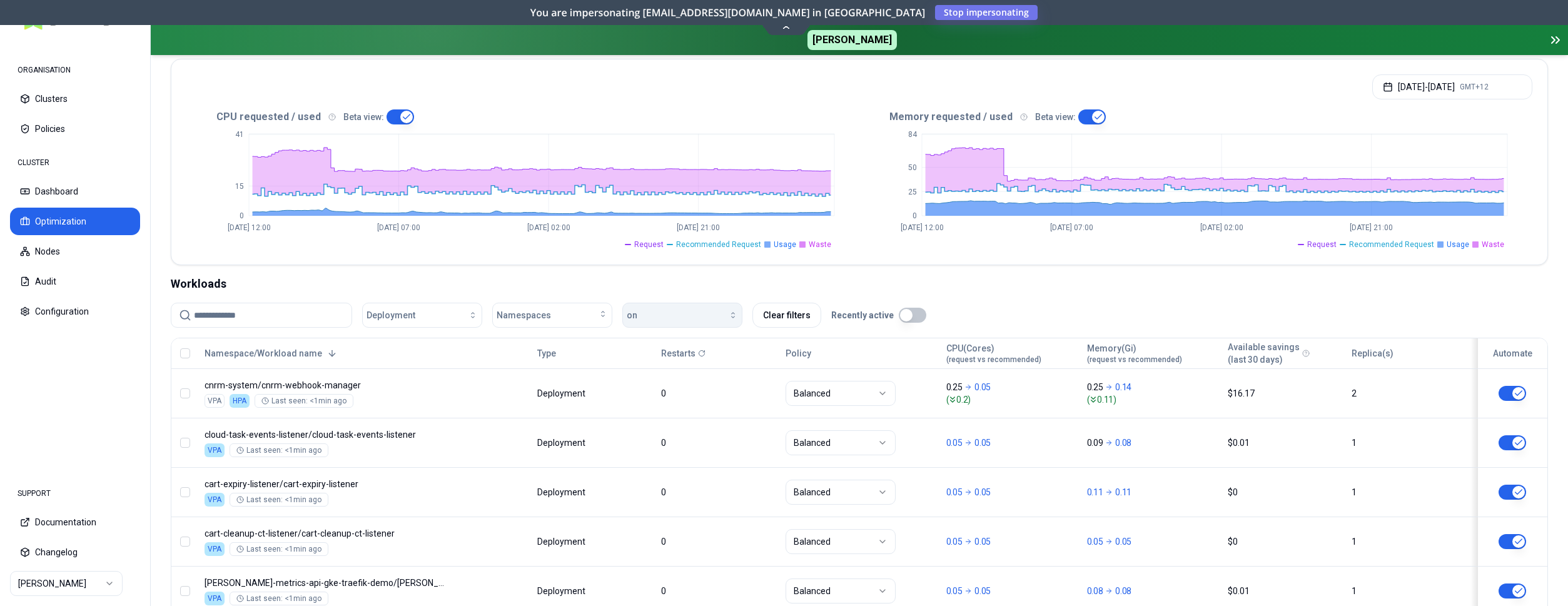
click at [664, 317] on div "button" at bounding box center [688, 314] width 101 height 10
click at [678, 364] on div "off" at bounding box center [685, 364] width 119 height 20
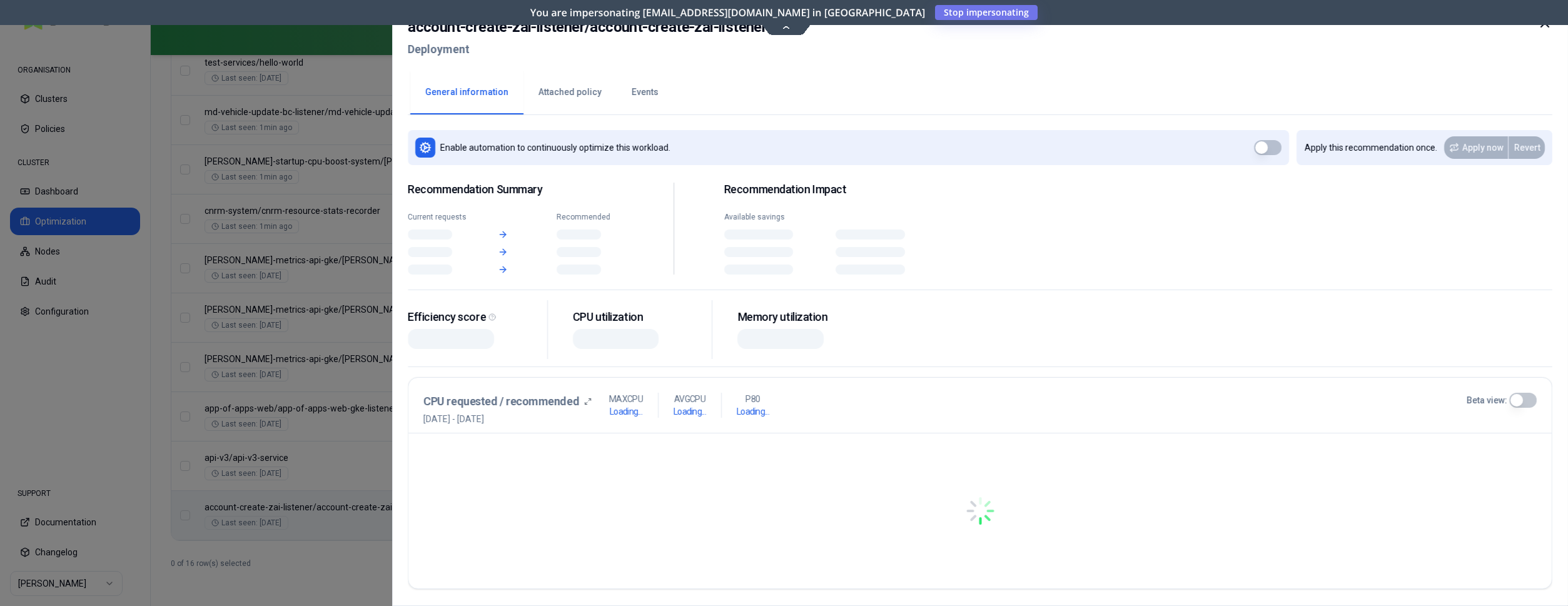
scroll to position [874, 0]
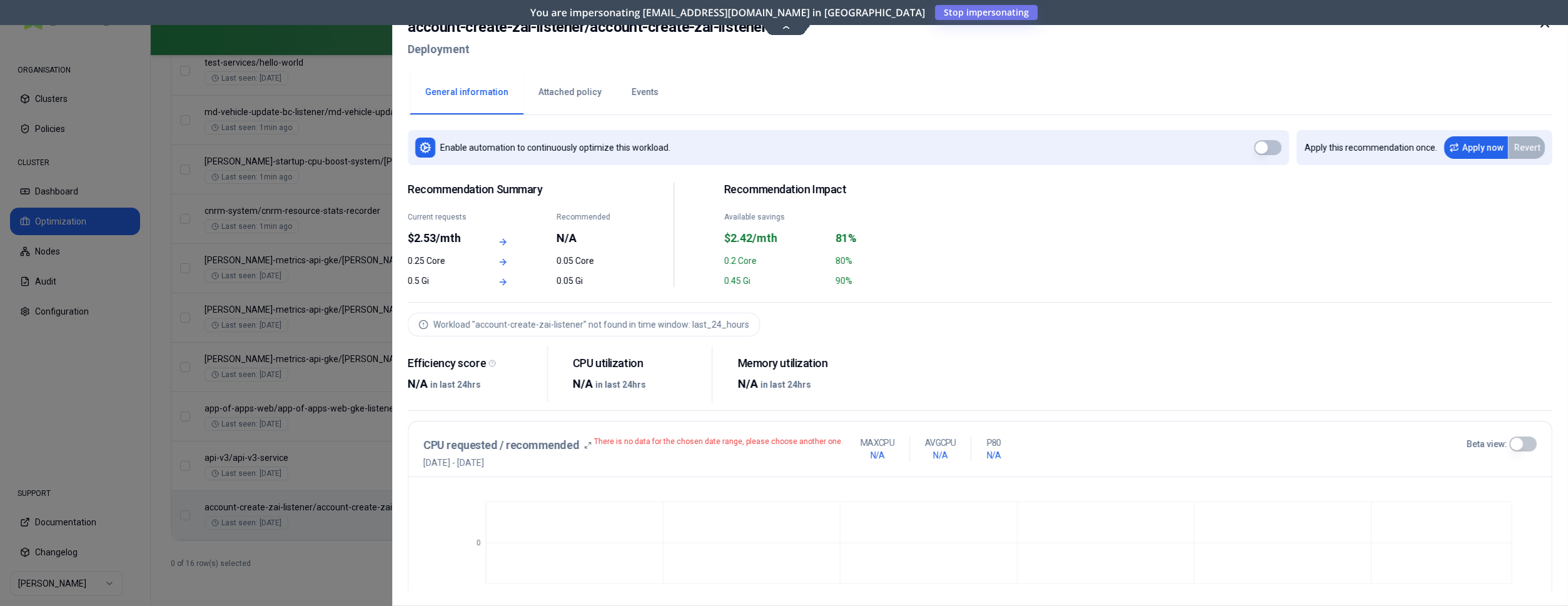
click at [347, 501] on div at bounding box center [784, 303] width 1568 height 606
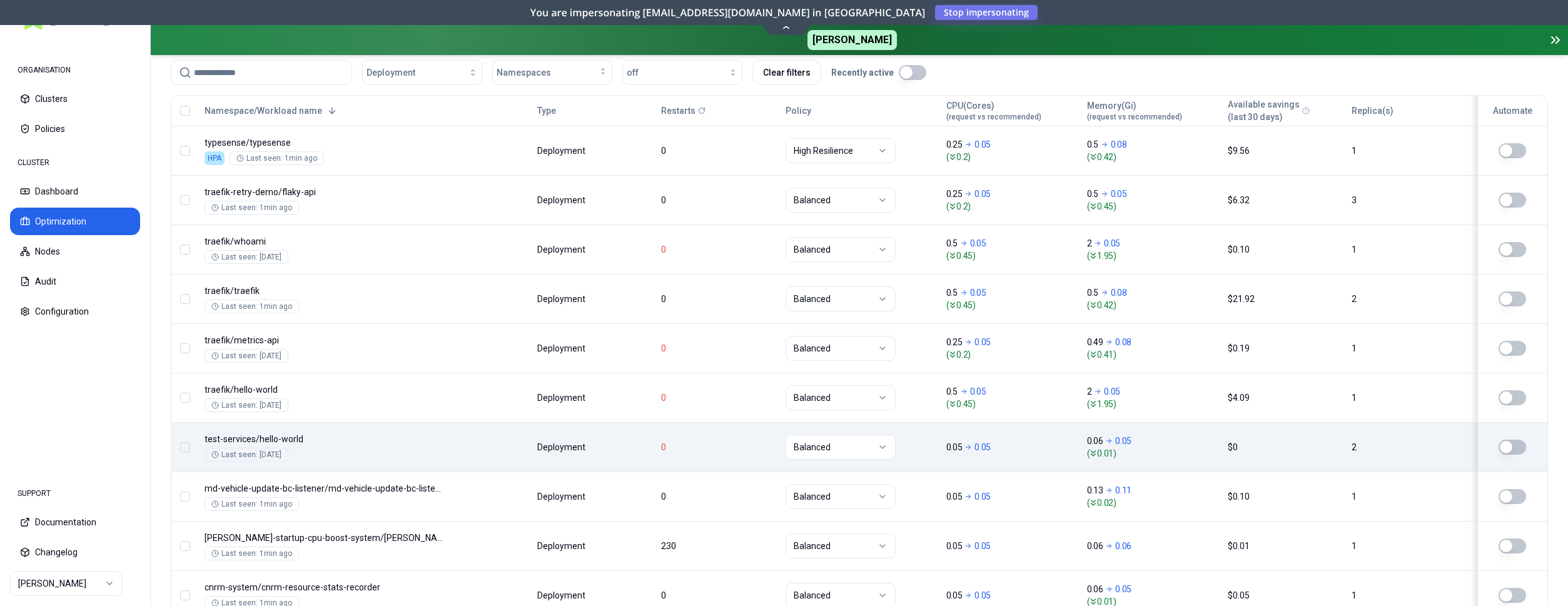
scroll to position [492, 0]
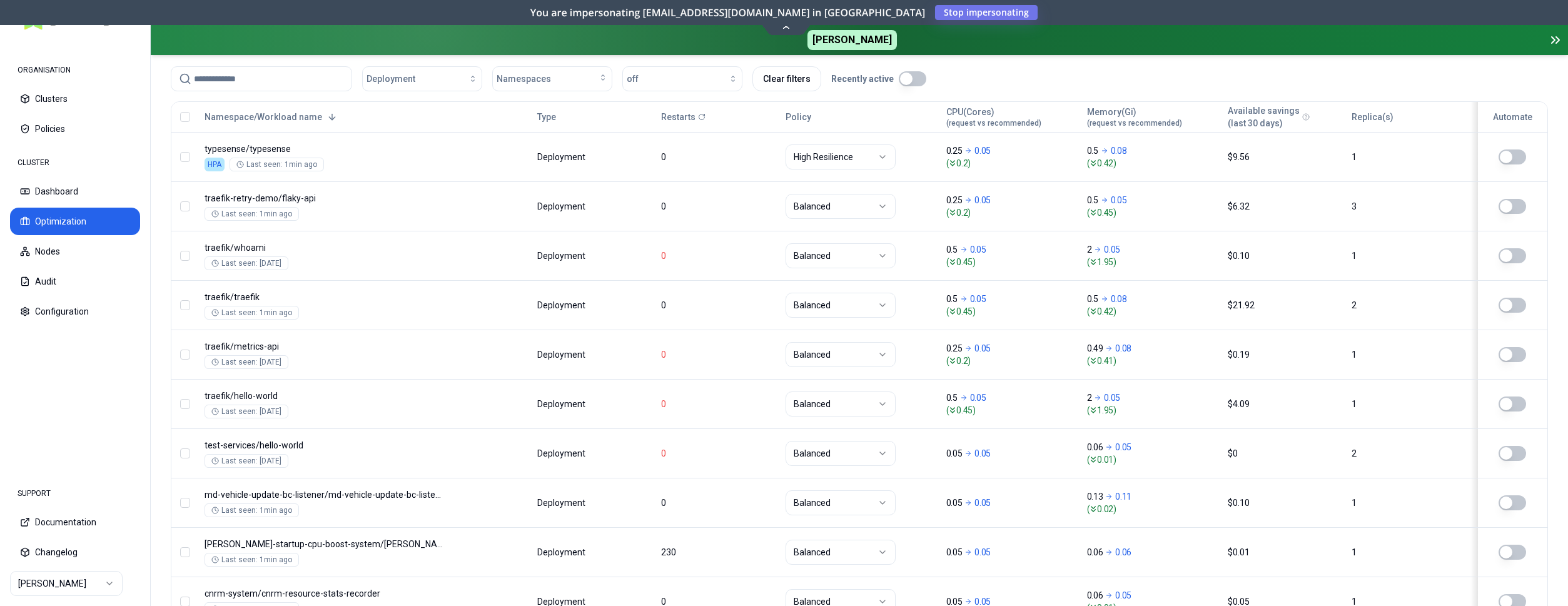
click at [903, 79] on button "button" at bounding box center [912, 79] width 27 height 15
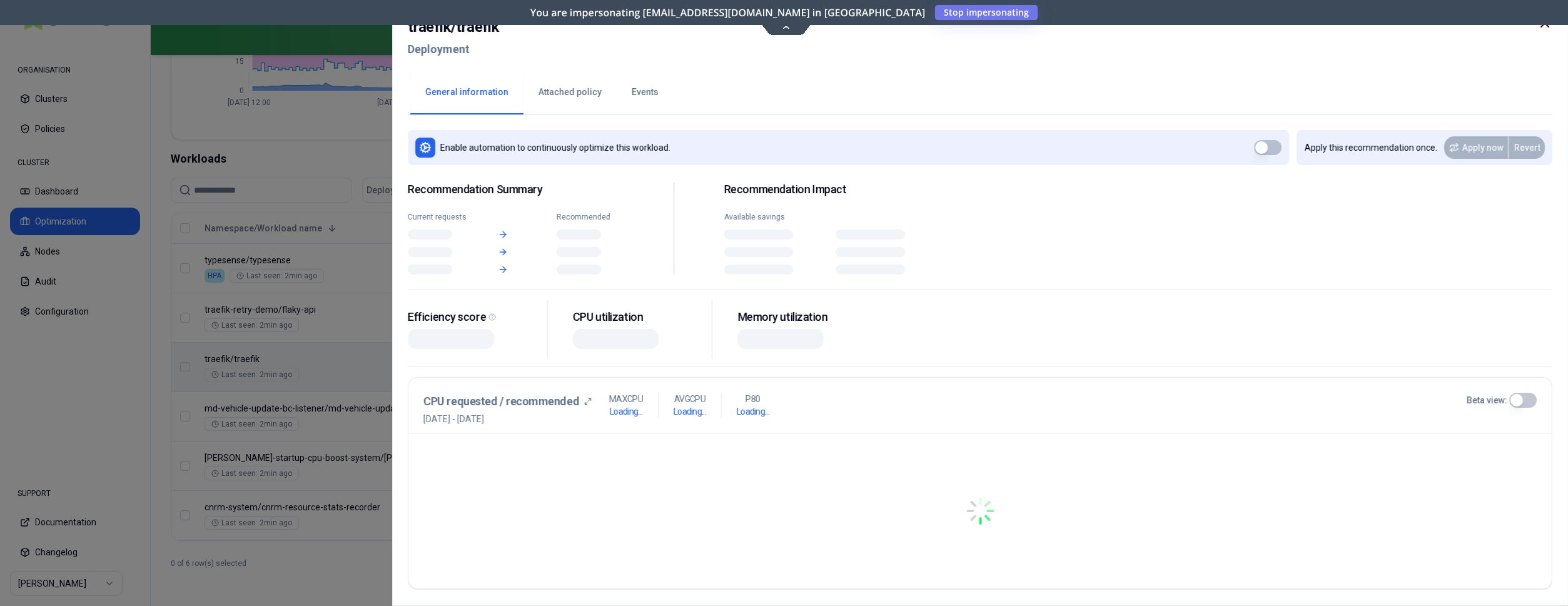
scroll to position [380, 0]
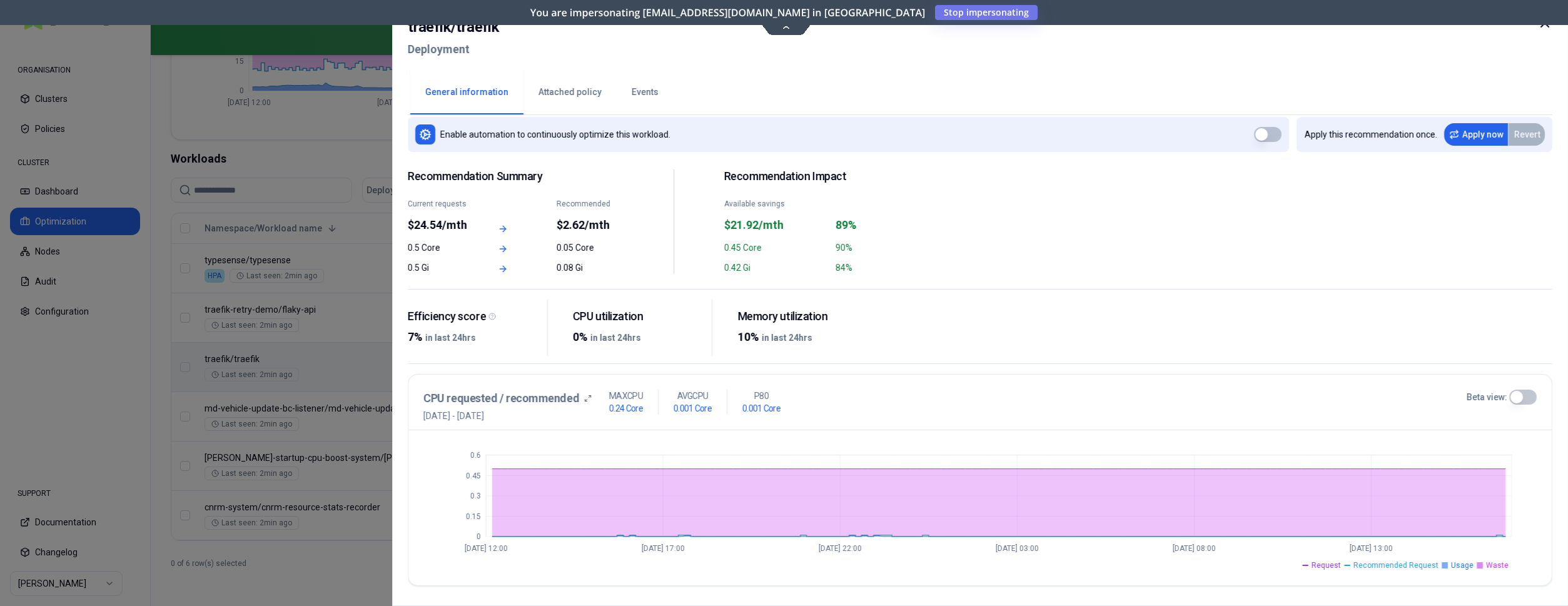
scroll to position [6, 0]
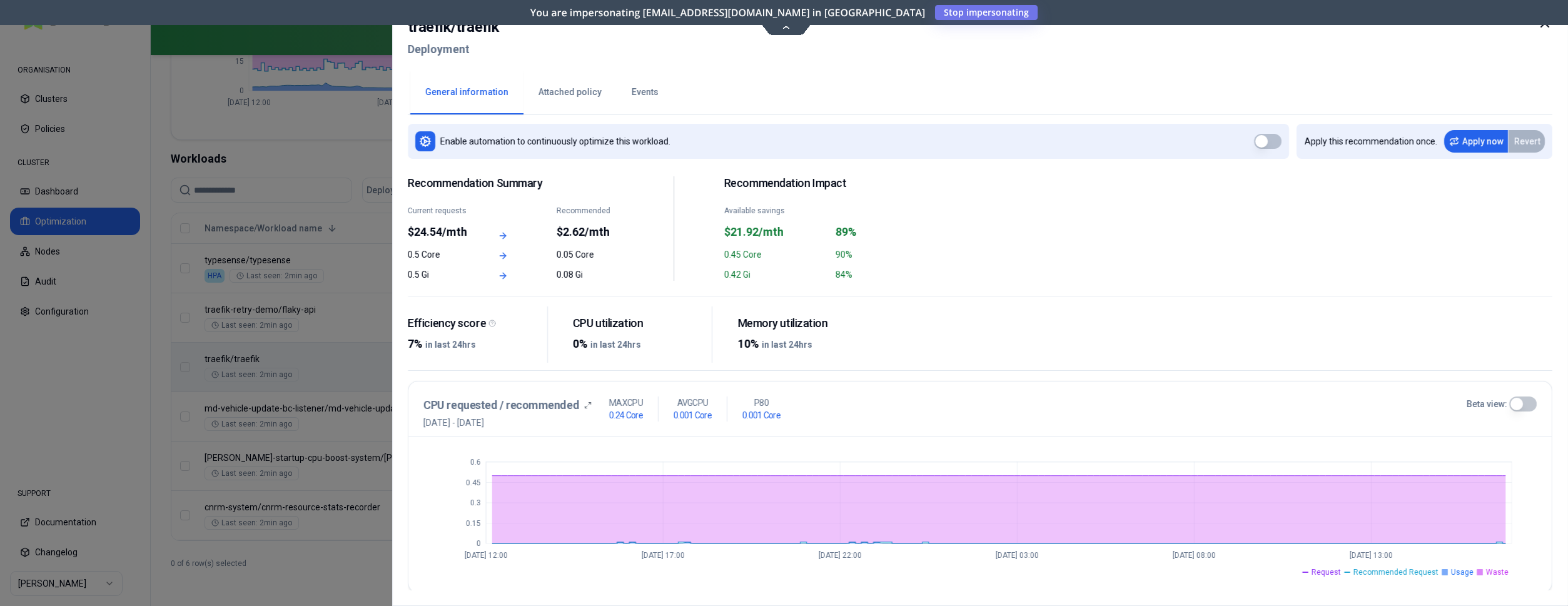
click at [424, 30] on h2 "traefik / traefik" at bounding box center [453, 27] width 91 height 23
copy h2 "traefik"
click at [288, 417] on div at bounding box center [784, 303] width 1568 height 606
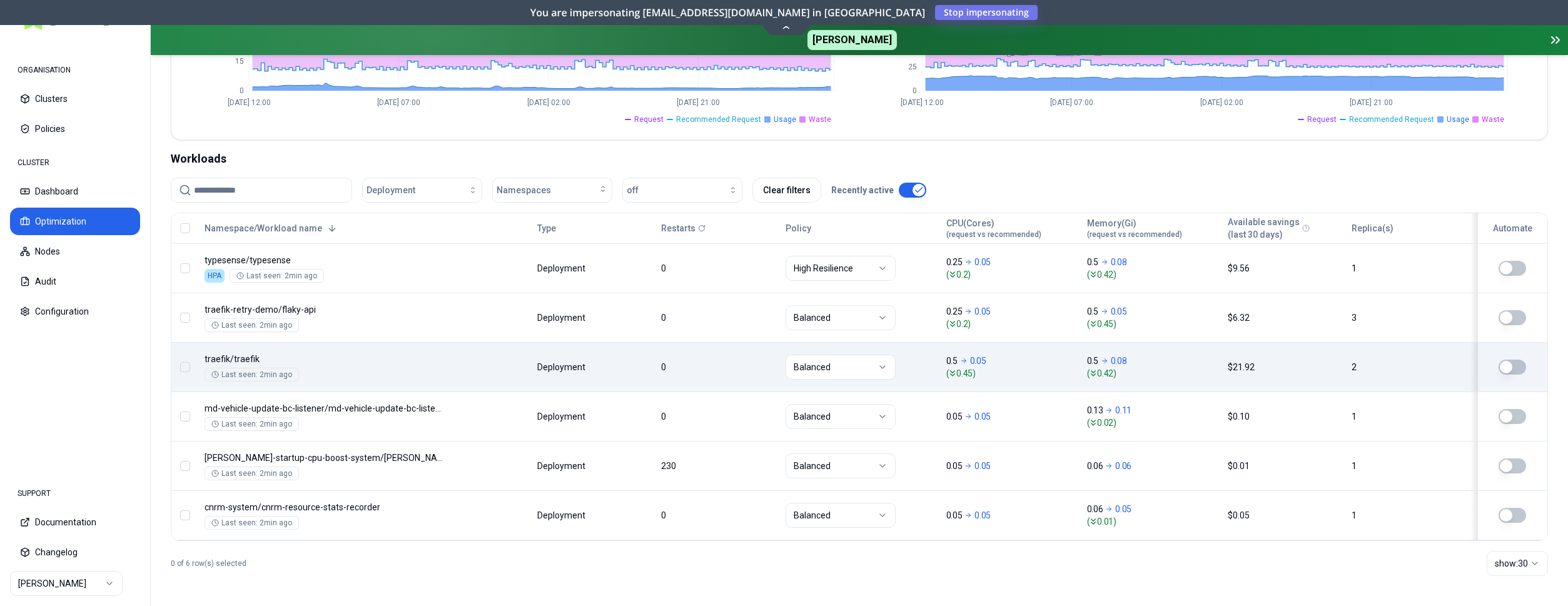
scroll to position [380, 0]
click at [813, 364] on html "ORGANISATION Clusters Policies CLUSTER Dashboard Optimization Nodes Audit Confi…" at bounding box center [784, 303] width 1568 height 606
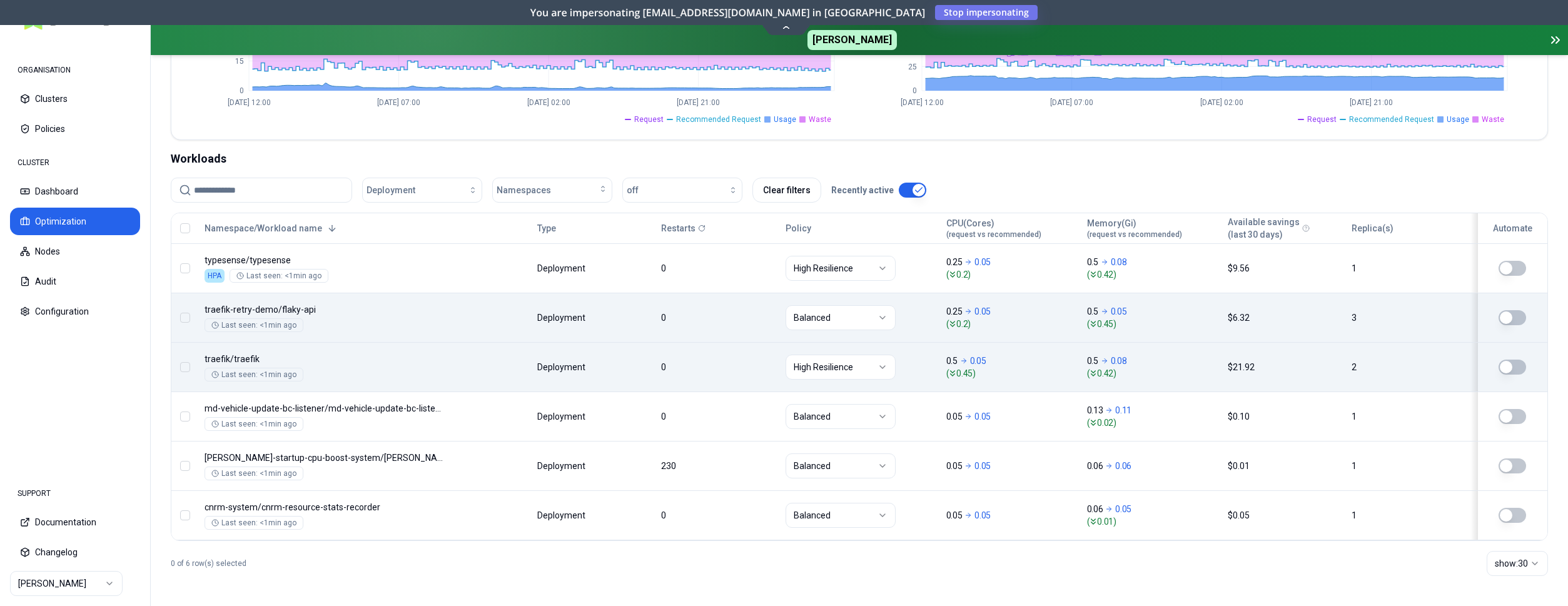
click at [893, 324] on html "ORGANISATION Clusters Policies CLUSTER Dashboard Optimization Nodes Audit Confi…" at bounding box center [784, 303] width 1568 height 606
click at [1514, 316] on button "button" at bounding box center [1512, 317] width 27 height 15
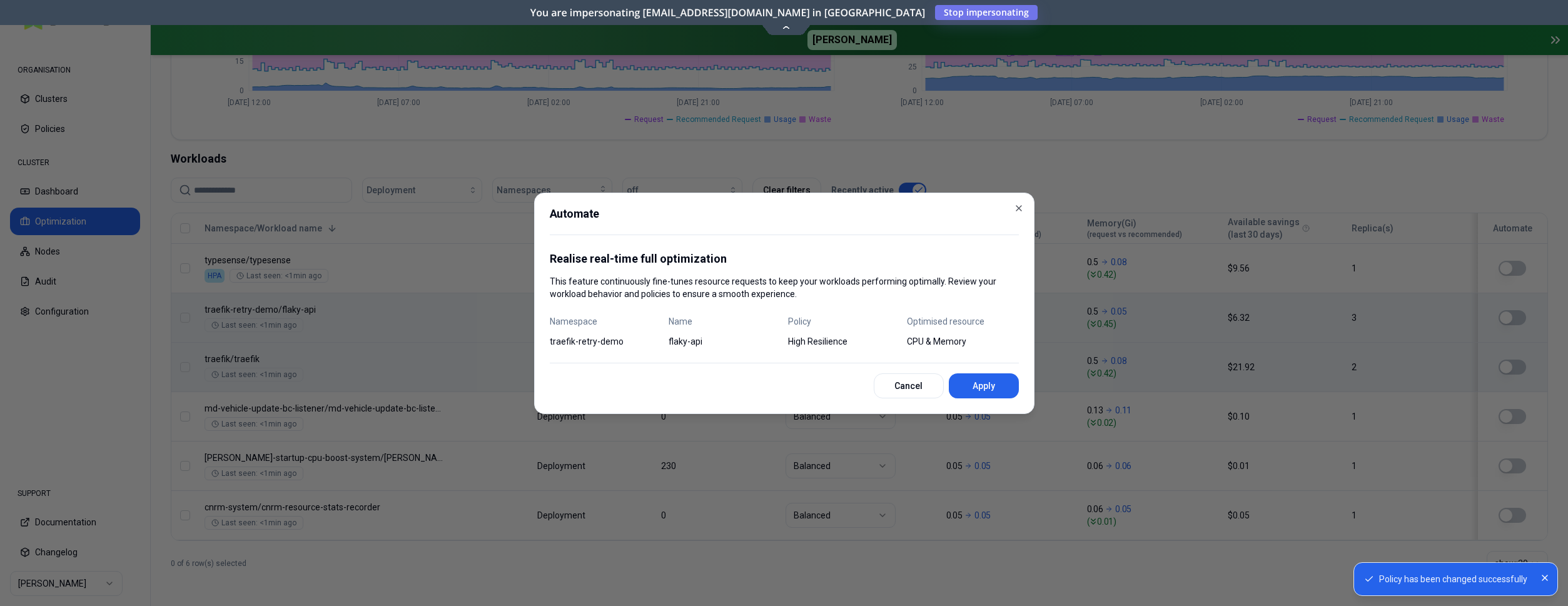
drag, startPoint x: 1004, startPoint y: 377, endPoint x: 1019, endPoint y: 377, distance: 15.0
click at [1001, 378] on button "Apply" at bounding box center [984, 385] width 70 height 25
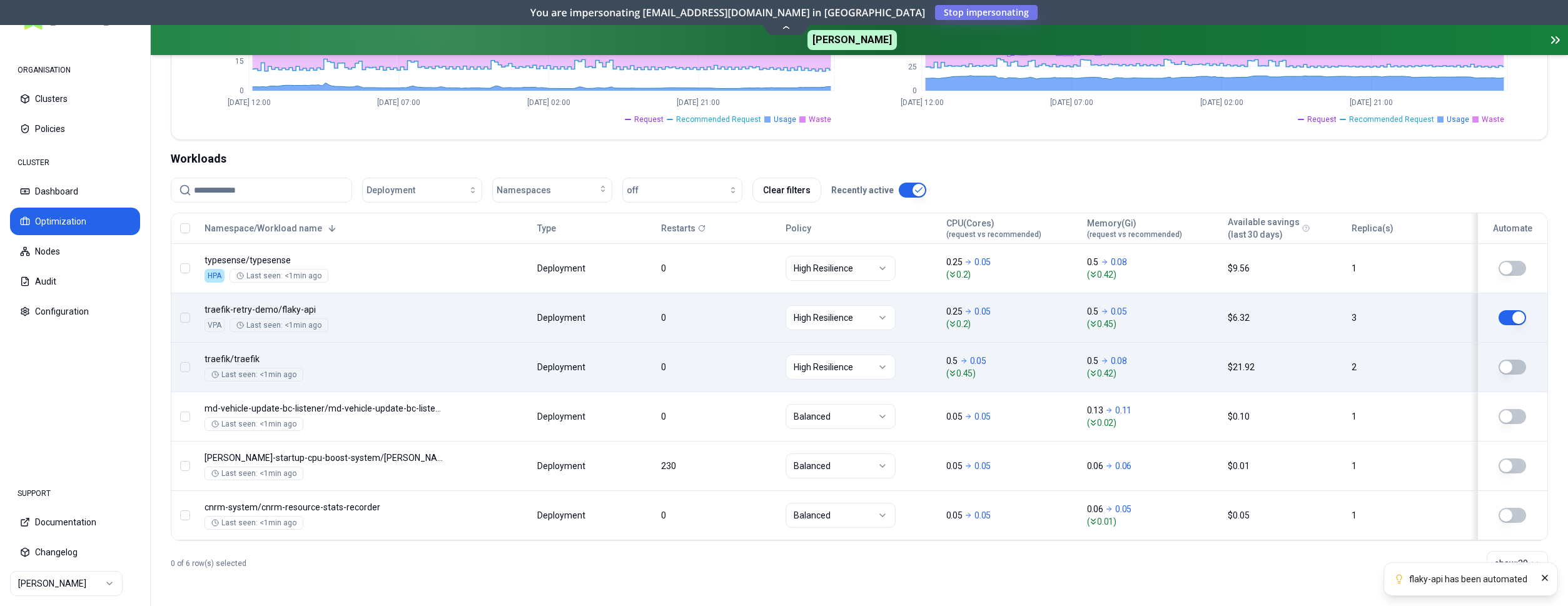
click at [1515, 364] on button "button" at bounding box center [1512, 367] width 27 height 15
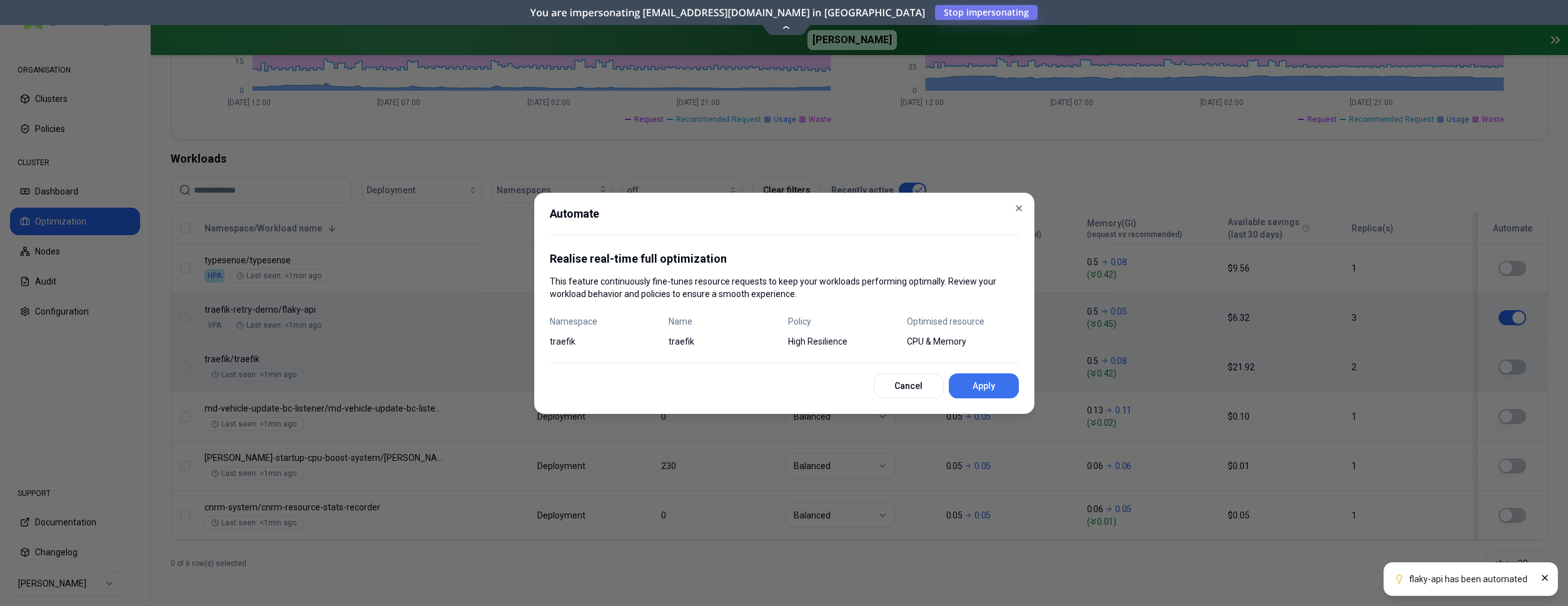
click at [1001, 380] on button "Apply" at bounding box center [984, 385] width 70 height 25
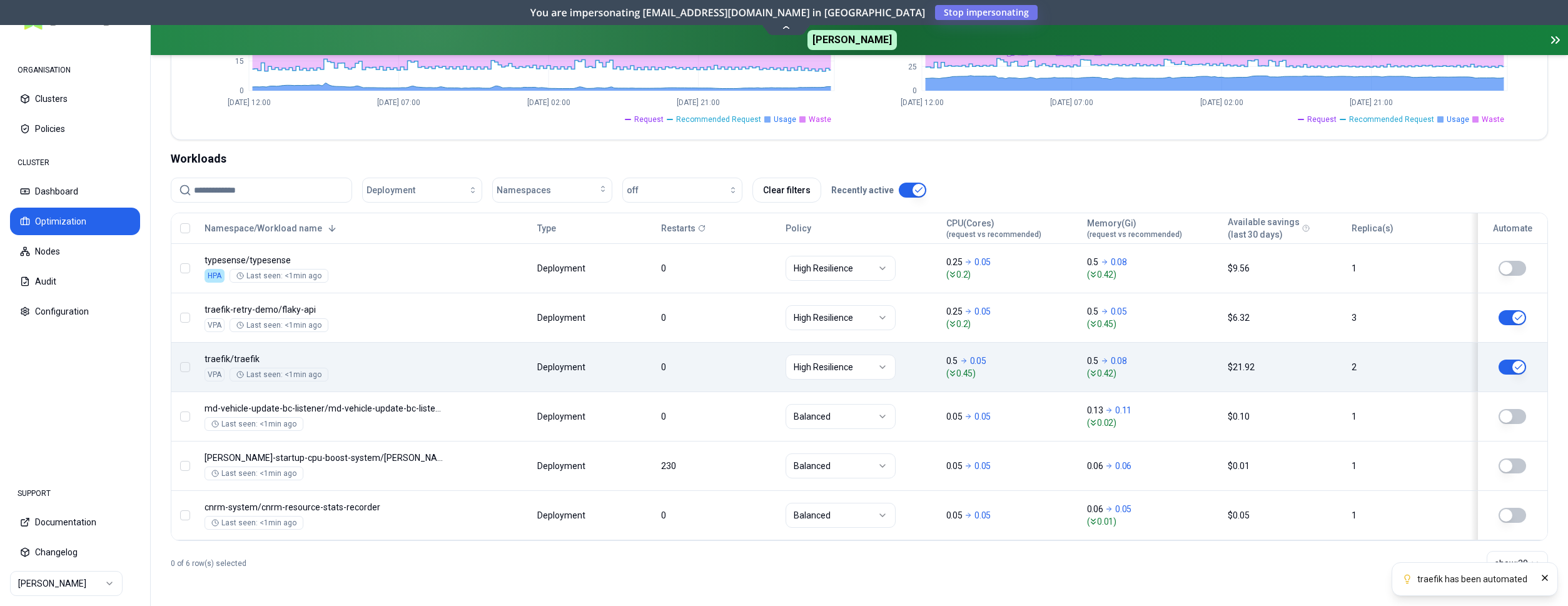
click at [1520, 369] on button "button" at bounding box center [1512, 367] width 27 height 15
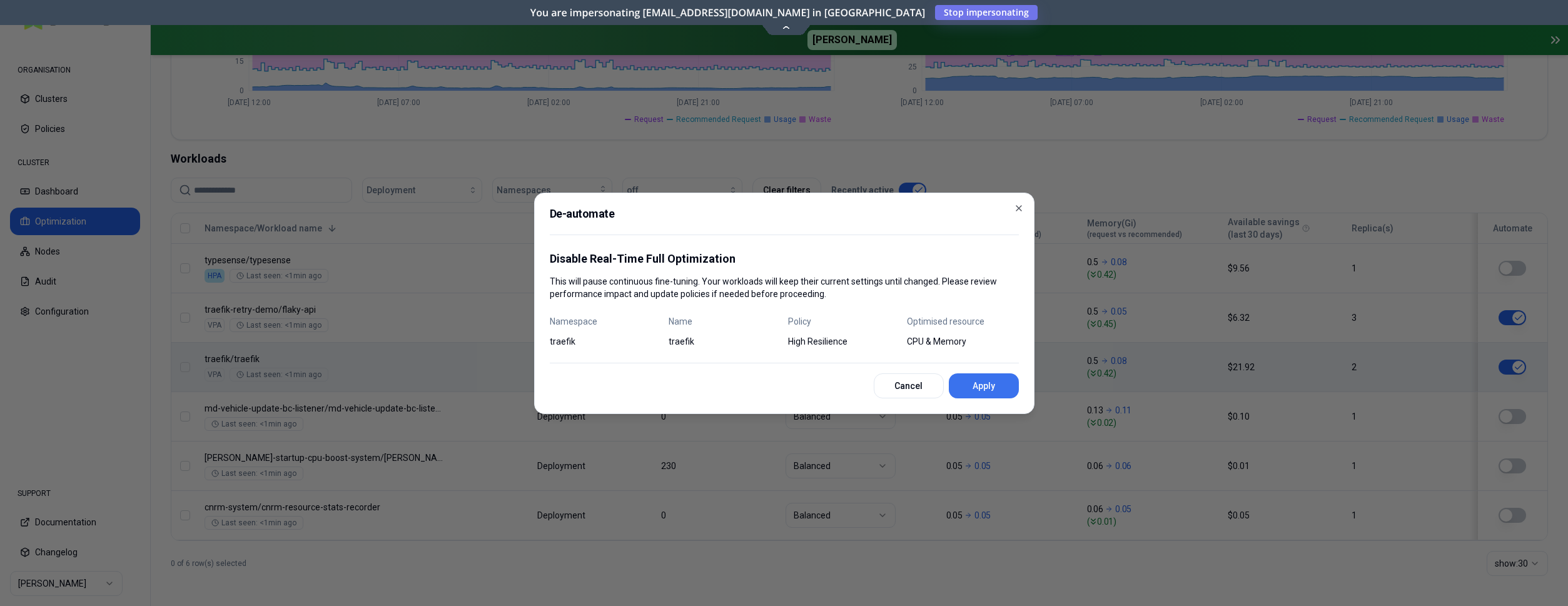
click at [976, 382] on button "Apply" at bounding box center [984, 385] width 70 height 25
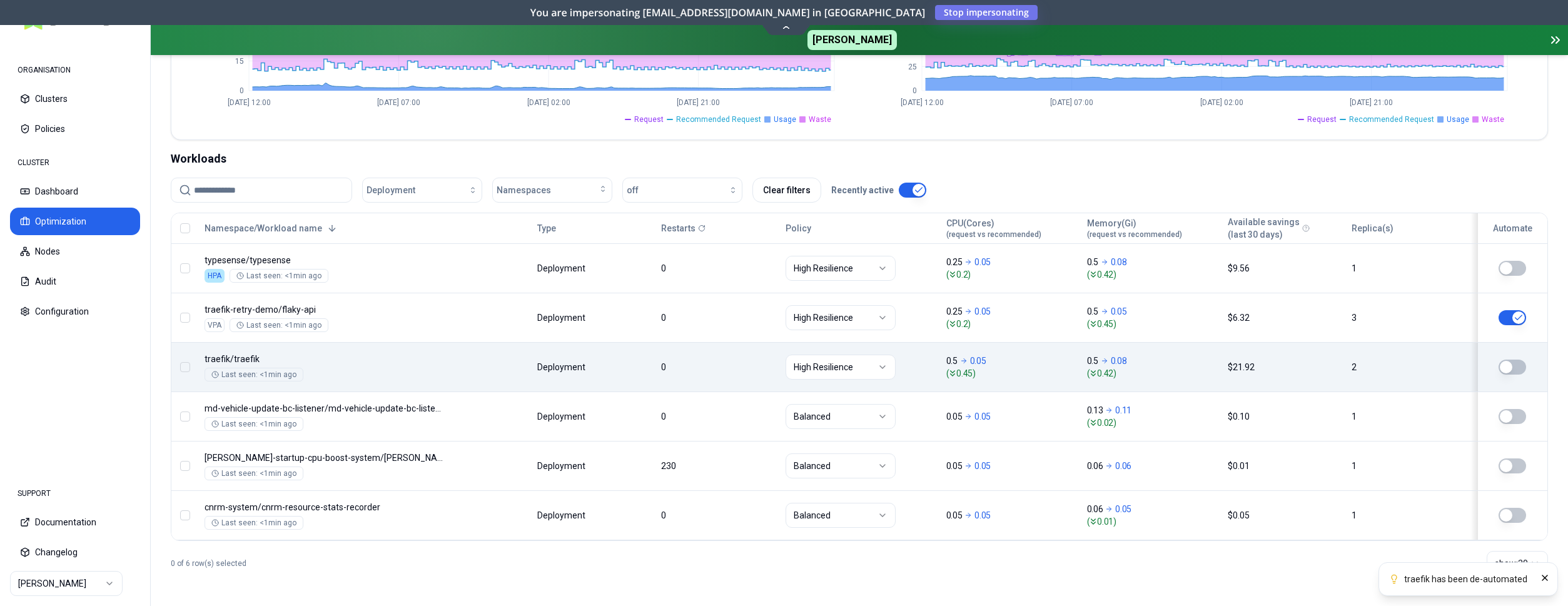
click at [1515, 366] on button "button" at bounding box center [1512, 367] width 27 height 15
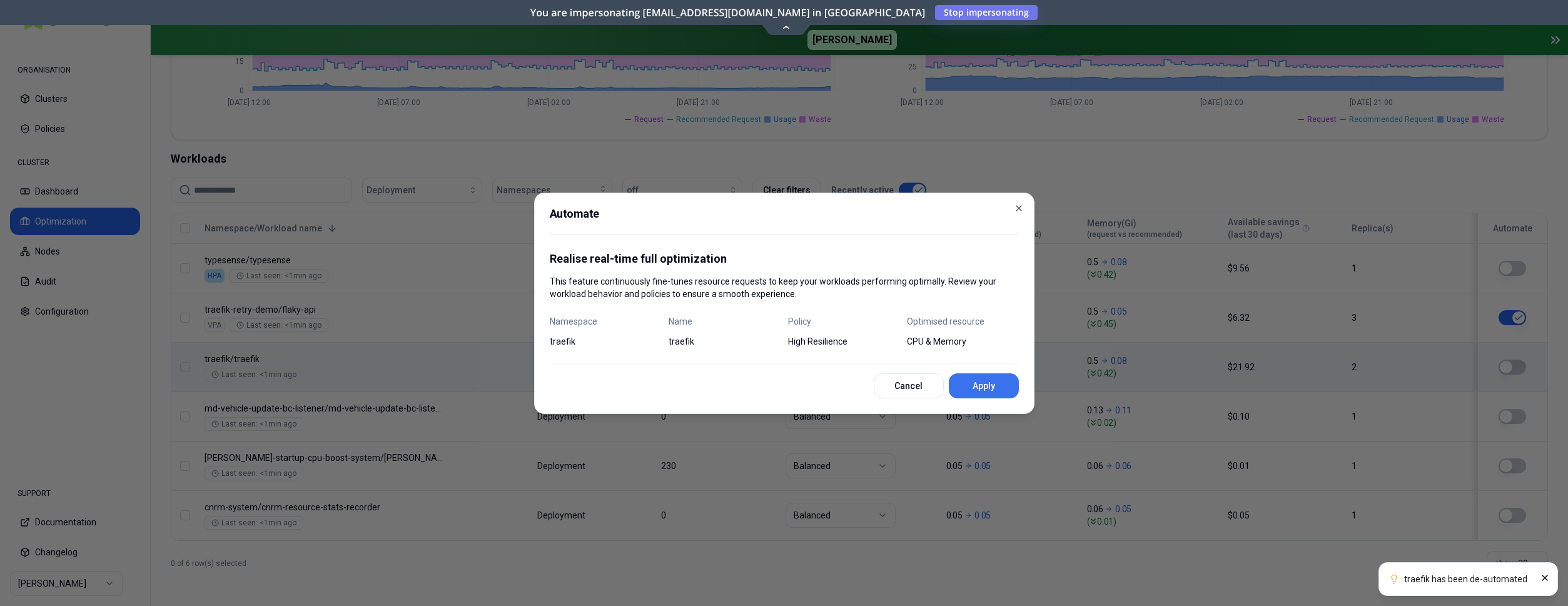
click at [1005, 385] on button "Apply" at bounding box center [984, 385] width 70 height 25
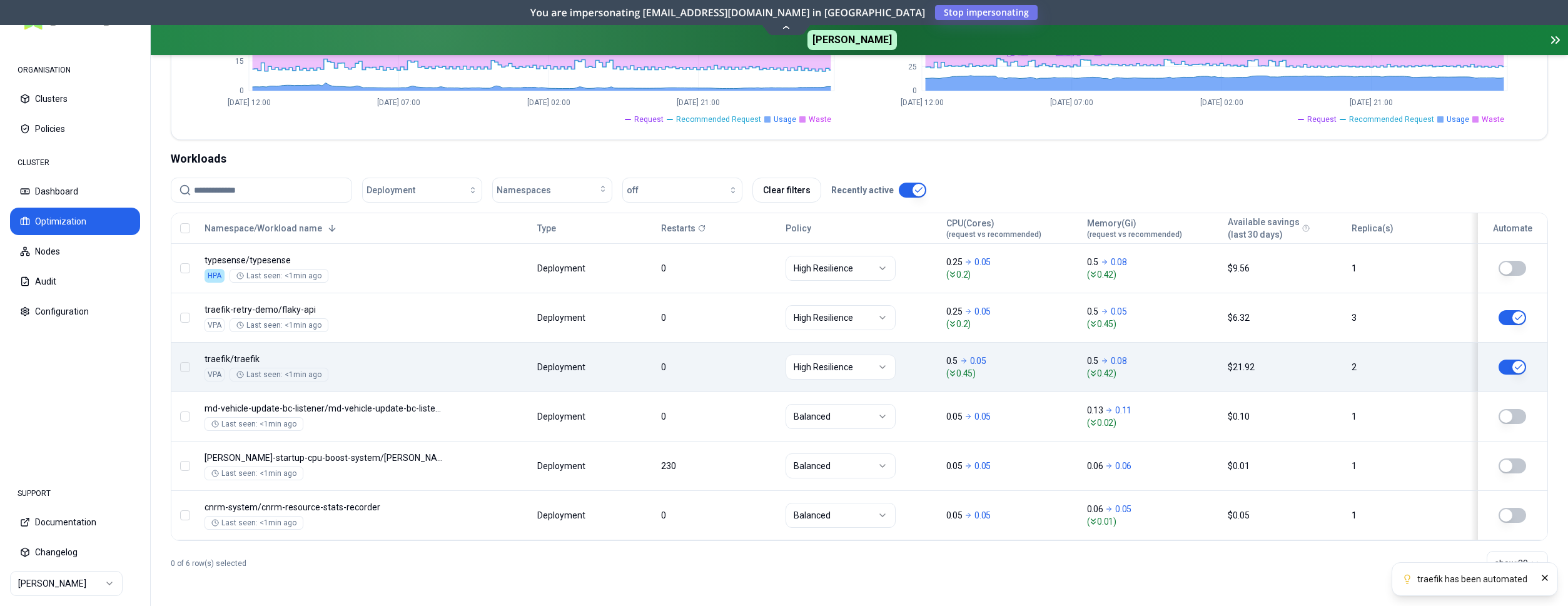
click at [320, 162] on div "Workloads" at bounding box center [859, 158] width 1378 height 17
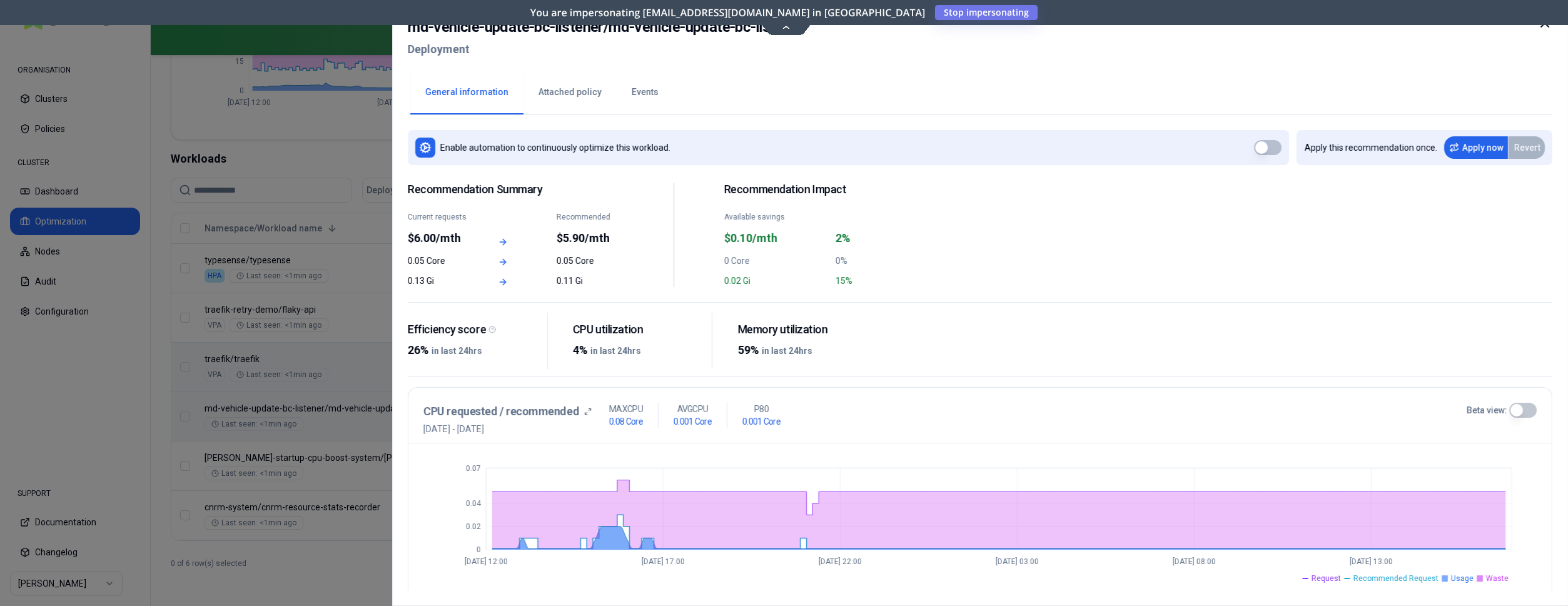
click at [514, 33] on h2 "md-vehicle-update-bc-listener / md-vehicle-update-bc-listener" at bounding box center [606, 27] width 397 height 23
drag, startPoint x: 603, startPoint y: 29, endPoint x: 411, endPoint y: 24, distance: 192.1
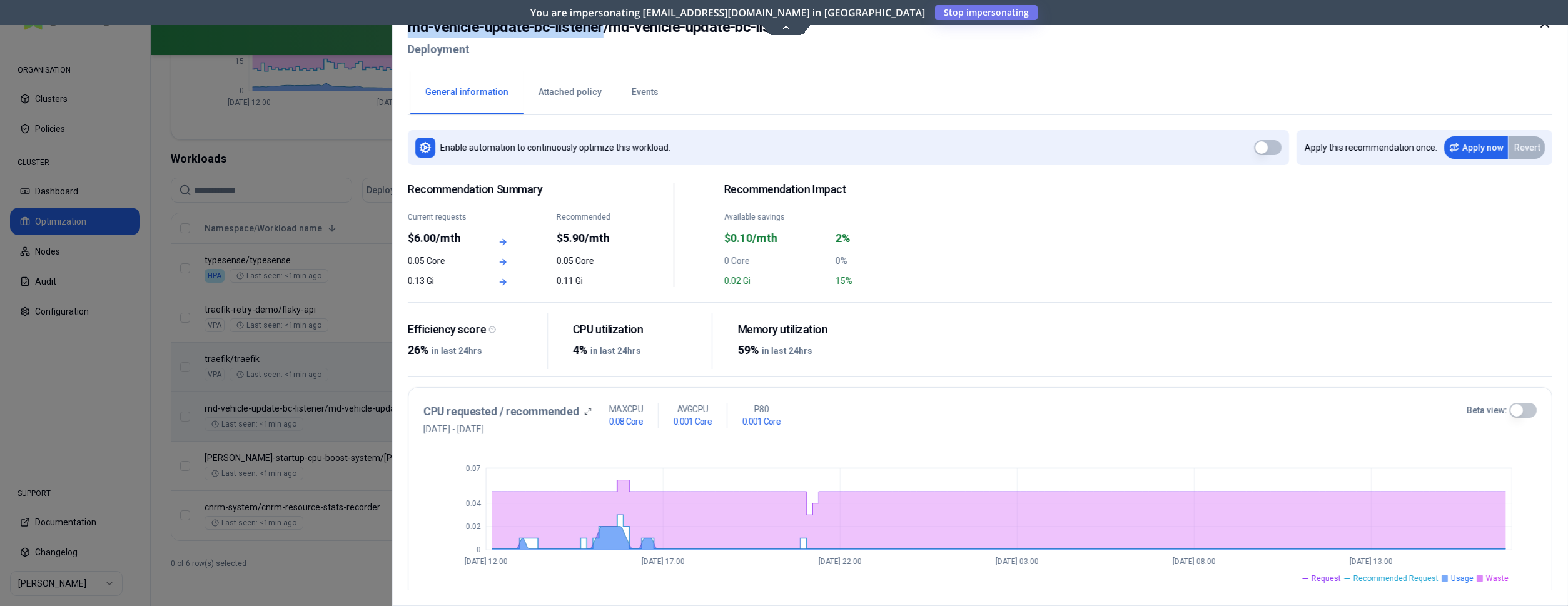
click at [411, 24] on h2 "md-vehicle-update-bc-listener / md-vehicle-update-bc-listener" at bounding box center [606, 27] width 397 height 23
copy h2 "md-vehicle-update-bc-listener"
click at [343, 306] on div at bounding box center [784, 303] width 1568 height 606
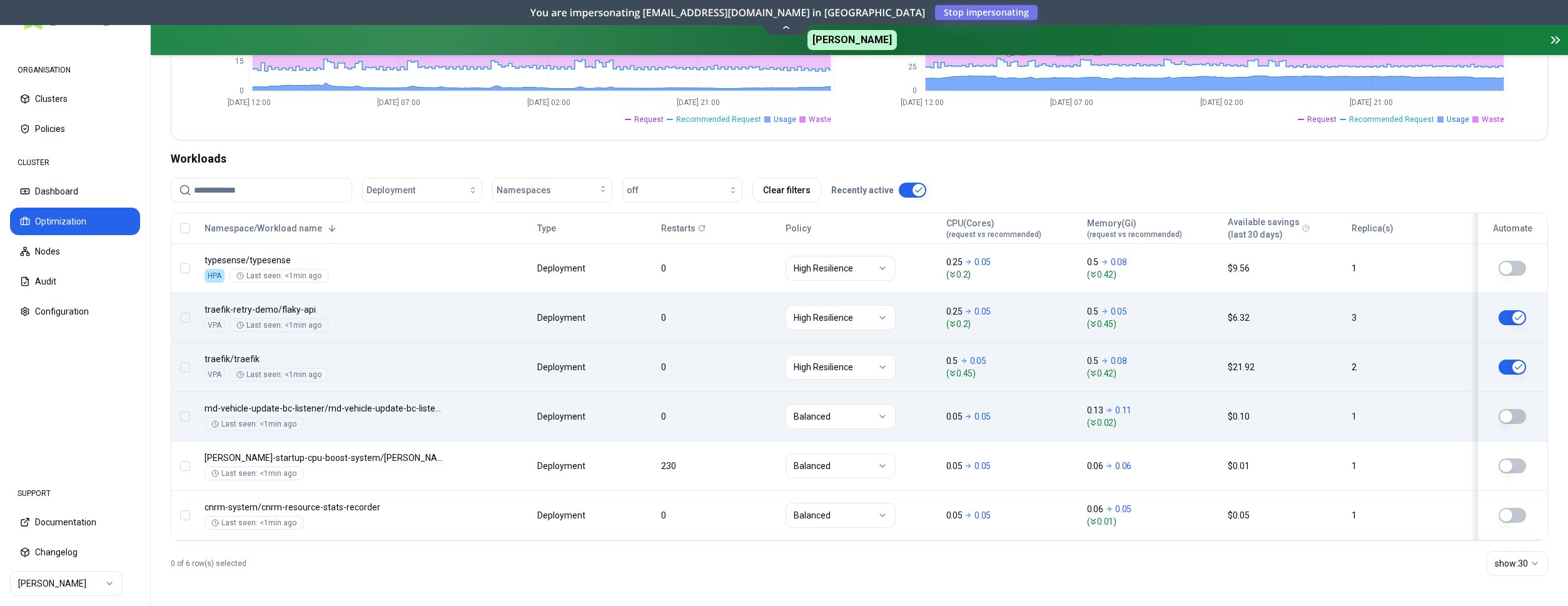
click at [1507, 415] on button "button" at bounding box center [1512, 416] width 27 height 15
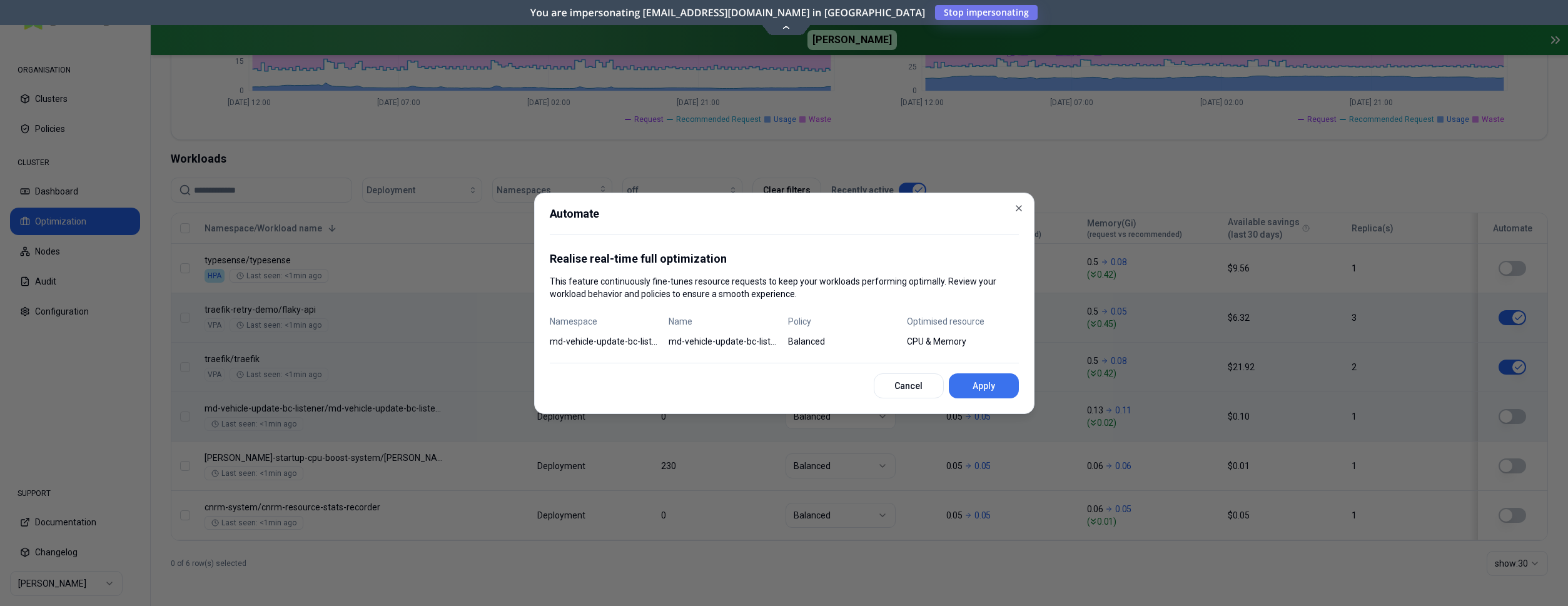
click at [992, 387] on button "Apply" at bounding box center [984, 385] width 70 height 25
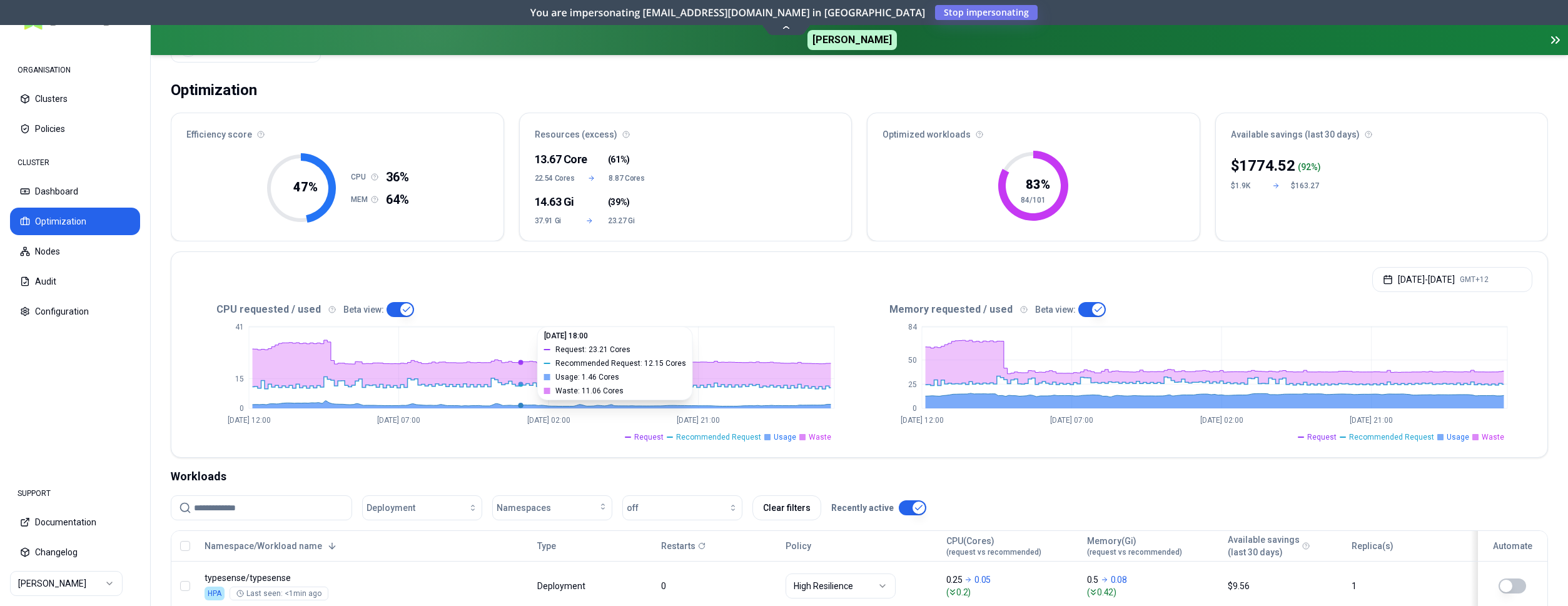
scroll to position [61, 0]
click at [364, 268] on div "Sep 15, 2025 - Sep 22, 2025 GMT+12" at bounding box center [859, 277] width 1376 height 48
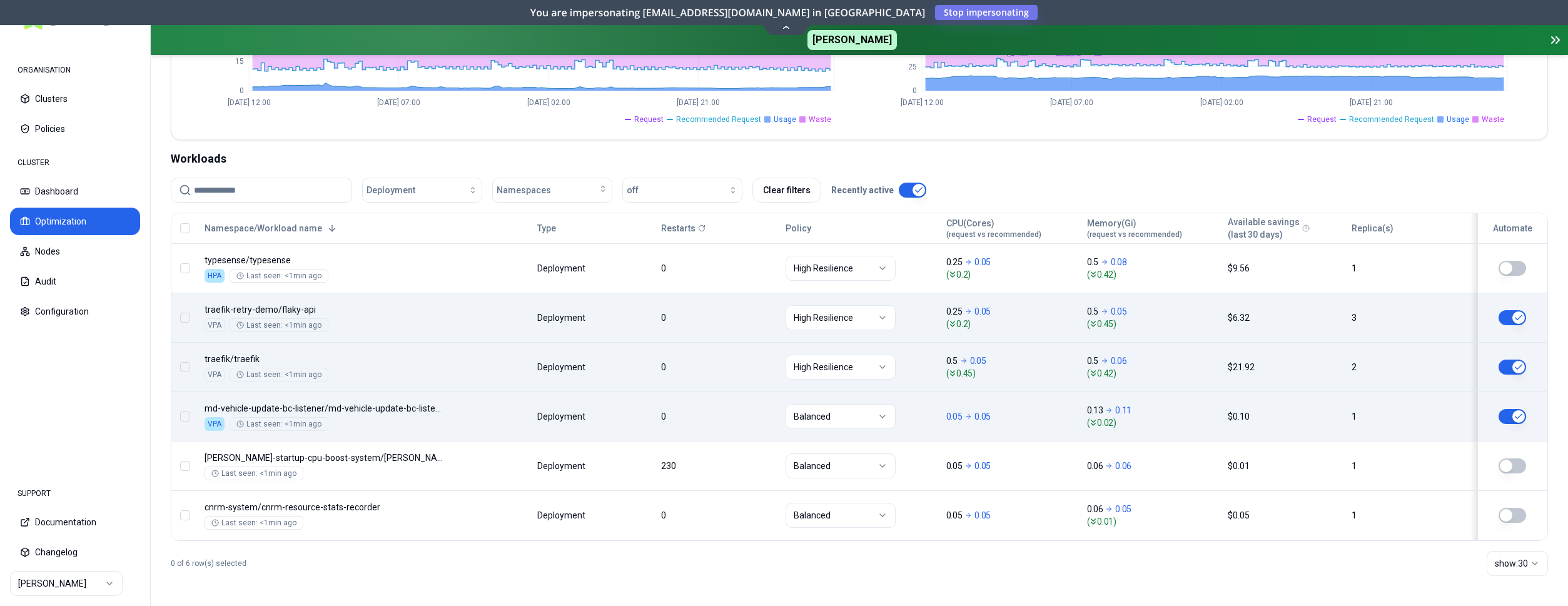
scroll to position [189, 0]
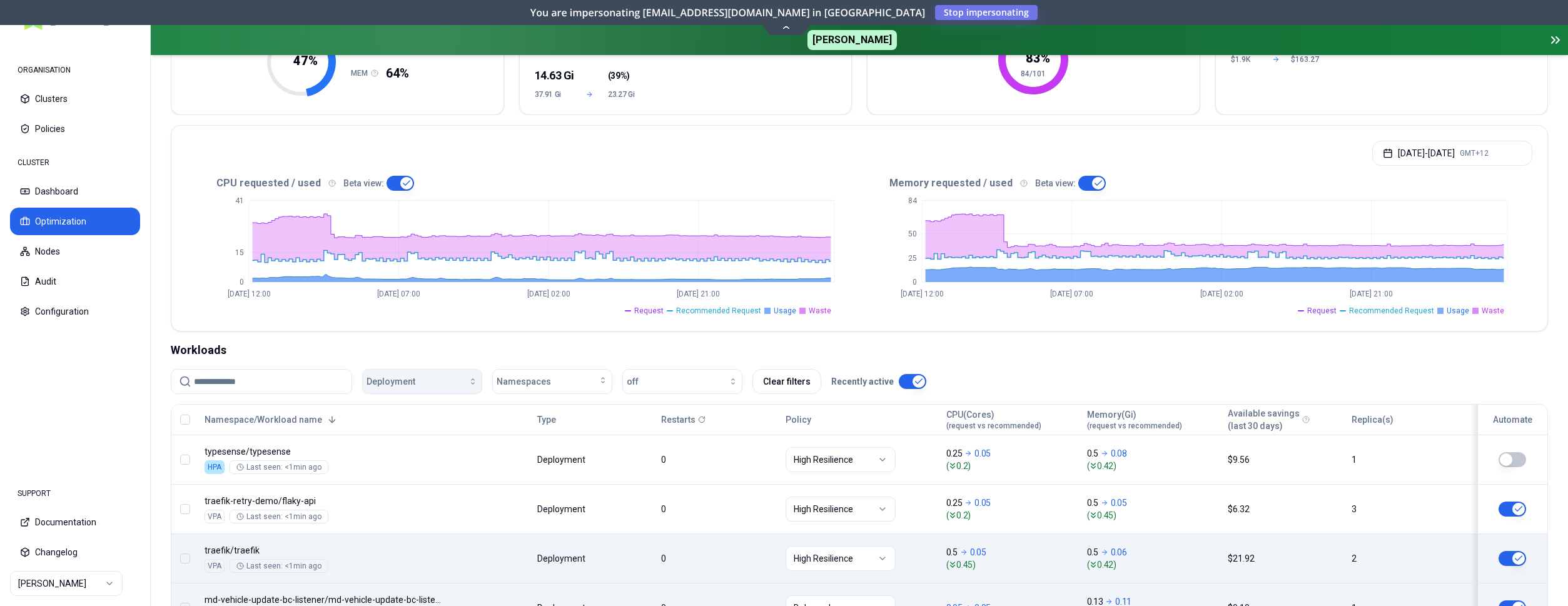
click at [449, 377] on div "button" at bounding box center [446, 381] width 62 height 10
click at [431, 407] on div "CronJob" at bounding box center [425, 409] width 119 height 20
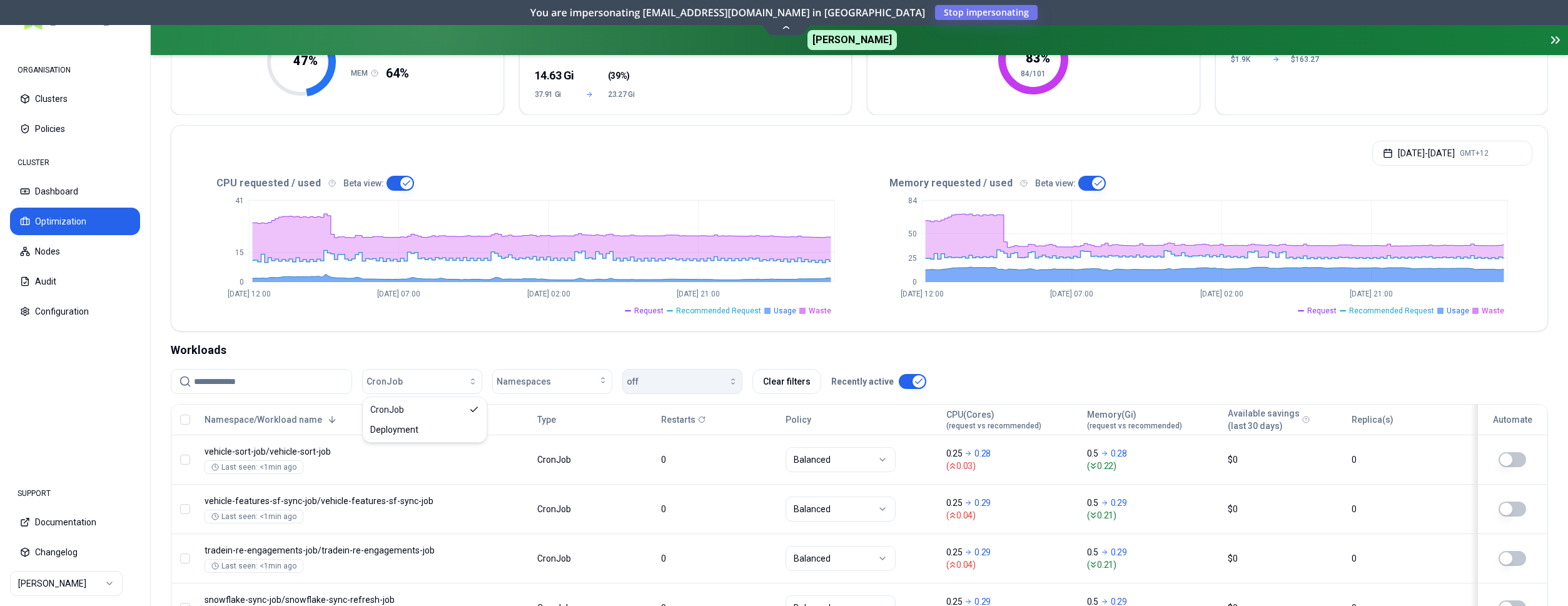
click at [711, 385] on div "button" at bounding box center [688, 381] width 100 height 10
click at [683, 413] on div "on" at bounding box center [685, 409] width 119 height 20
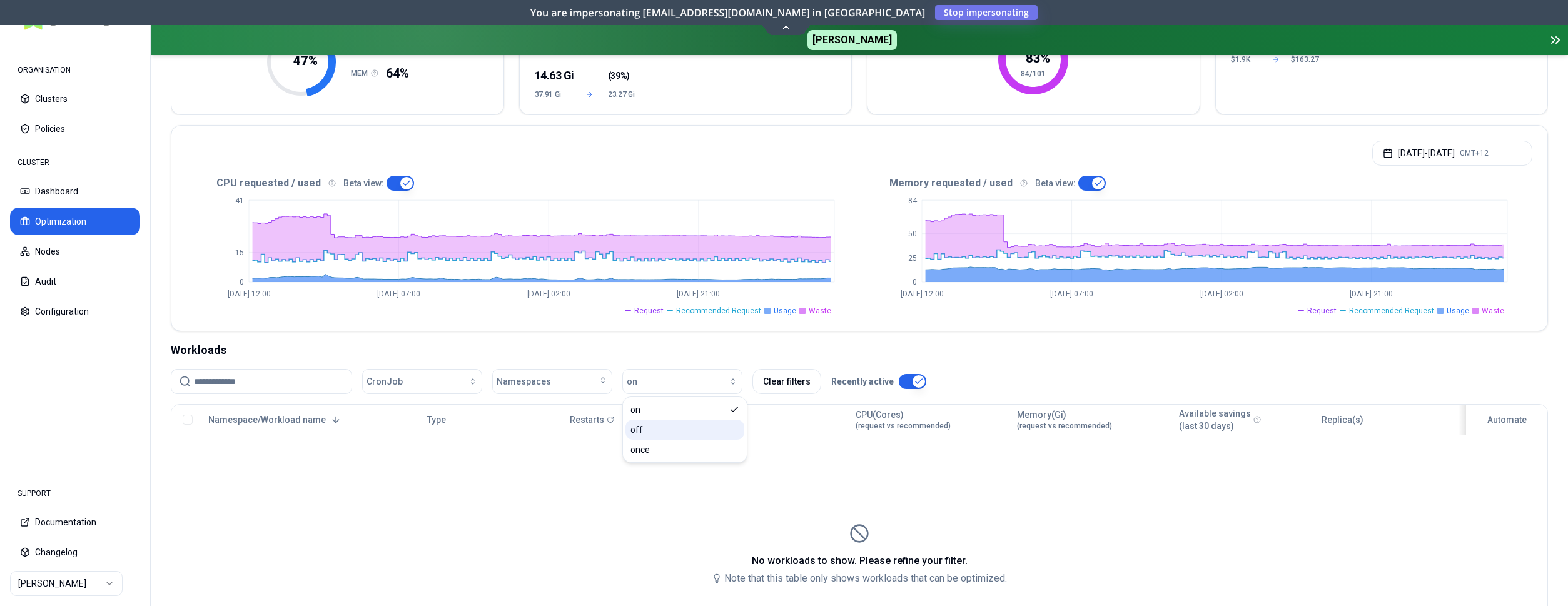
click at [665, 427] on div "off" at bounding box center [685, 430] width 119 height 20
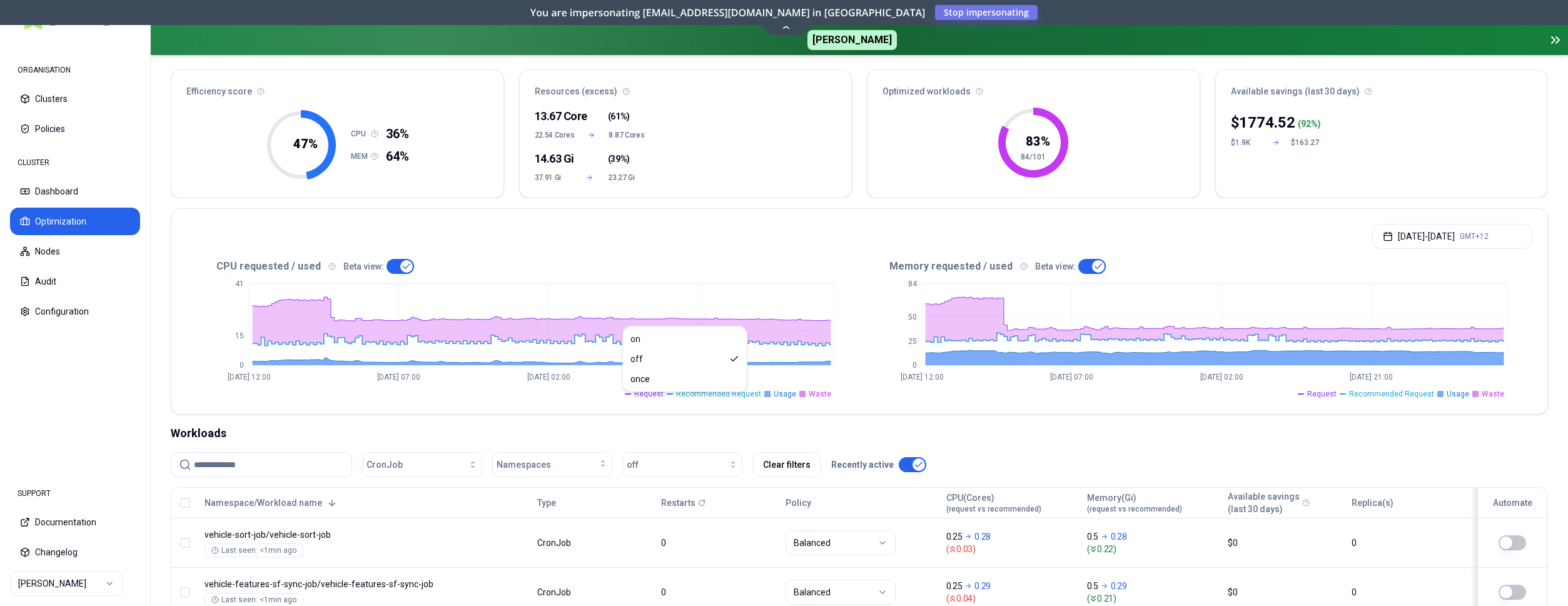
scroll to position [74, 0]
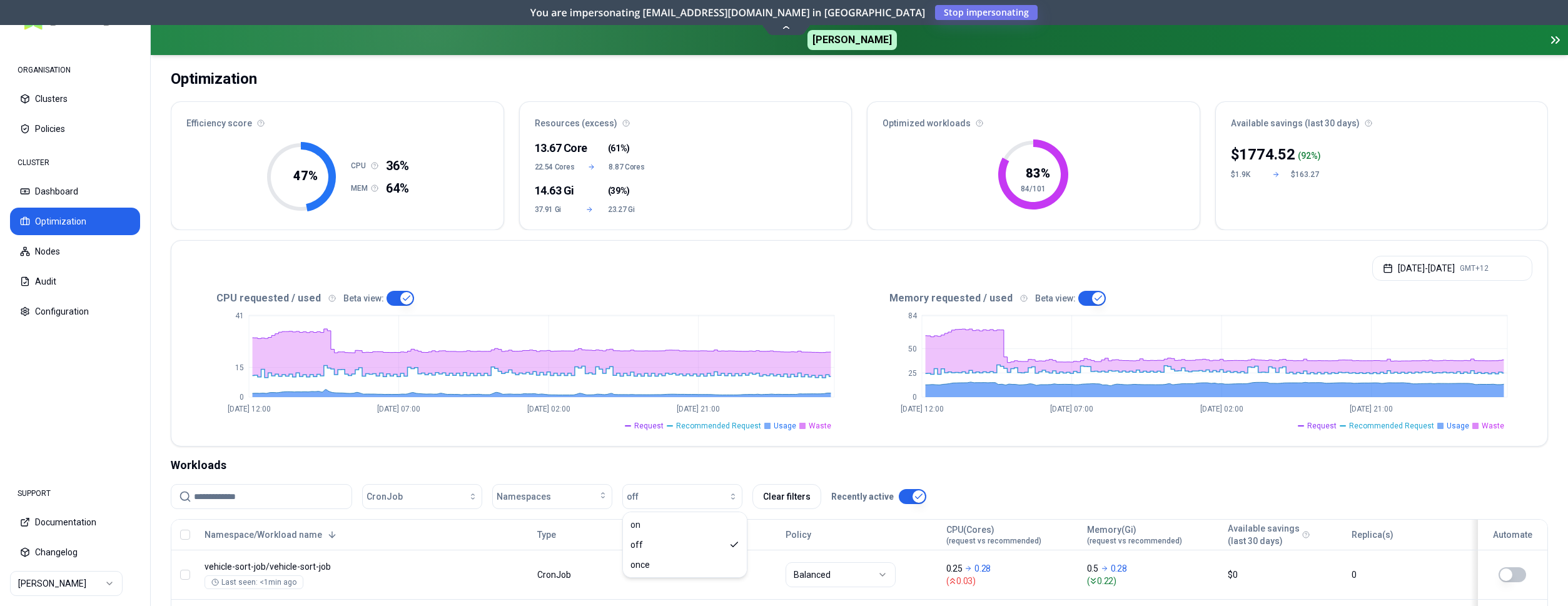
click at [877, 364] on icon "0 25 50 84 Sep 15 12:00 Sep 17 07:00 Sep 19 02:00 Sep 20 21:00" at bounding box center [1196, 368] width 673 height 125
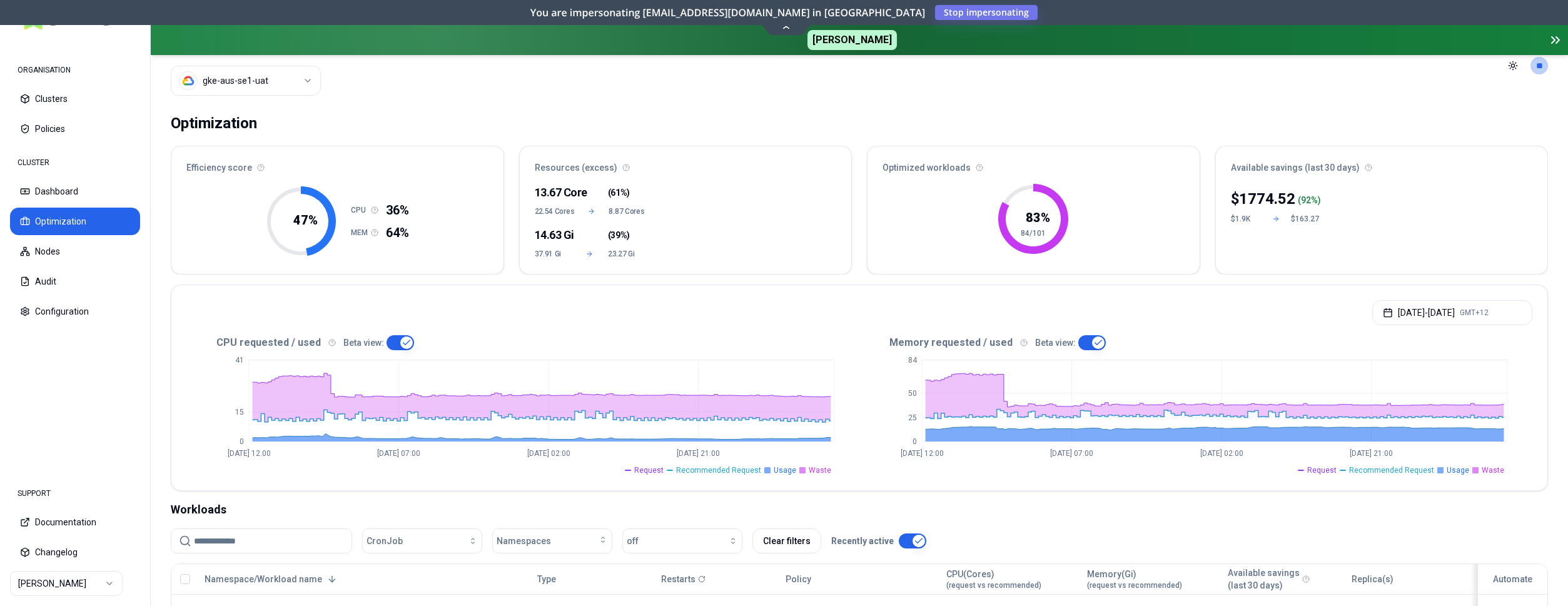
scroll to position [0, 0]
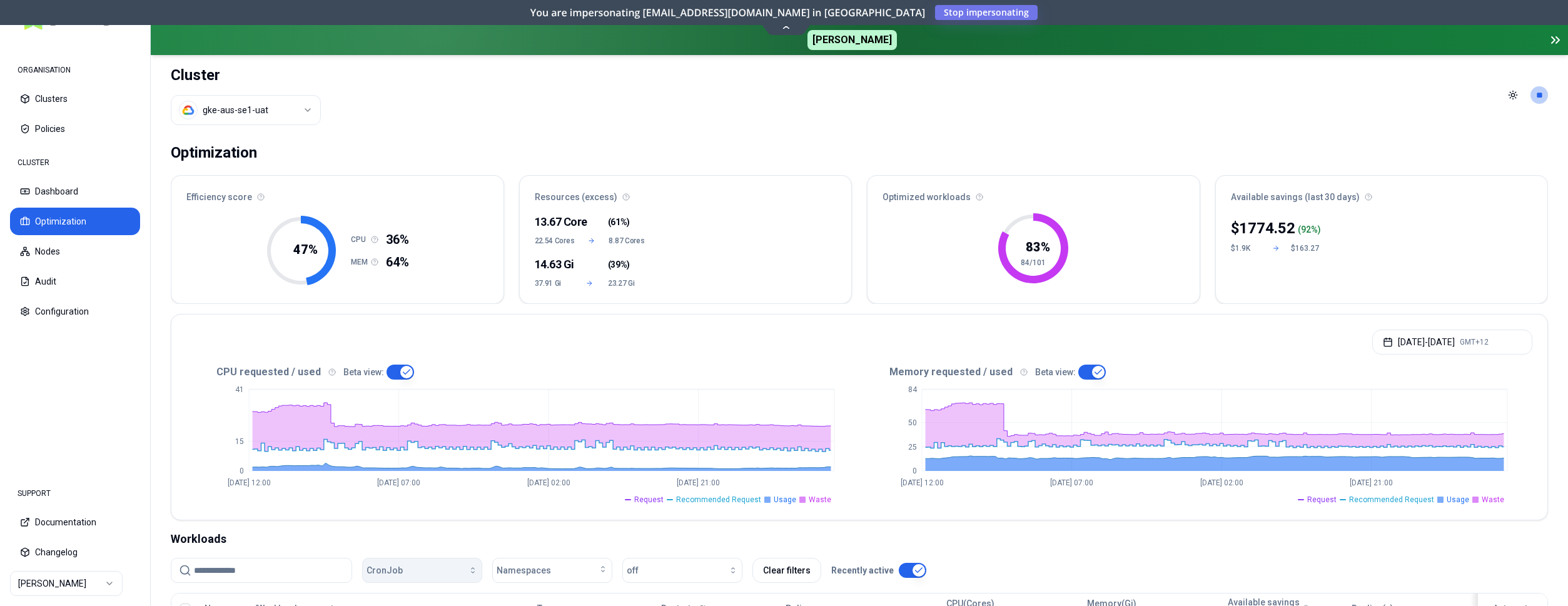
click at [416, 569] on div "button" at bounding box center [441, 569] width 75 height 10
click at [415, 537] on span "Deployment" at bounding box center [394, 542] width 48 height 13
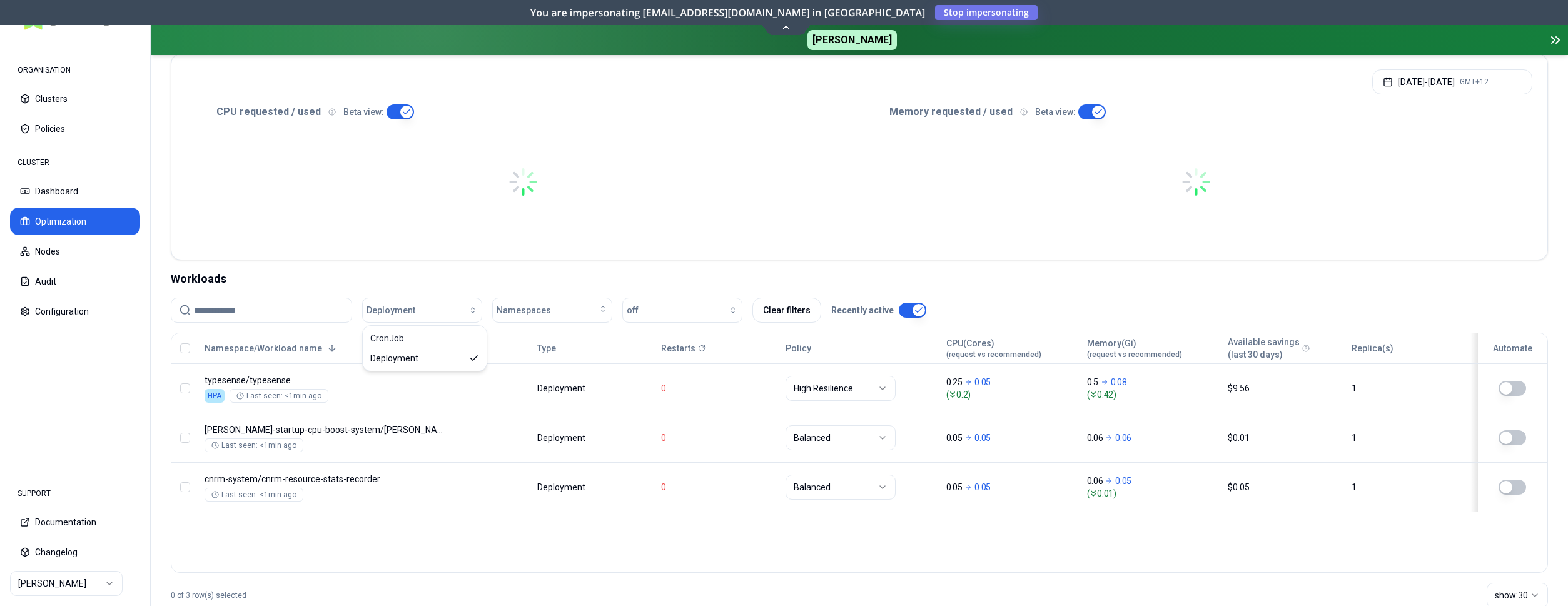
scroll to position [258, 0]
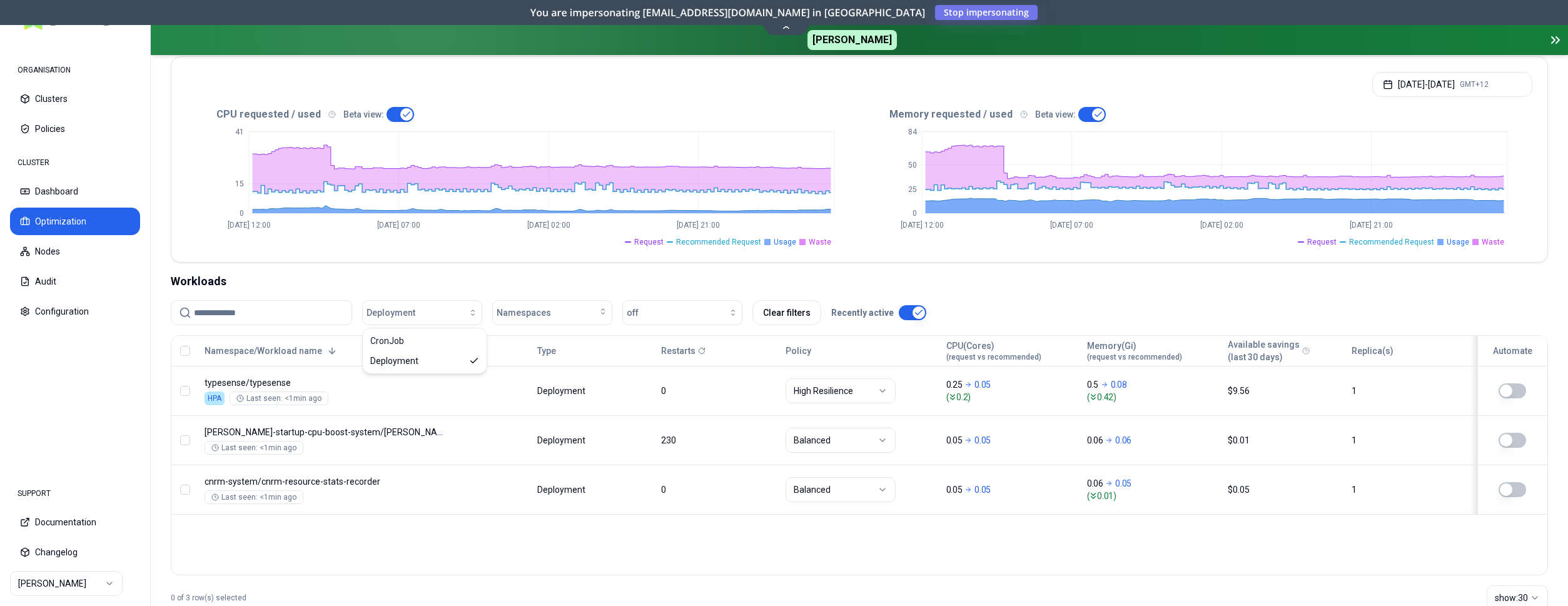
click at [731, 532] on div "Namespace/Workload name Type Restarts Policy CPU(Cores) (request vs recommended…" at bounding box center [859, 455] width 1378 height 240
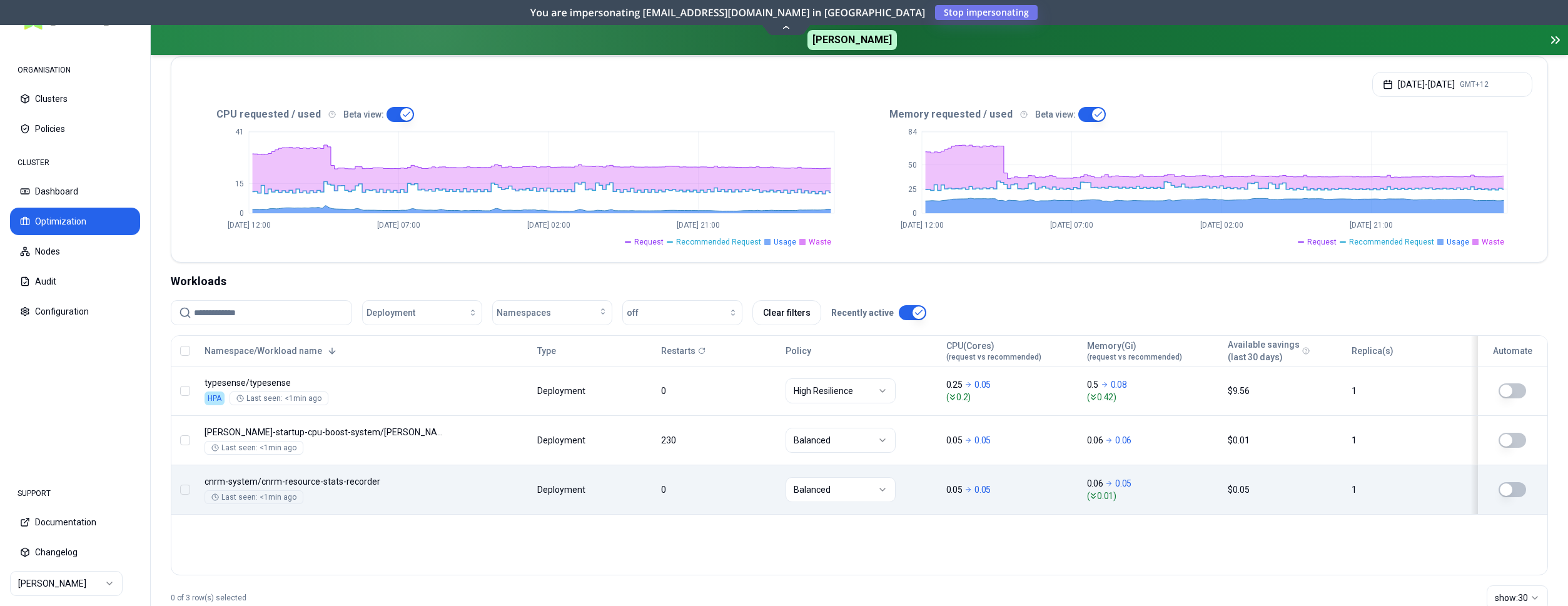
click at [474, 496] on div "Namespace/Workload name Type Restarts Policy CPU(Cores) (request vs recommended…" at bounding box center [859, 425] width 1376 height 179
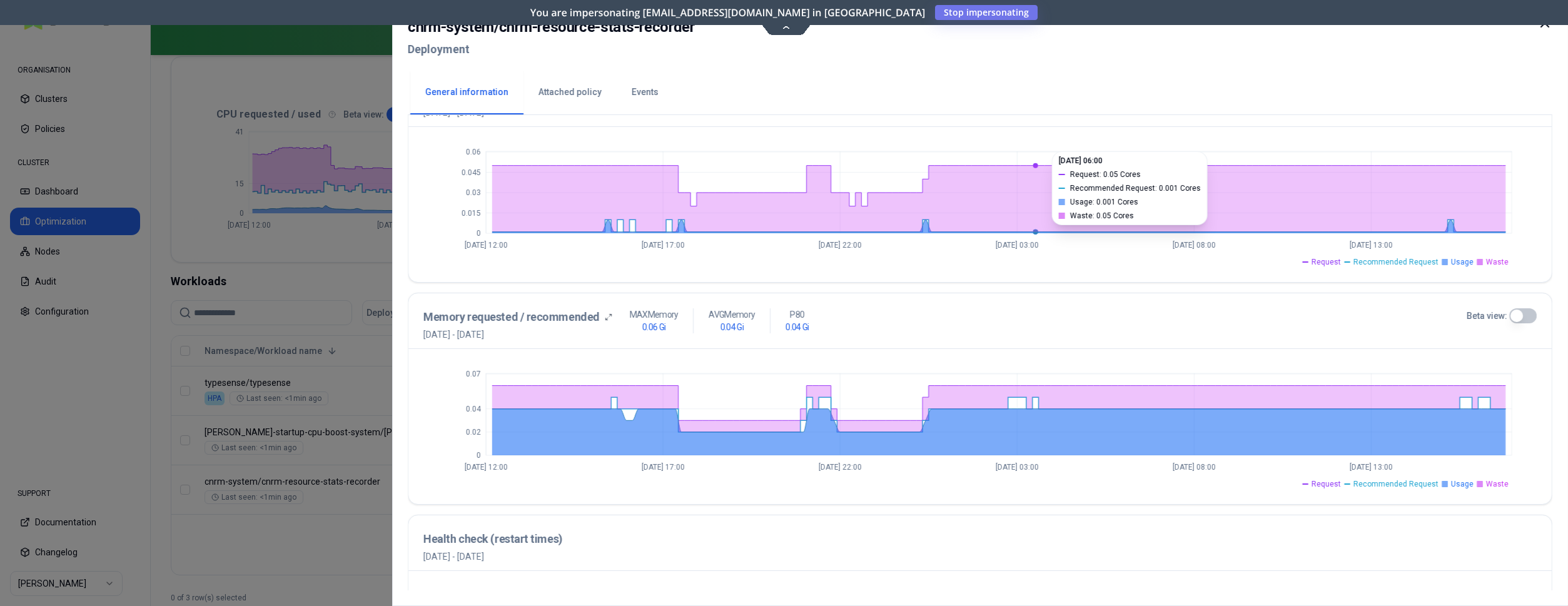
scroll to position [319, 0]
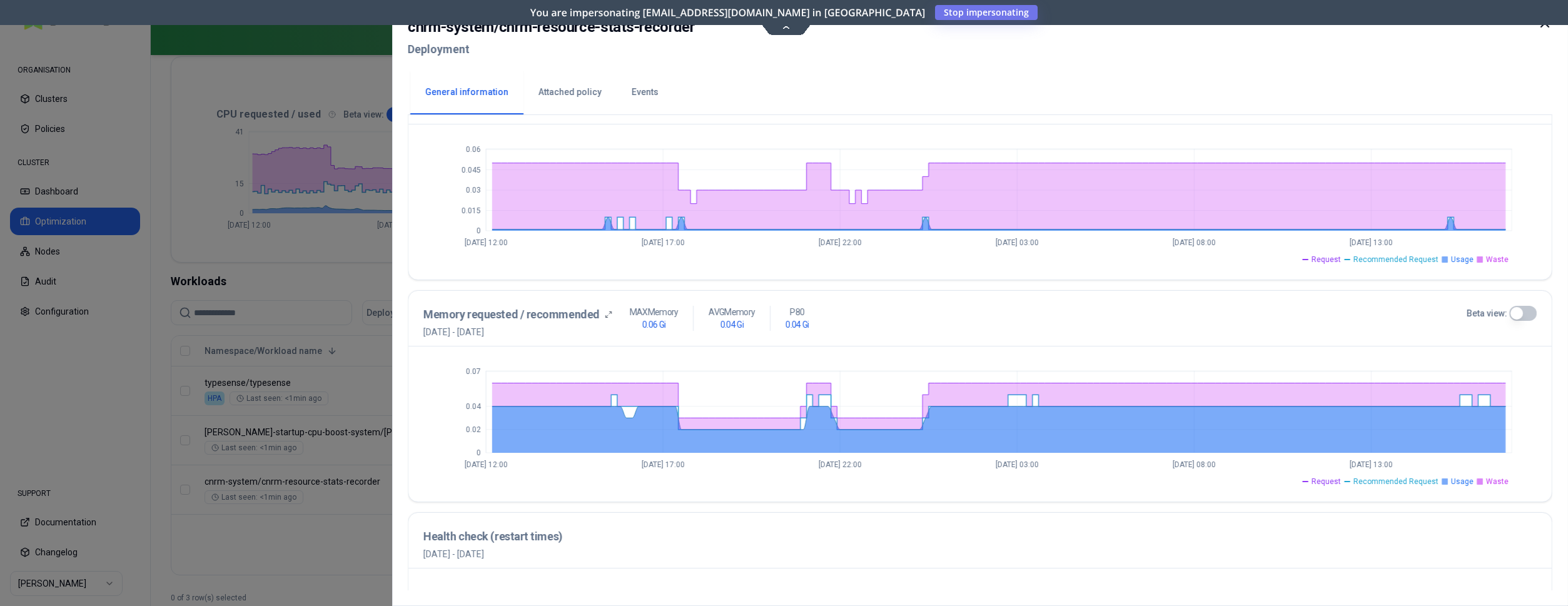
click at [1543, 27] on icon at bounding box center [1545, 23] width 15 height 15
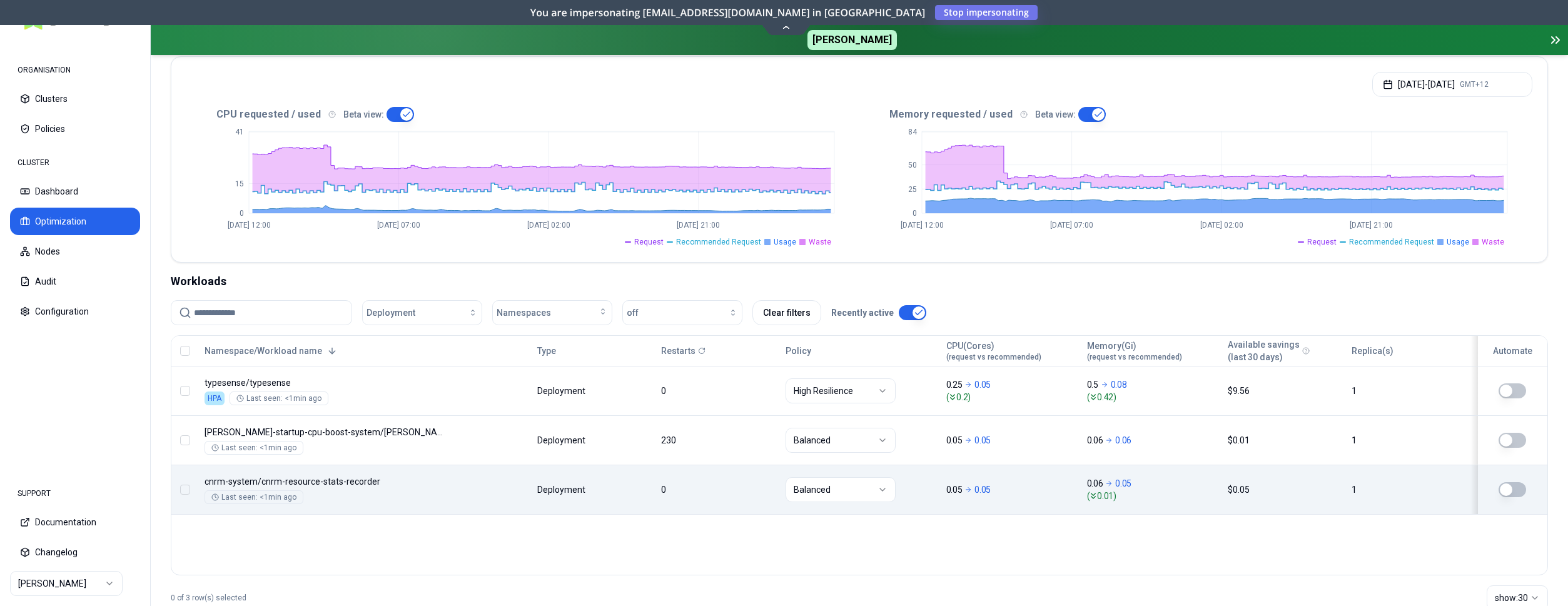
click at [1510, 489] on button "button" at bounding box center [1512, 489] width 27 height 15
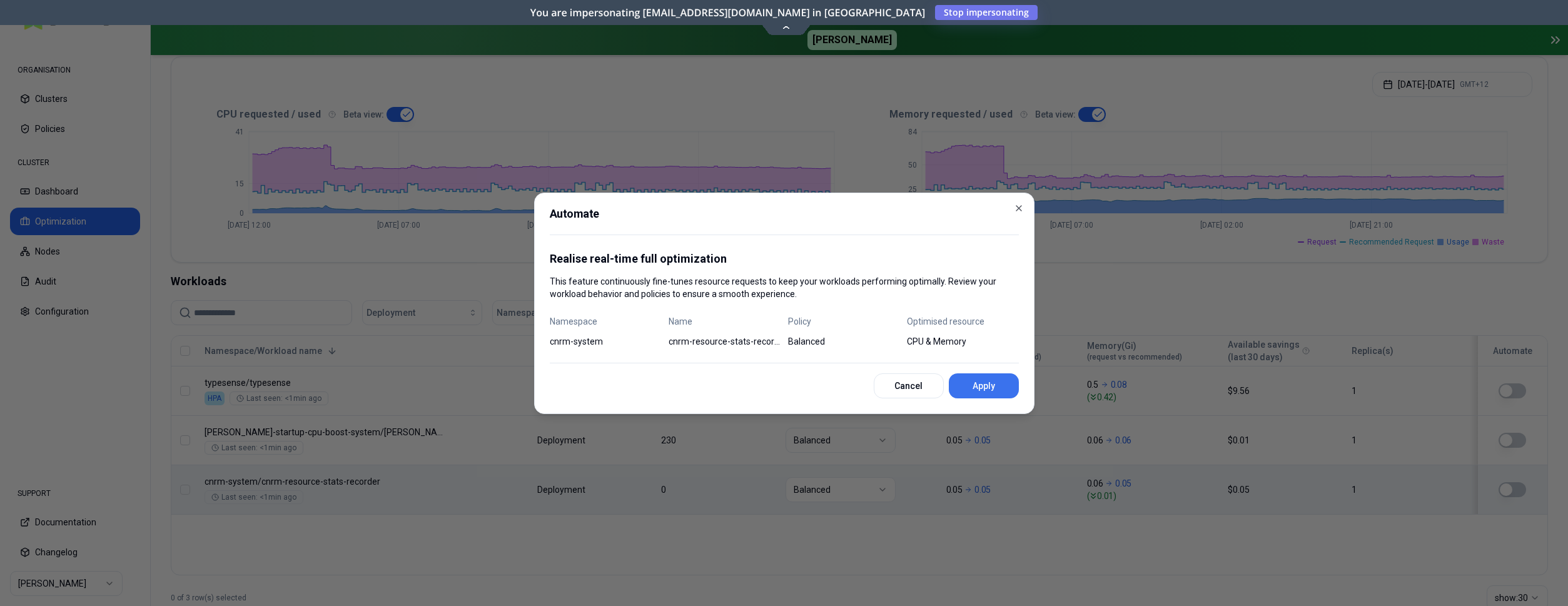
click at [987, 385] on button "Apply" at bounding box center [984, 385] width 70 height 25
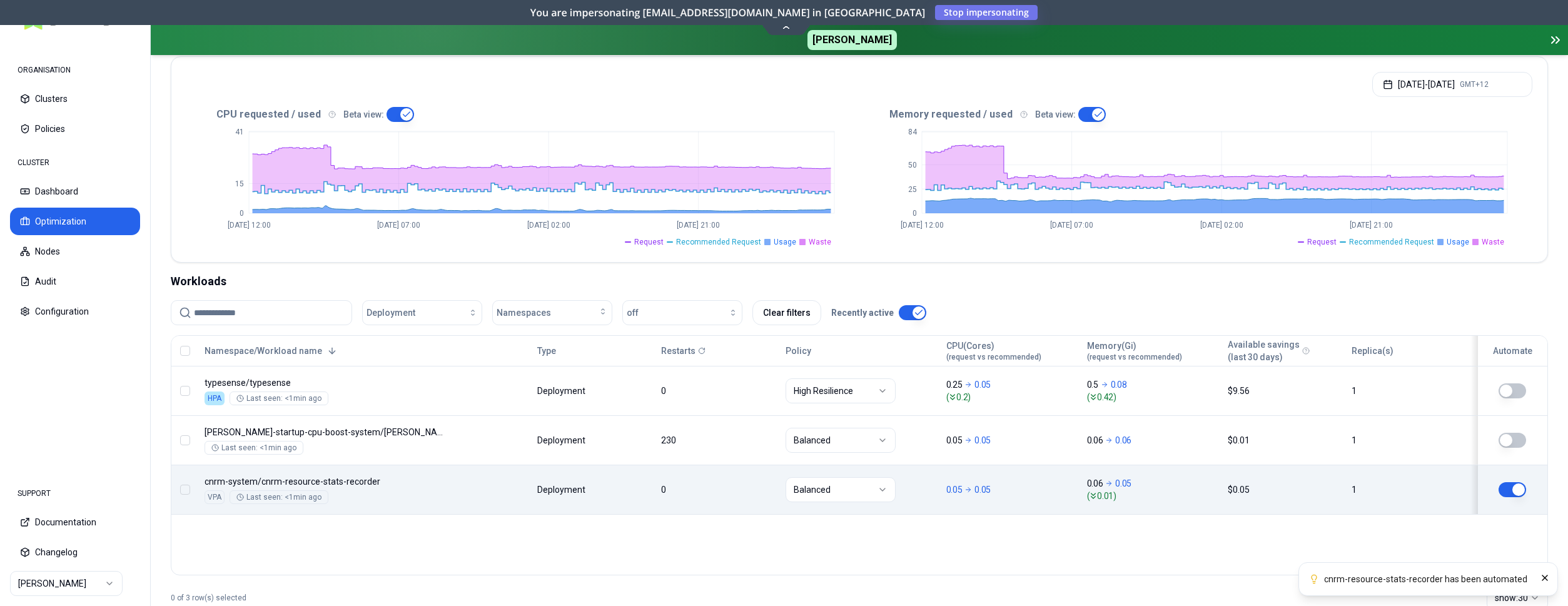
click at [427, 278] on div "Workloads" at bounding box center [859, 281] width 1378 height 17
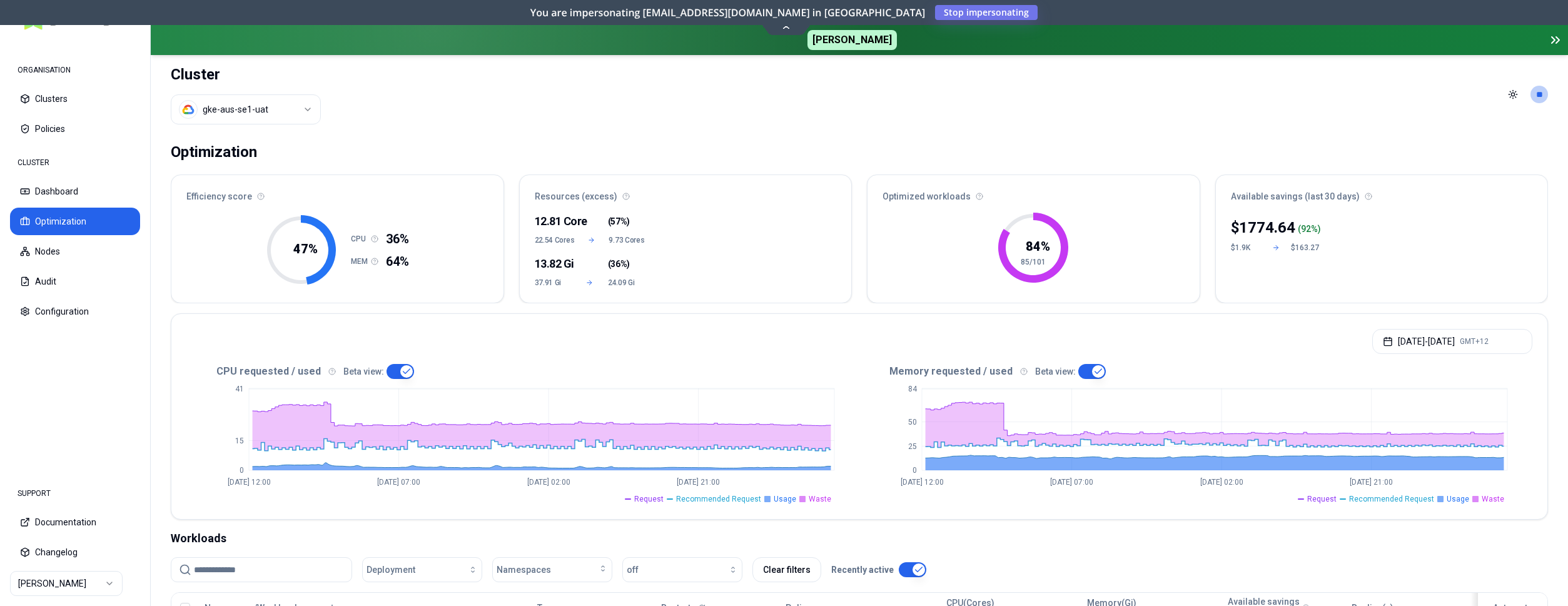
scroll to position [0, 0]
click at [82, 191] on button "Dashboard" at bounding box center [75, 191] width 130 height 27
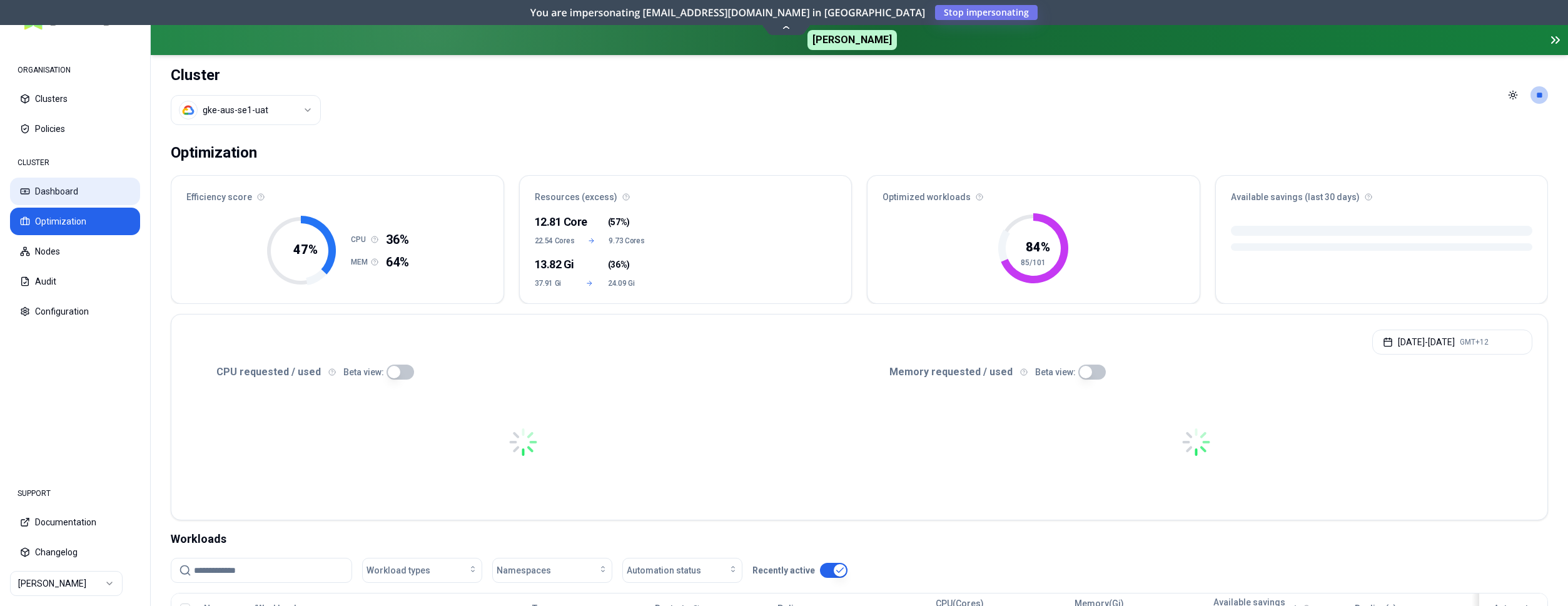
click at [80, 192] on button "Dashboard" at bounding box center [75, 191] width 130 height 27
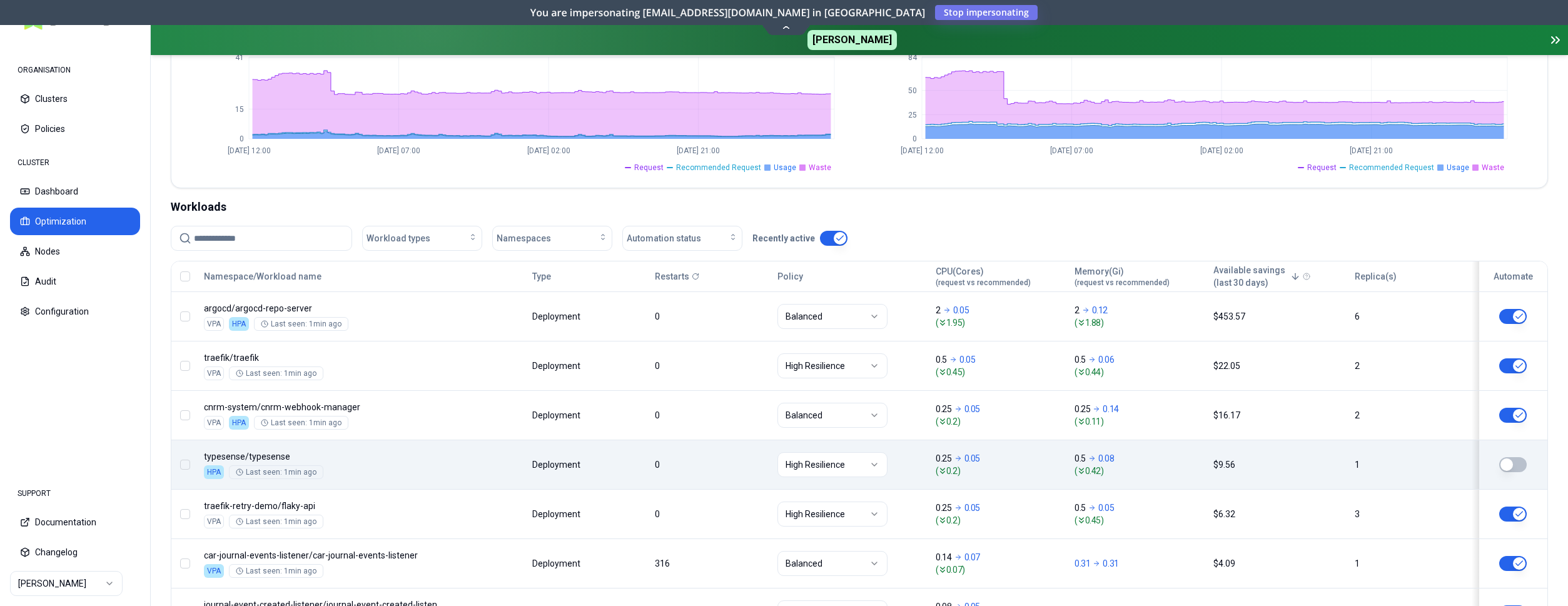
scroll to position [383, 0]
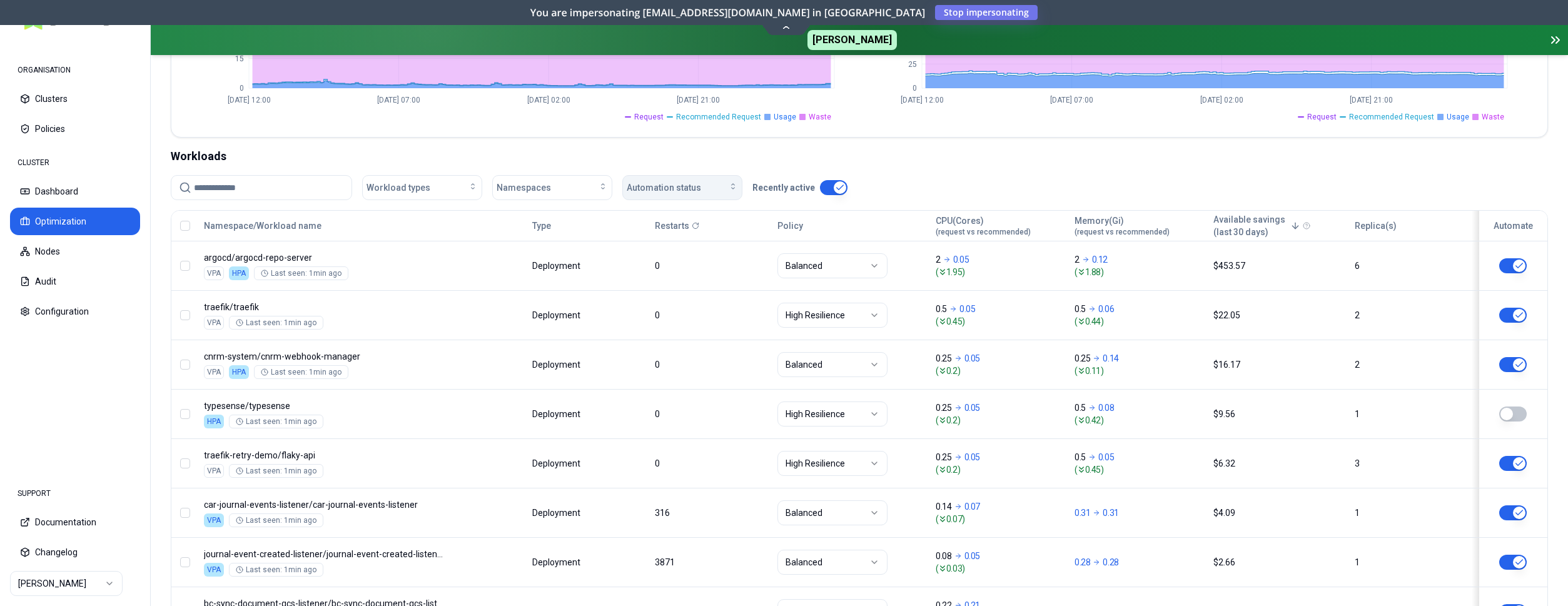
click at [688, 193] on span "Automation status" at bounding box center [664, 187] width 74 height 13
click at [688, 235] on div "off" at bounding box center [685, 236] width 119 height 20
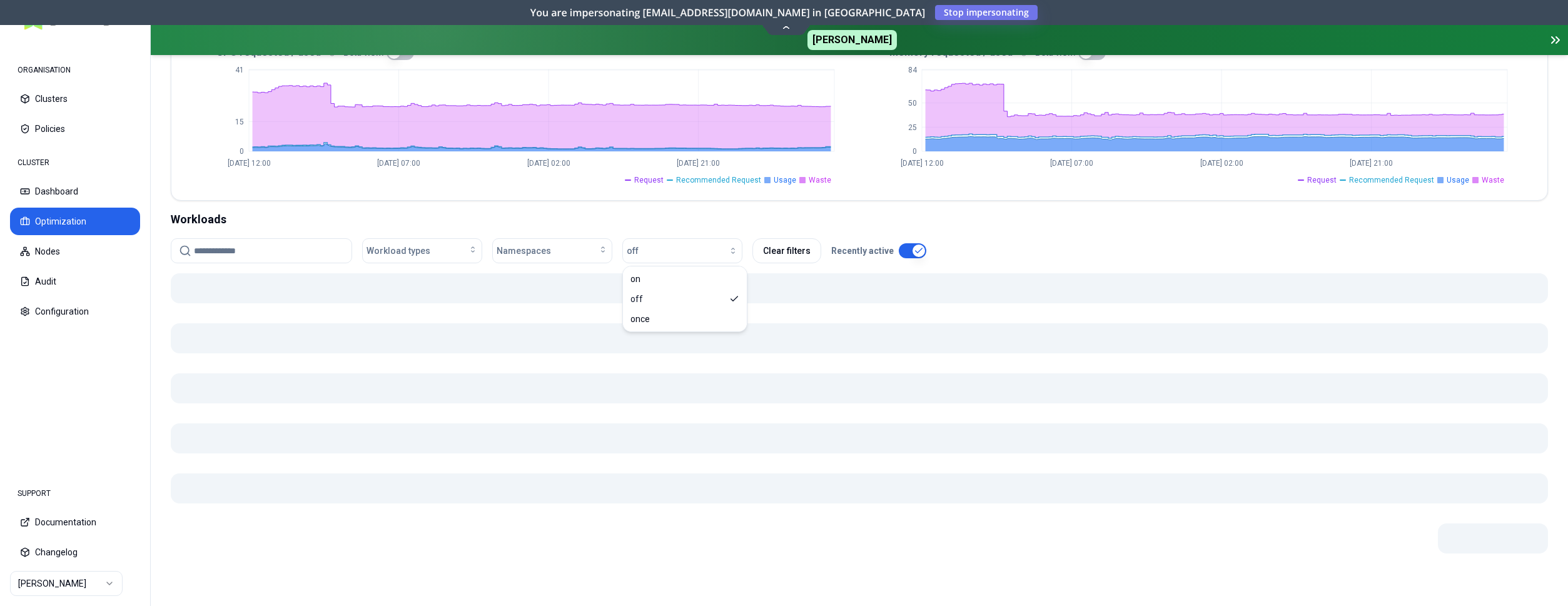
scroll to position [320, 0]
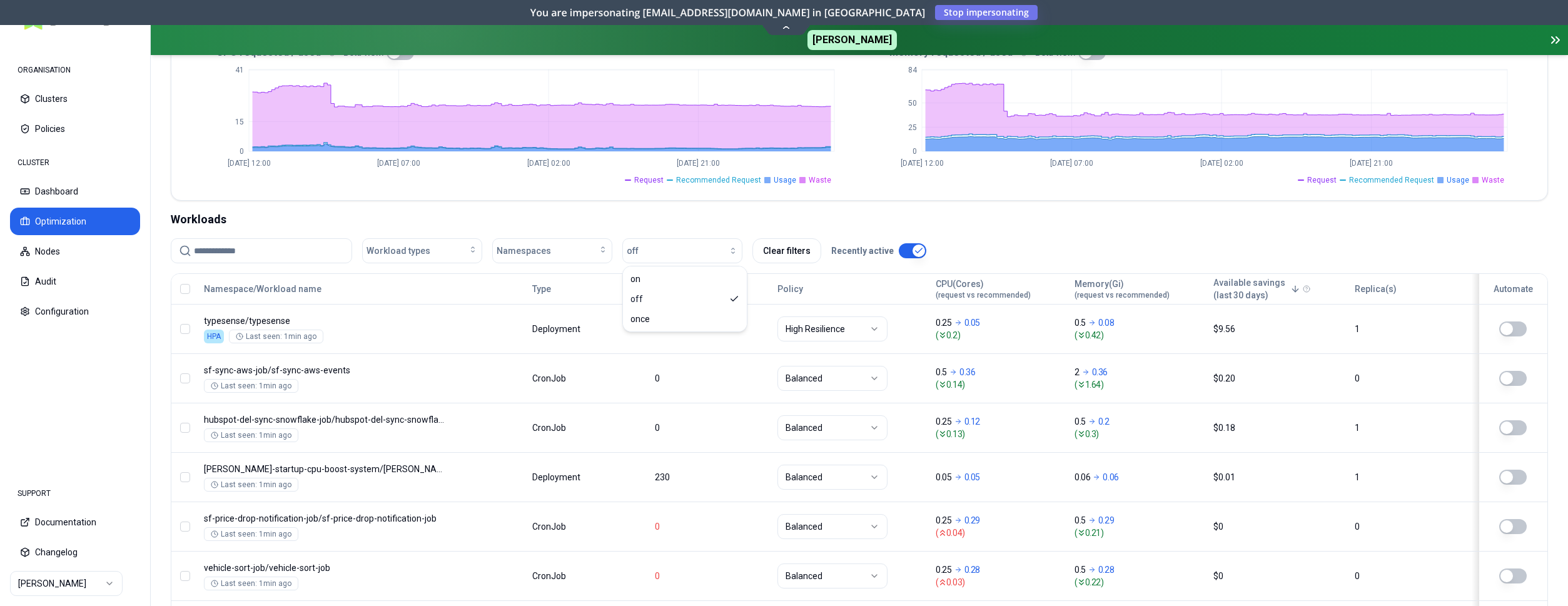
click at [858, 214] on div "Workloads" at bounding box center [859, 219] width 1378 height 17
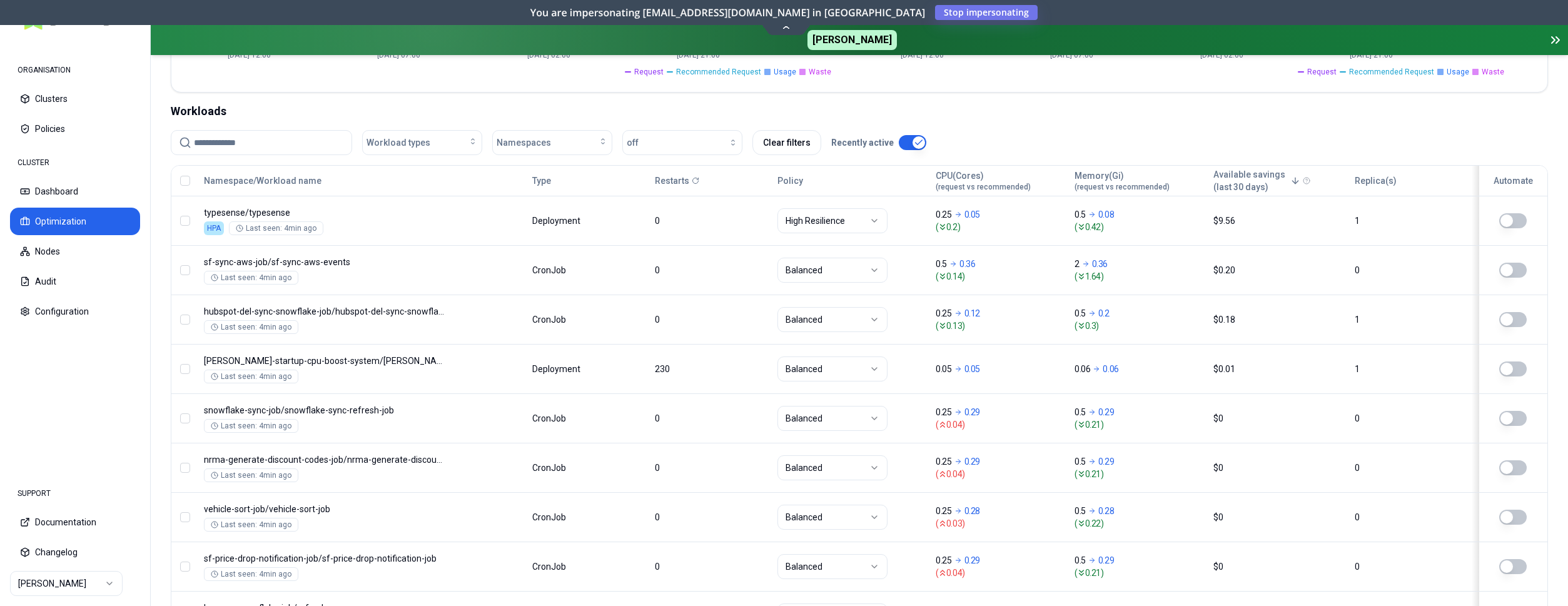
scroll to position [45, 0]
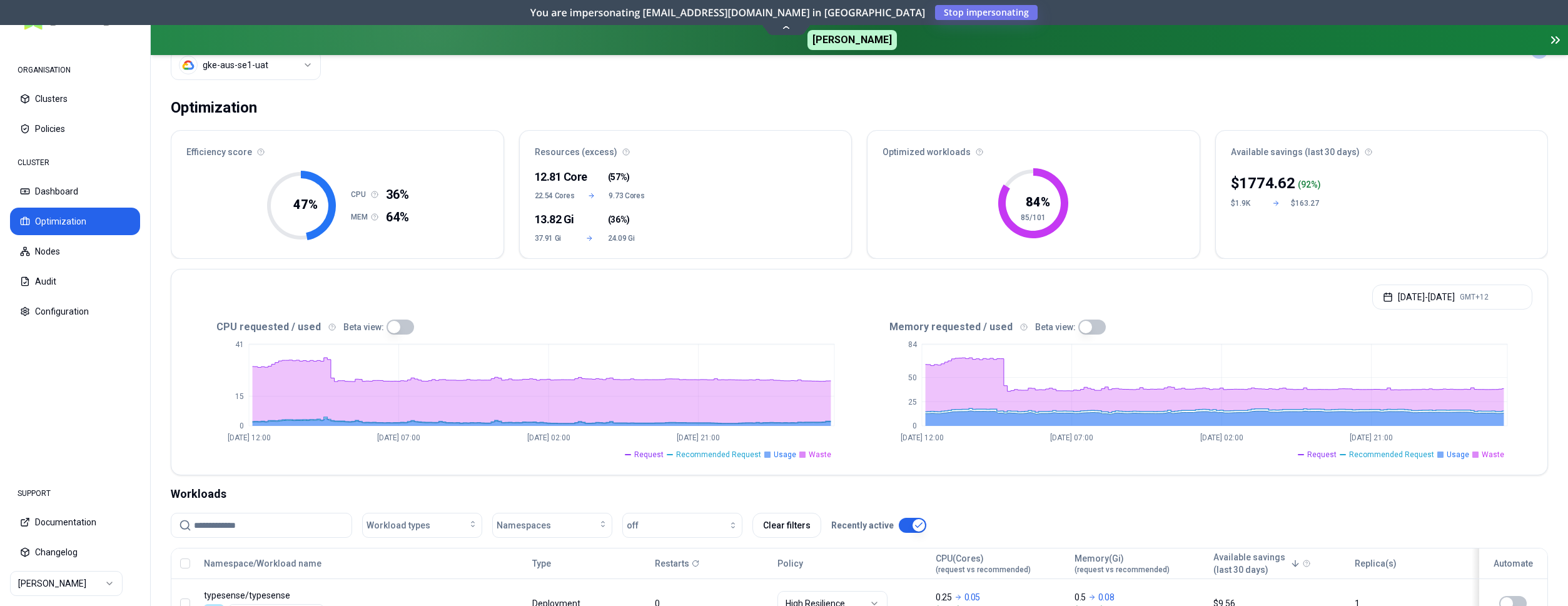
click at [393, 325] on button "button" at bounding box center [400, 327] width 27 height 15
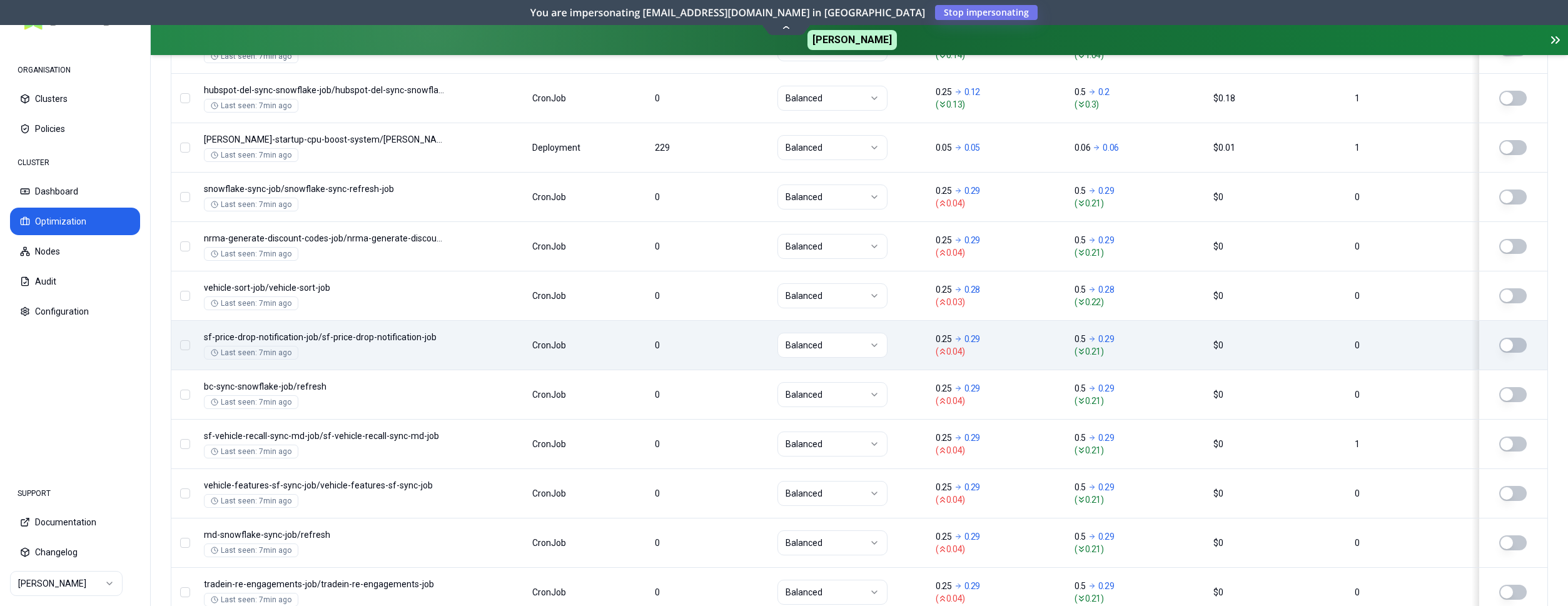
scroll to position [619, 0]
